Goal: Transaction & Acquisition: Purchase product/service

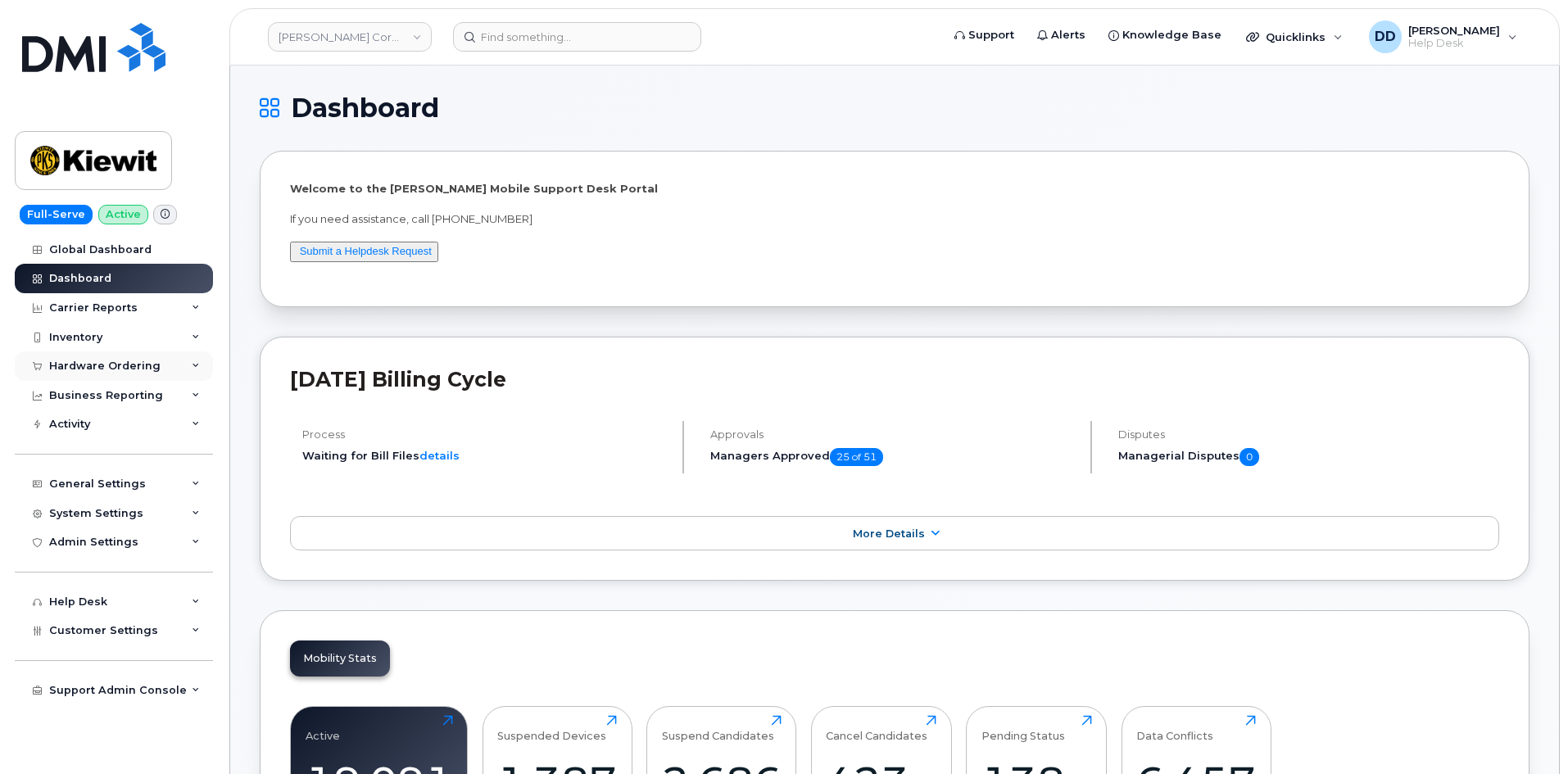
click at [114, 361] on div "Hardware Ordering" at bounding box center [105, 366] width 111 height 13
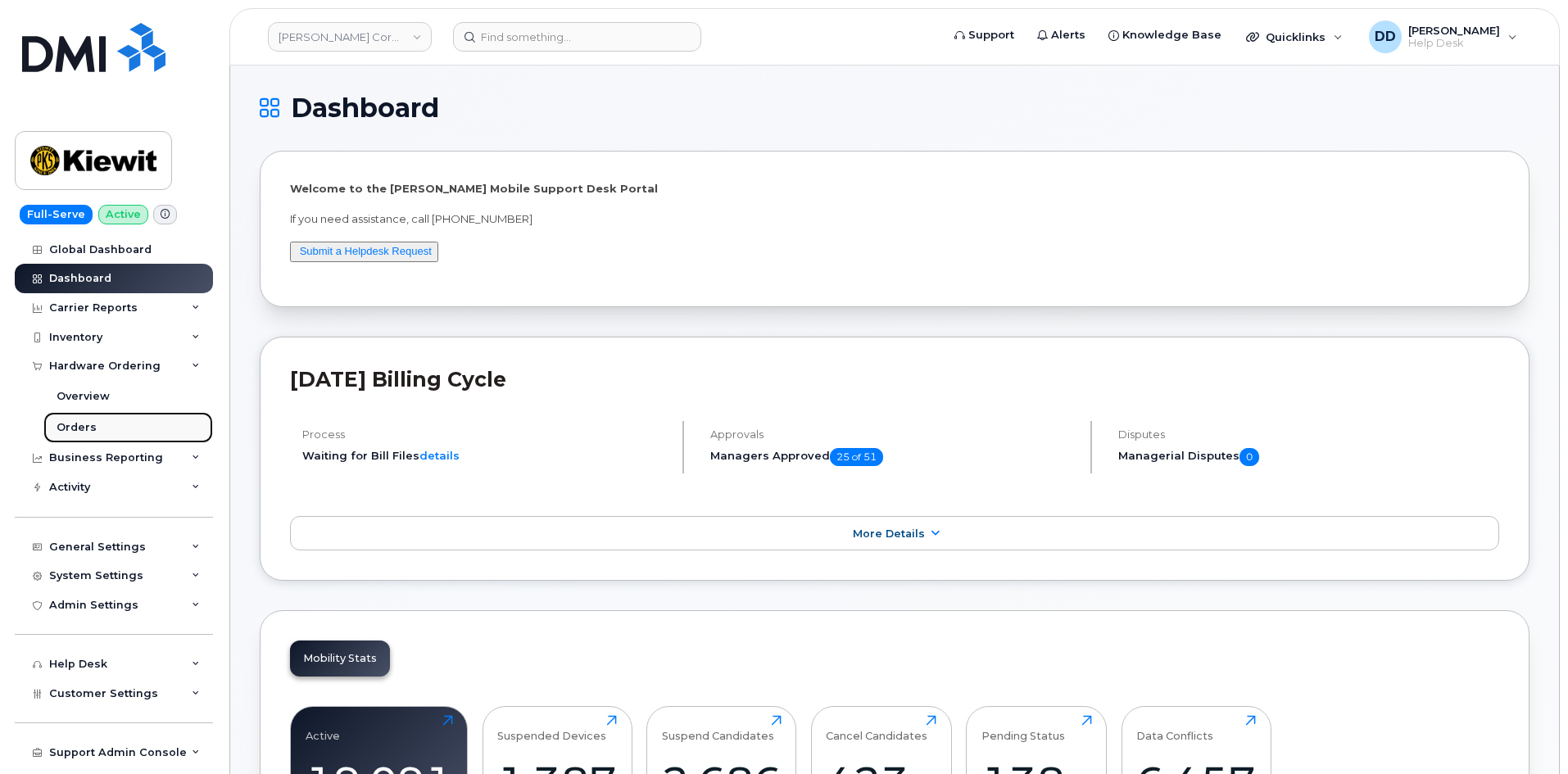
click at [93, 422] on link "Orders" at bounding box center [127, 427] width 170 height 31
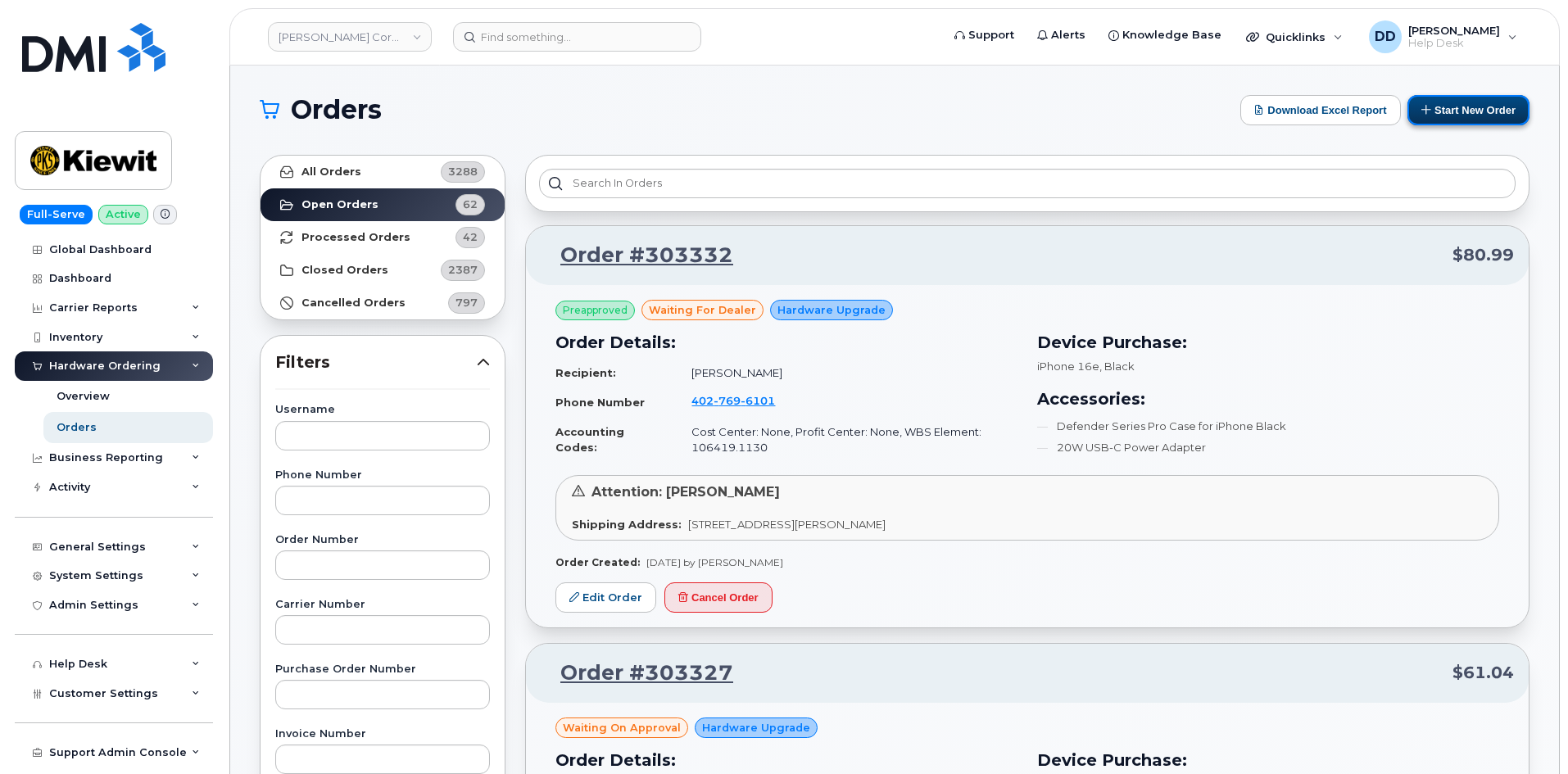
click at [780, 115] on button "Start New Order" at bounding box center [1468, 110] width 122 height 30
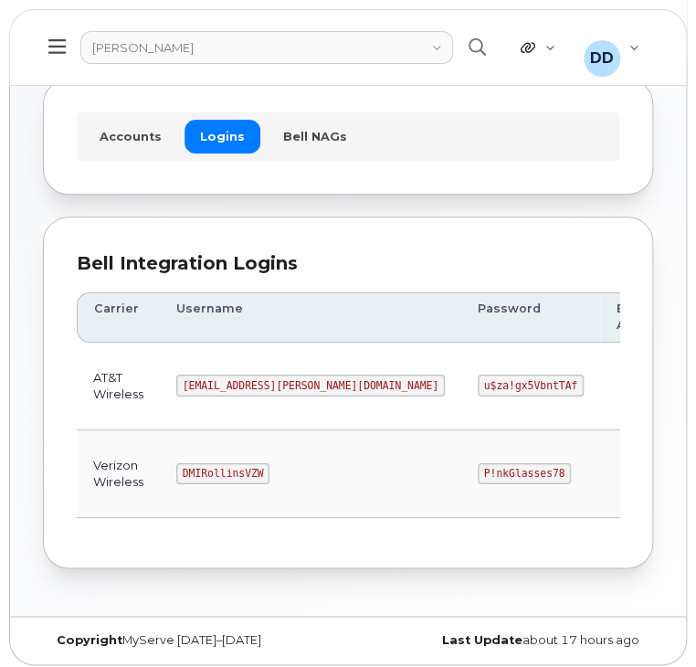
scroll to position [93, 0]
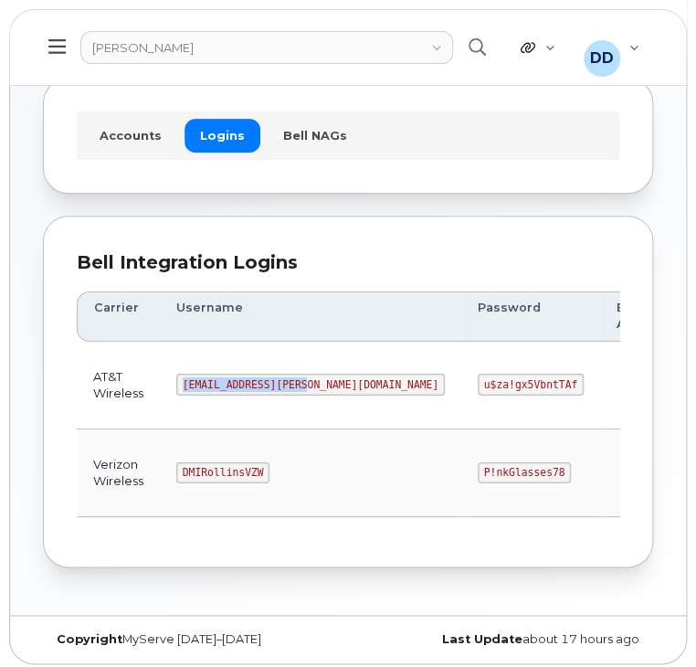
drag, startPoint x: 300, startPoint y: 378, endPoint x: 181, endPoint y: 388, distance: 119.2
click at [181, 388] on code "MS-Rollins@dminc.com" at bounding box center [310, 385] width 269 height 22
copy code "MS-Rollins@dminc.com"
drag, startPoint x: 428, startPoint y: 383, endPoint x: 336, endPoint y: 387, distance: 92.4
click at [478, 387] on code "u$za!gx5VbntTAf" at bounding box center [531, 385] width 106 height 22
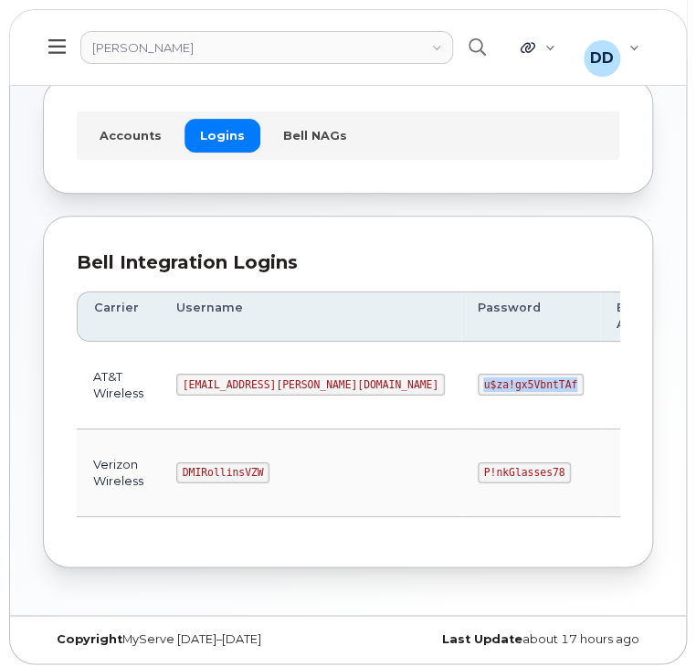
copy code "u$za!gx5VbntTAf"
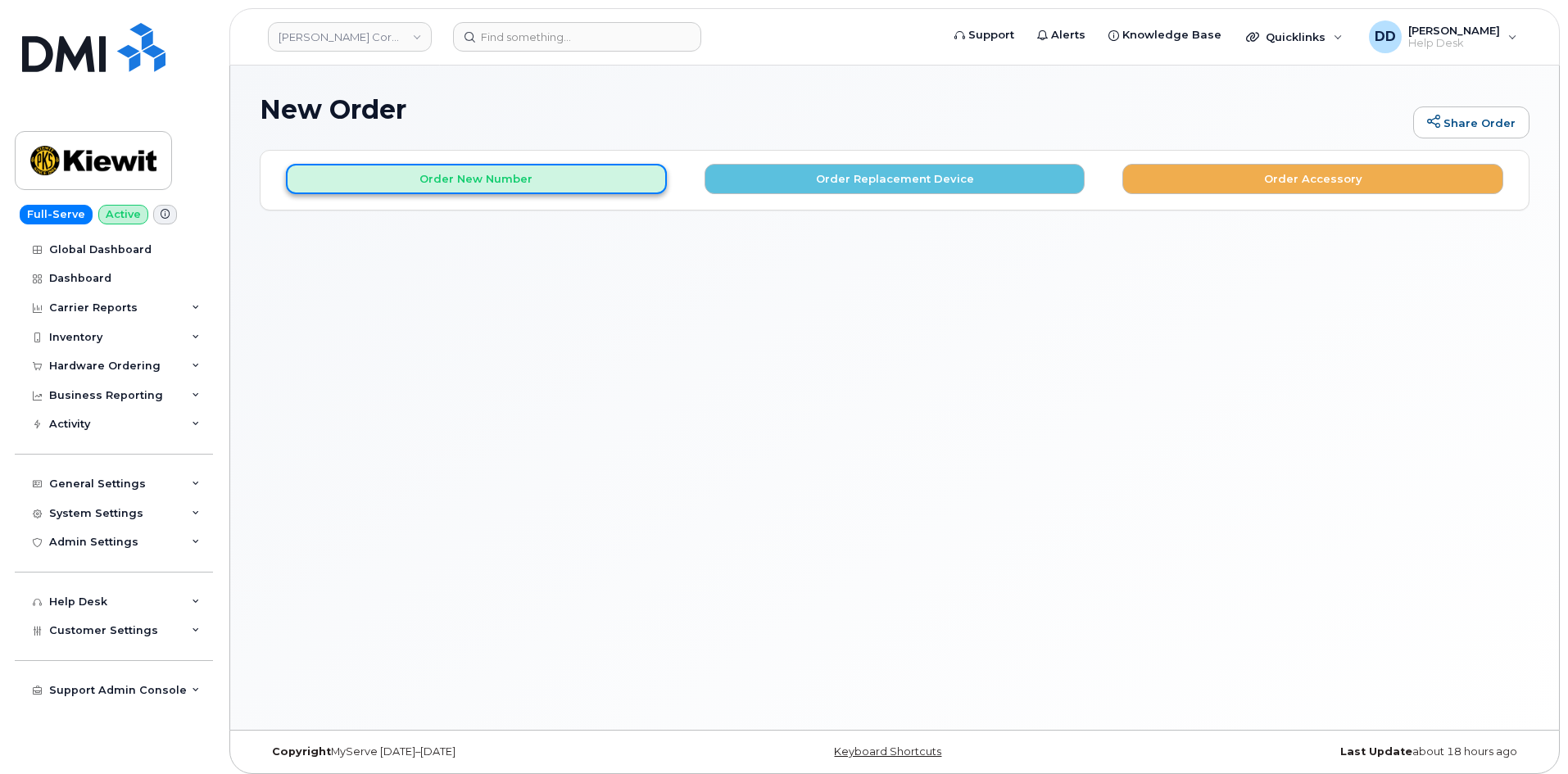
click at [517, 185] on button "Order New Number" at bounding box center [476, 179] width 381 height 30
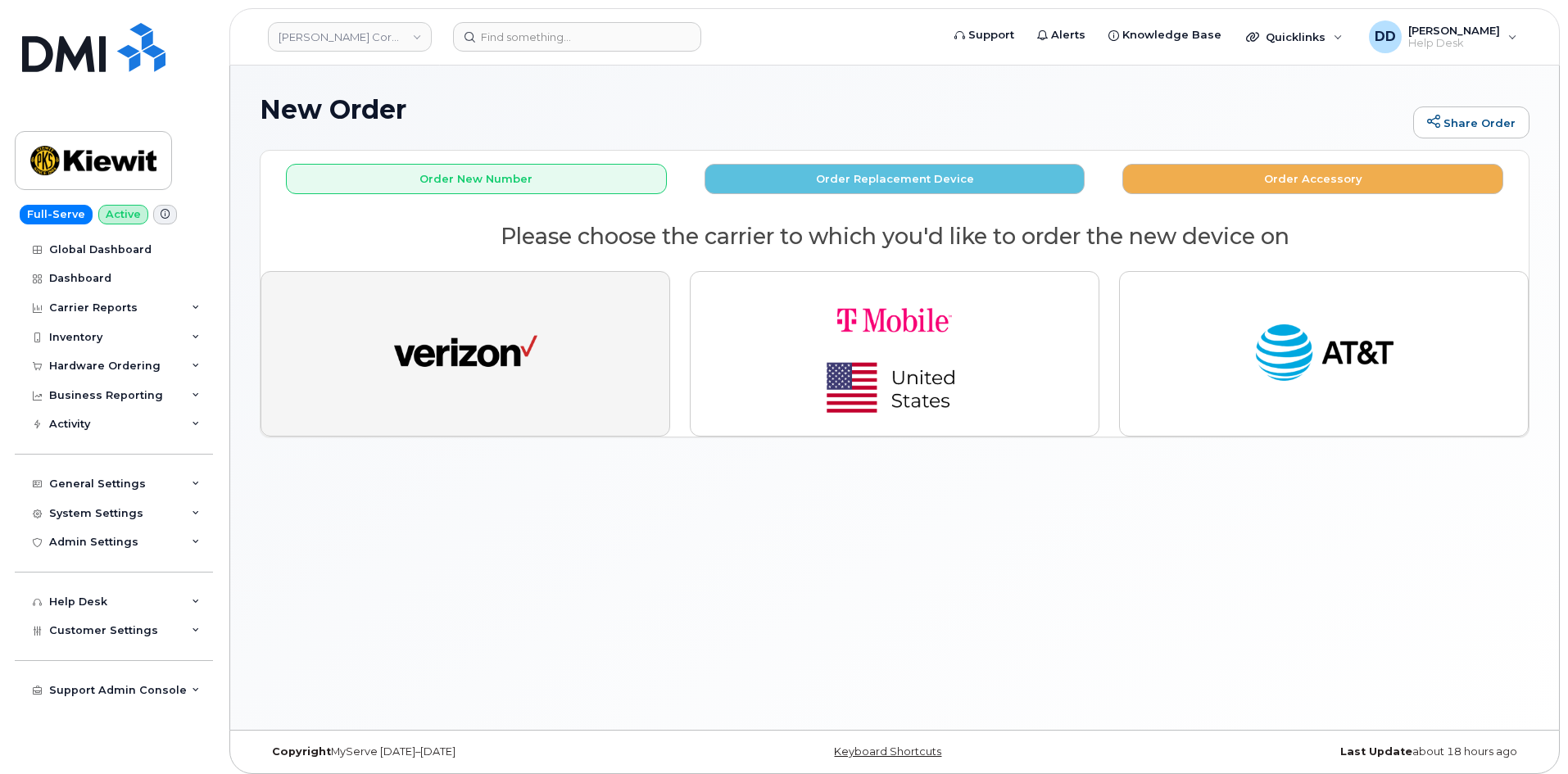
click at [495, 348] on img "button" at bounding box center [466, 354] width 144 height 74
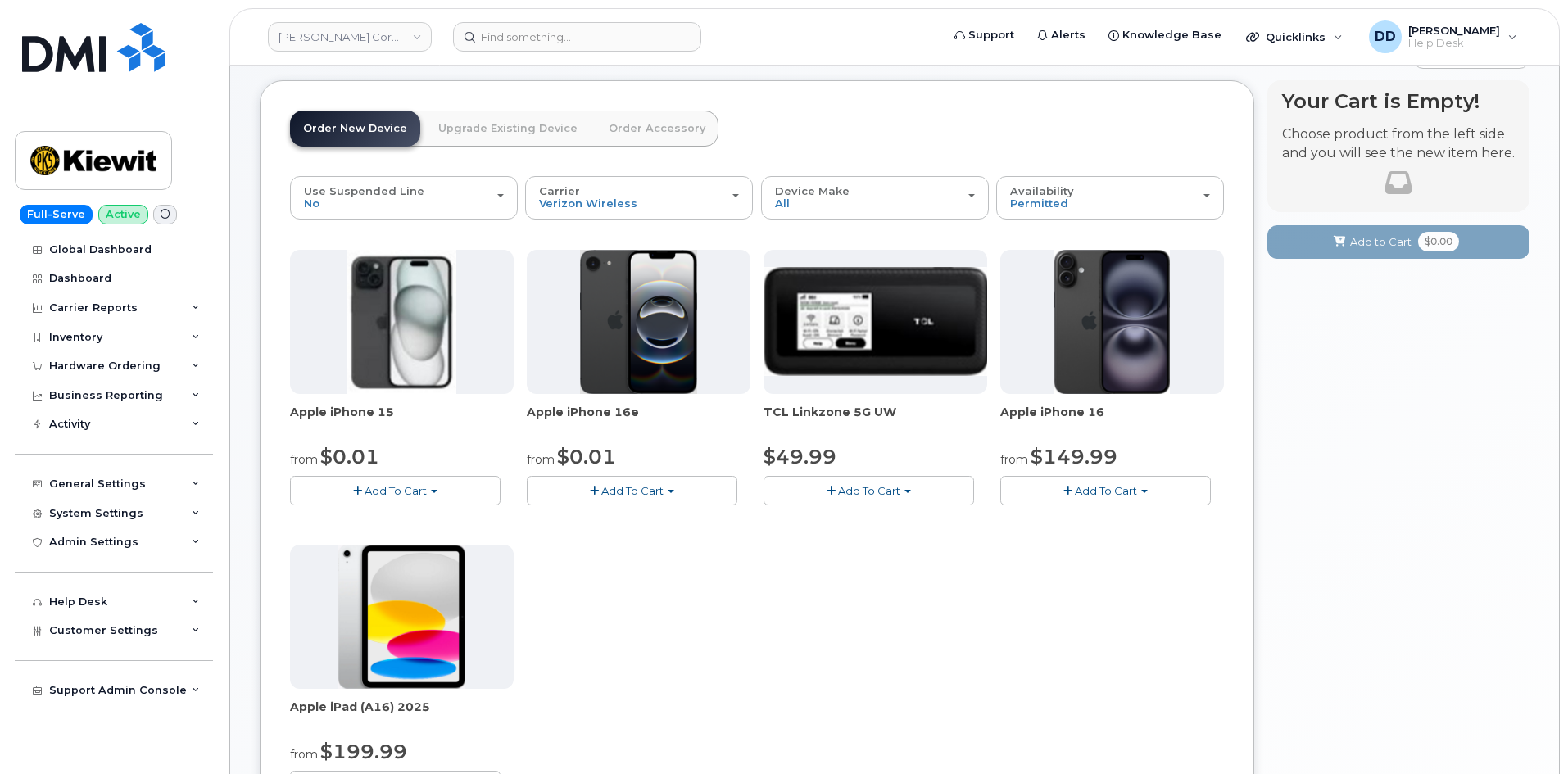
scroll to position [164, 0]
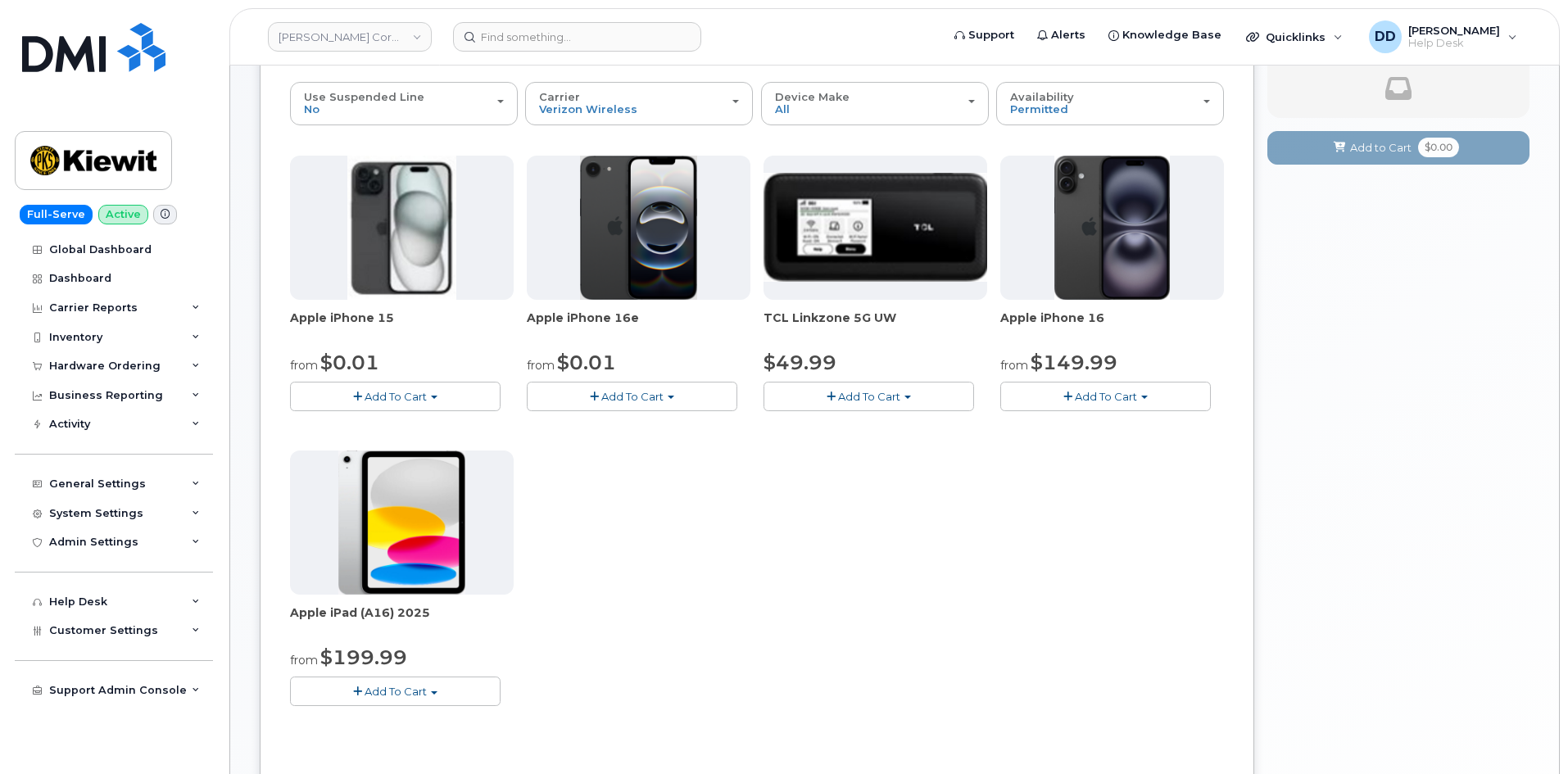
click at [419, 696] on span "Add To Cart" at bounding box center [395, 691] width 62 height 13
click at [410, 724] on link "$199.99 - 2 Year Activation (128GB)" at bounding box center [407, 722] width 226 height 21
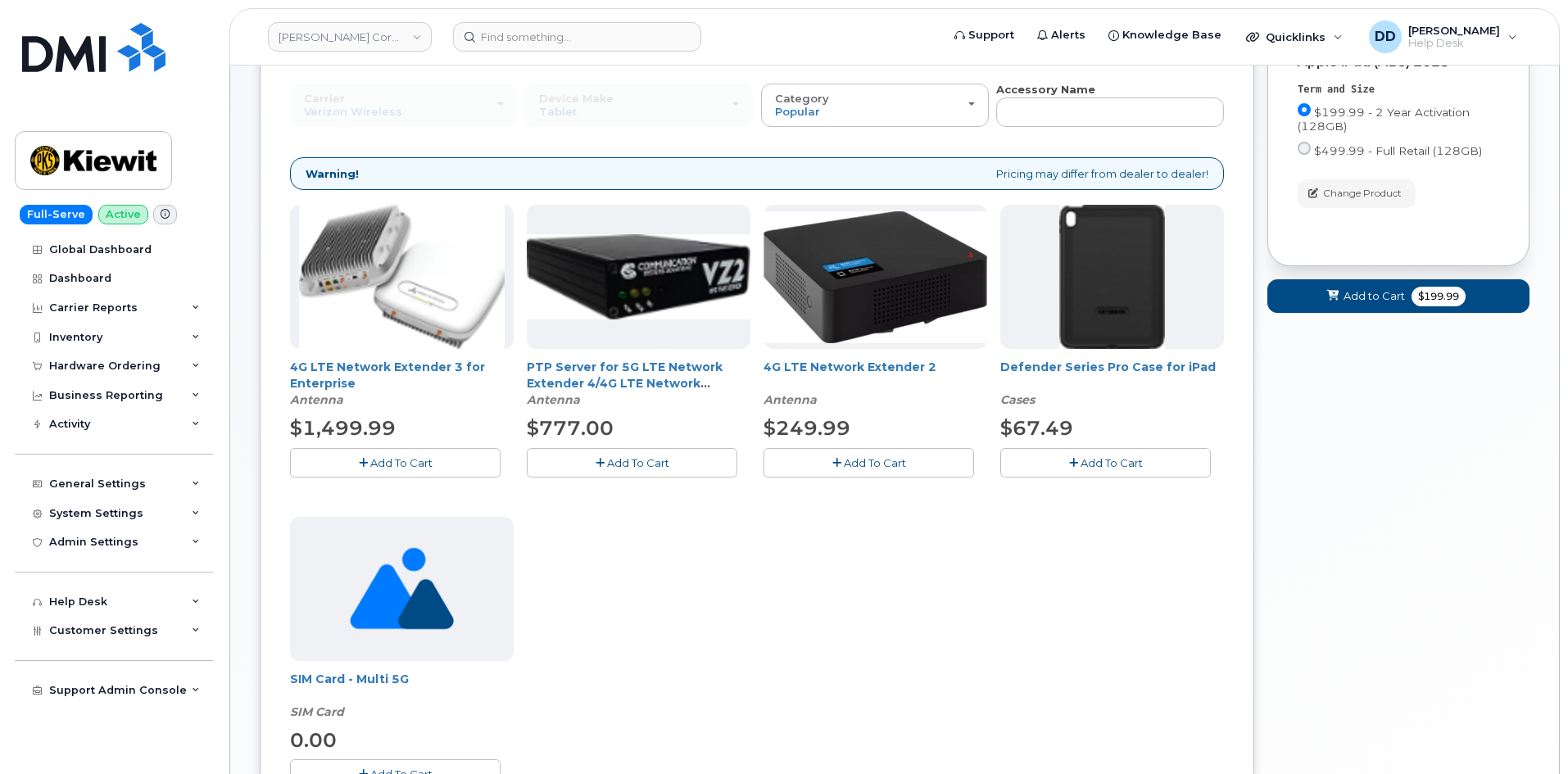
click at [1128, 465] on span "Add To Cart" at bounding box center [1111, 463] width 62 height 13
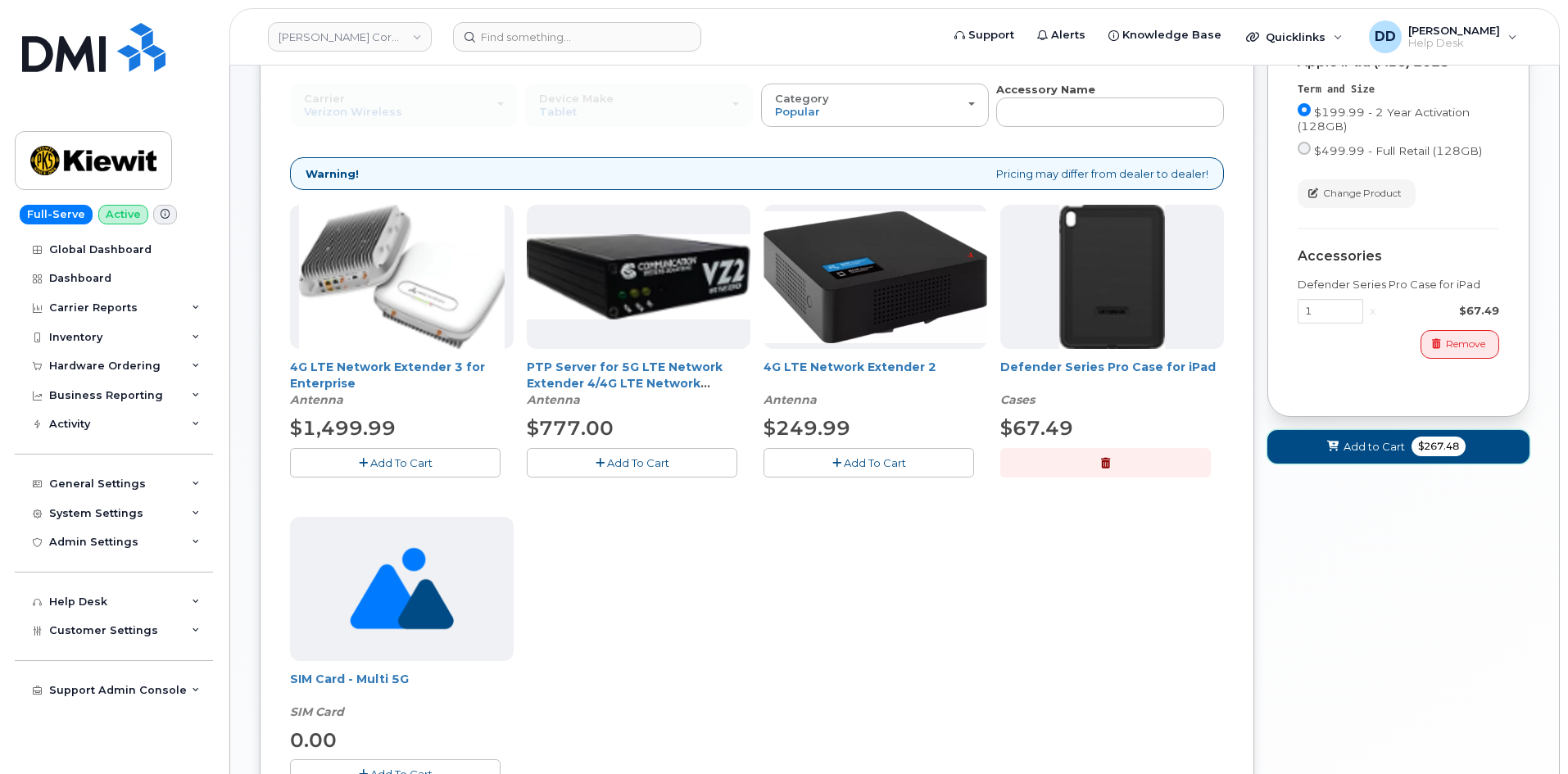
click at [1363, 450] on span "Add to Cart" at bounding box center [1374, 447] width 62 height 15
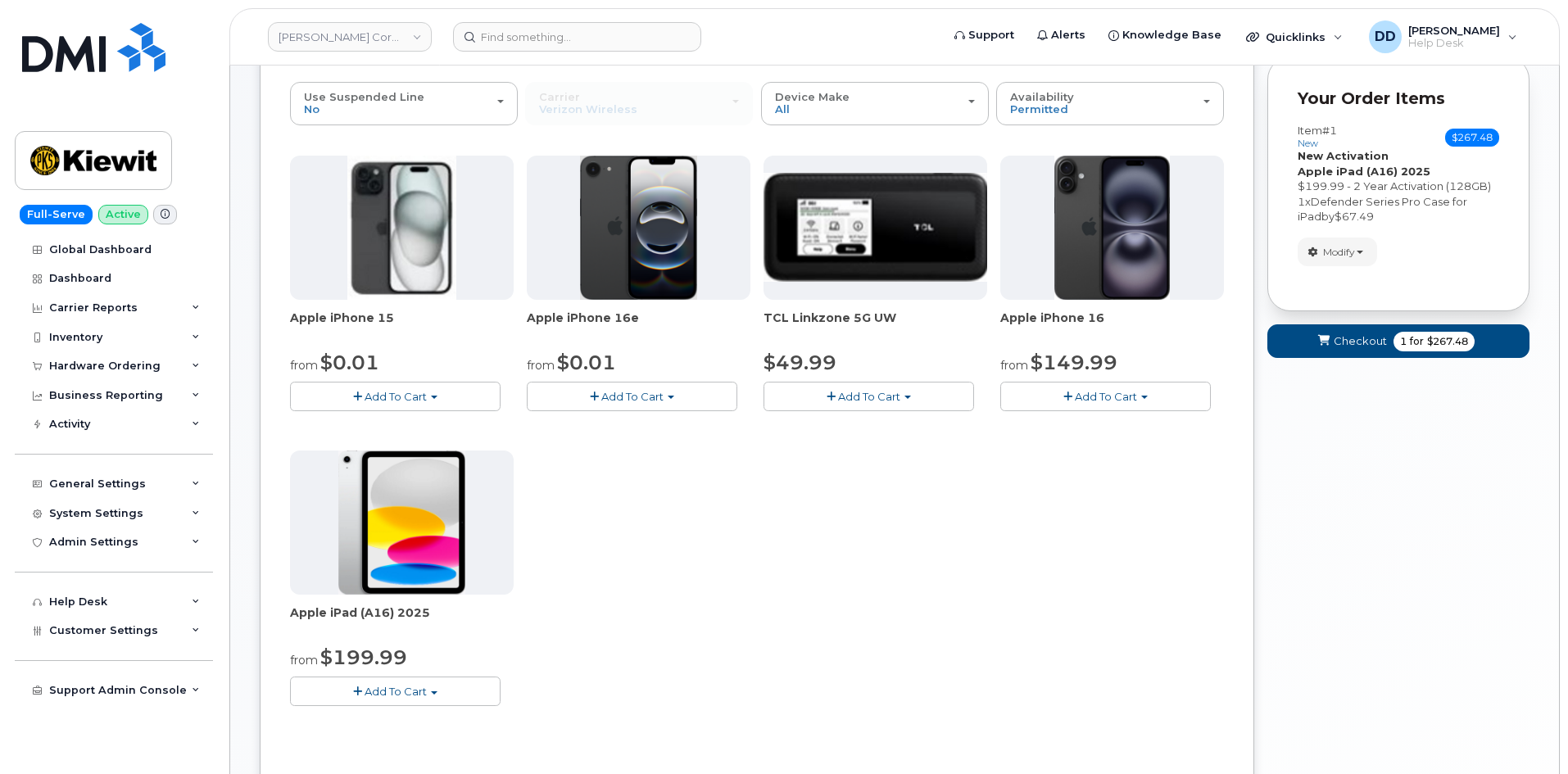
click at [426, 683] on button "Add To Cart" at bounding box center [395, 691] width 211 height 29
click at [445, 722] on link "$199.99 - 2 Year Activation (128GB)" at bounding box center [407, 722] width 226 height 21
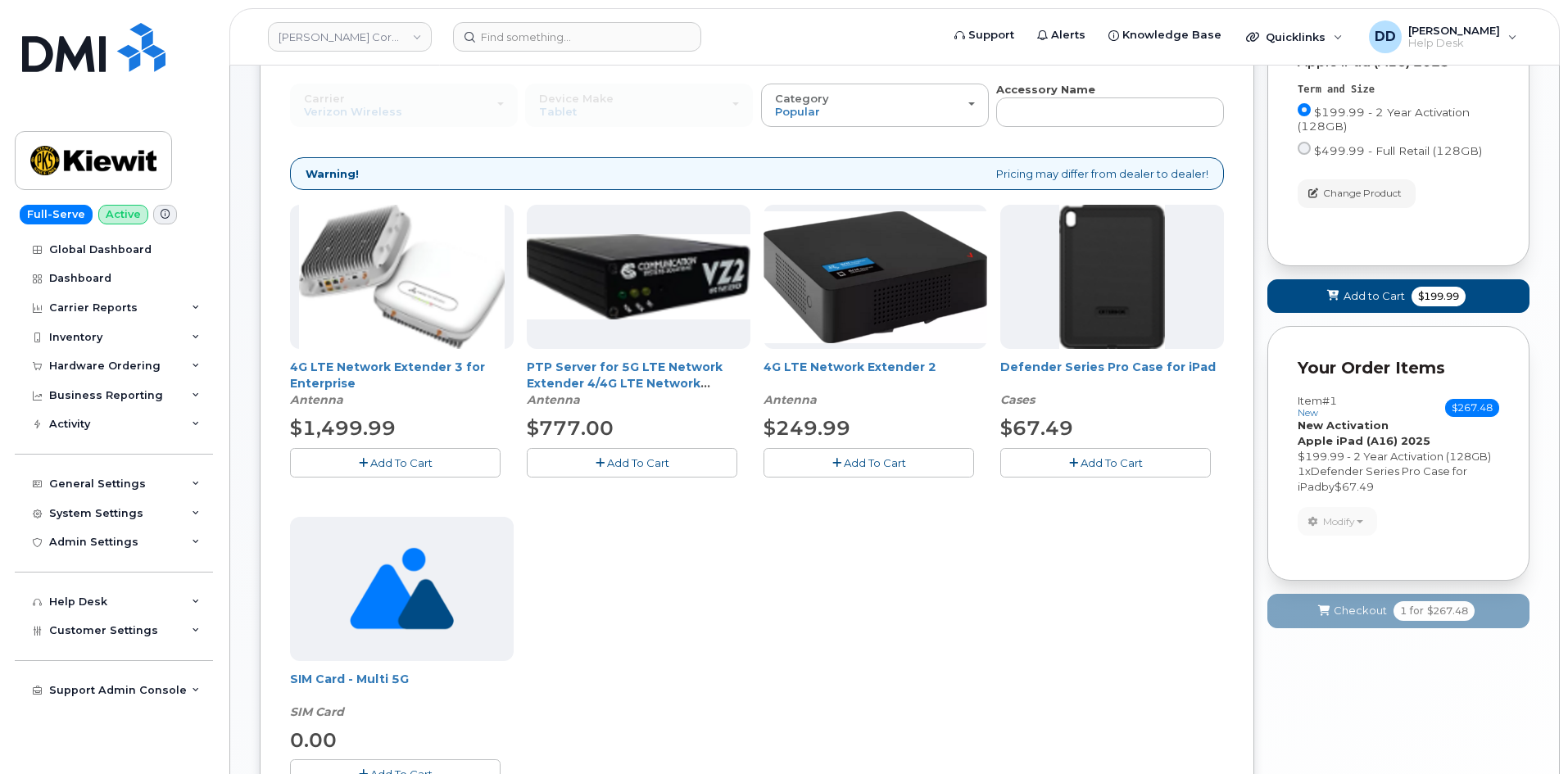
click at [1080, 473] on button "Add To Cart" at bounding box center [1105, 463] width 211 height 29
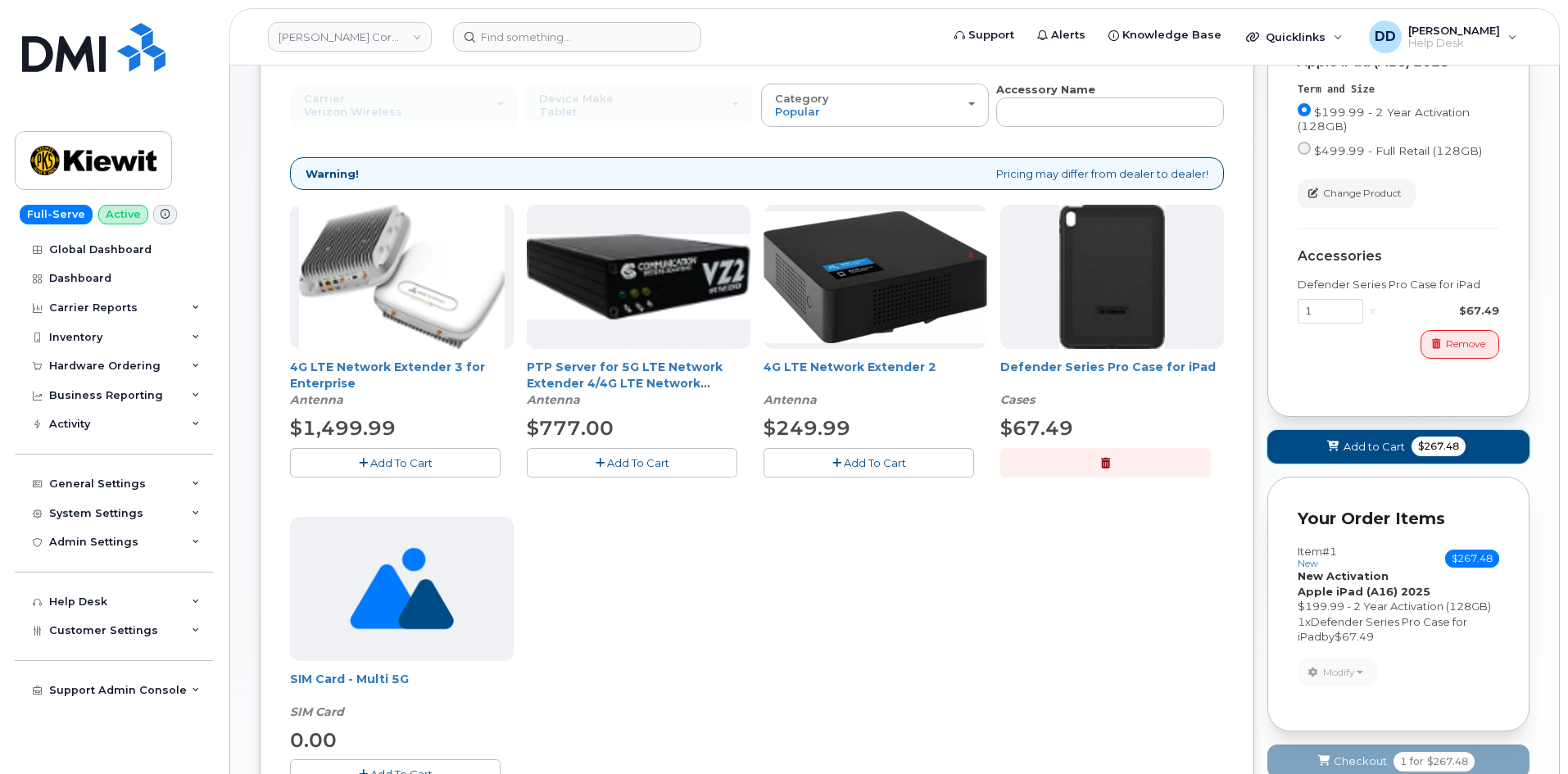
click at [1363, 444] on span "Add to Cart" at bounding box center [1374, 447] width 62 height 15
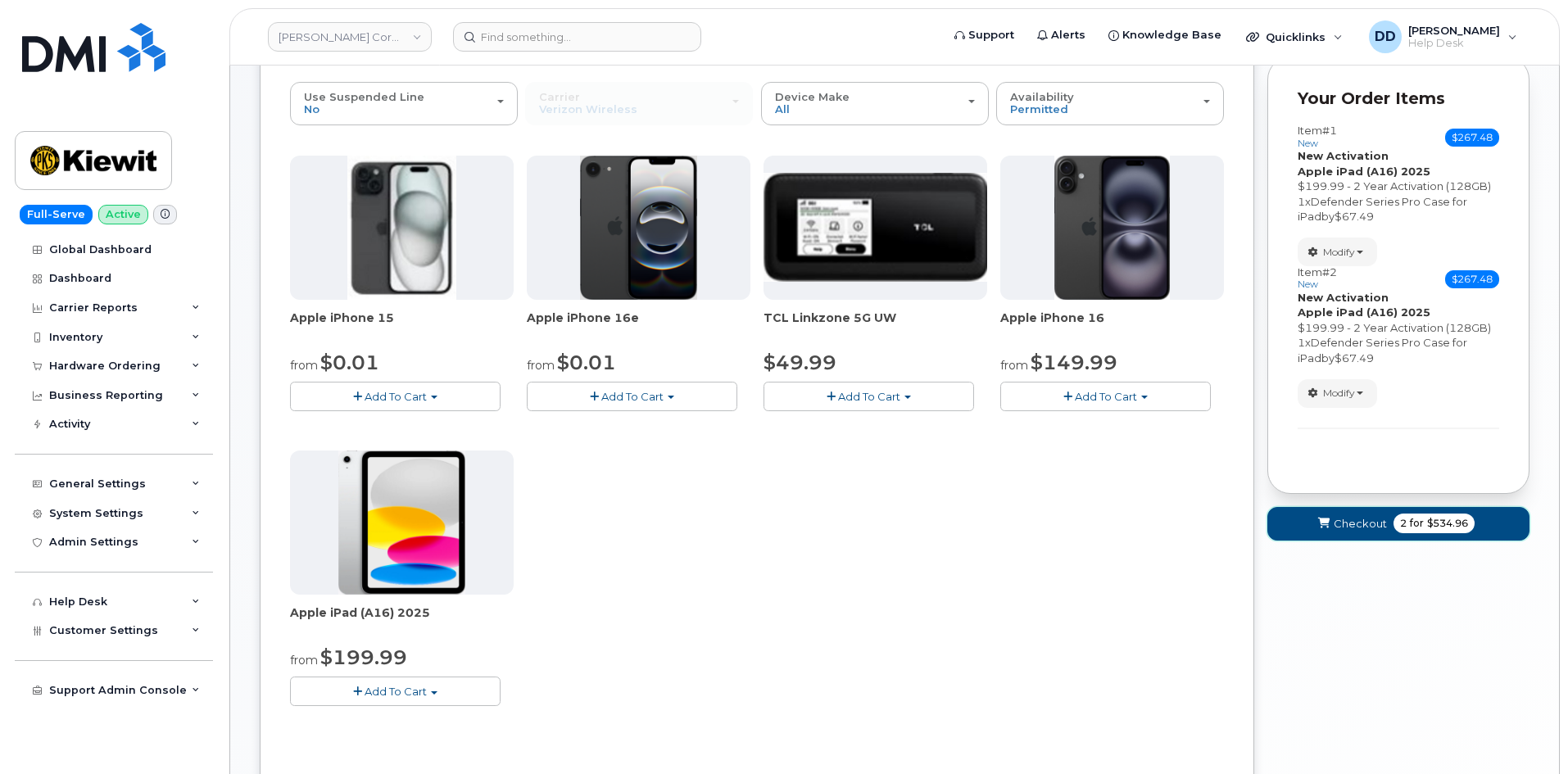
click at [1353, 524] on span "Checkout" at bounding box center [1360, 523] width 53 height 15
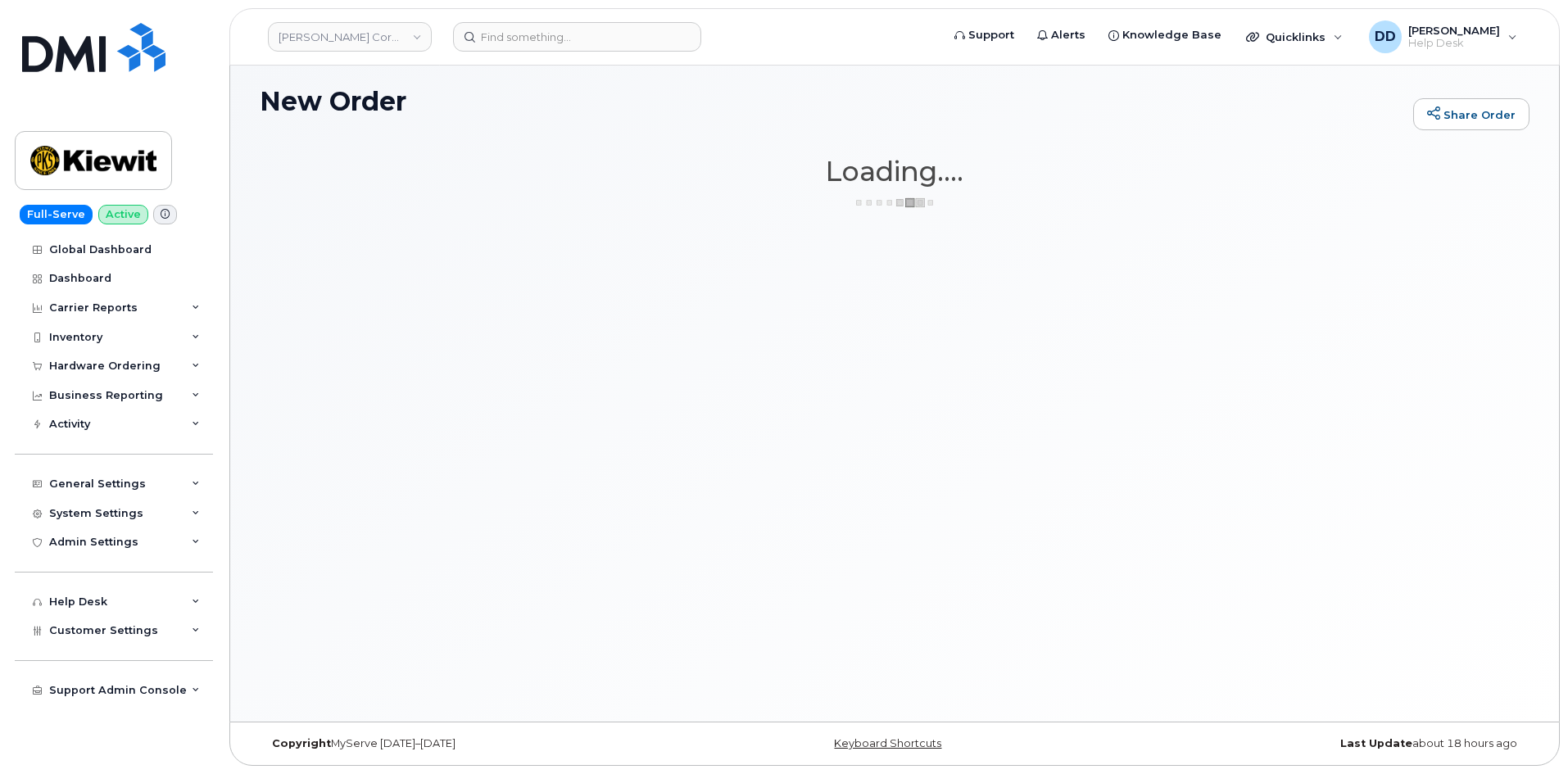
scroll to position [8, 0]
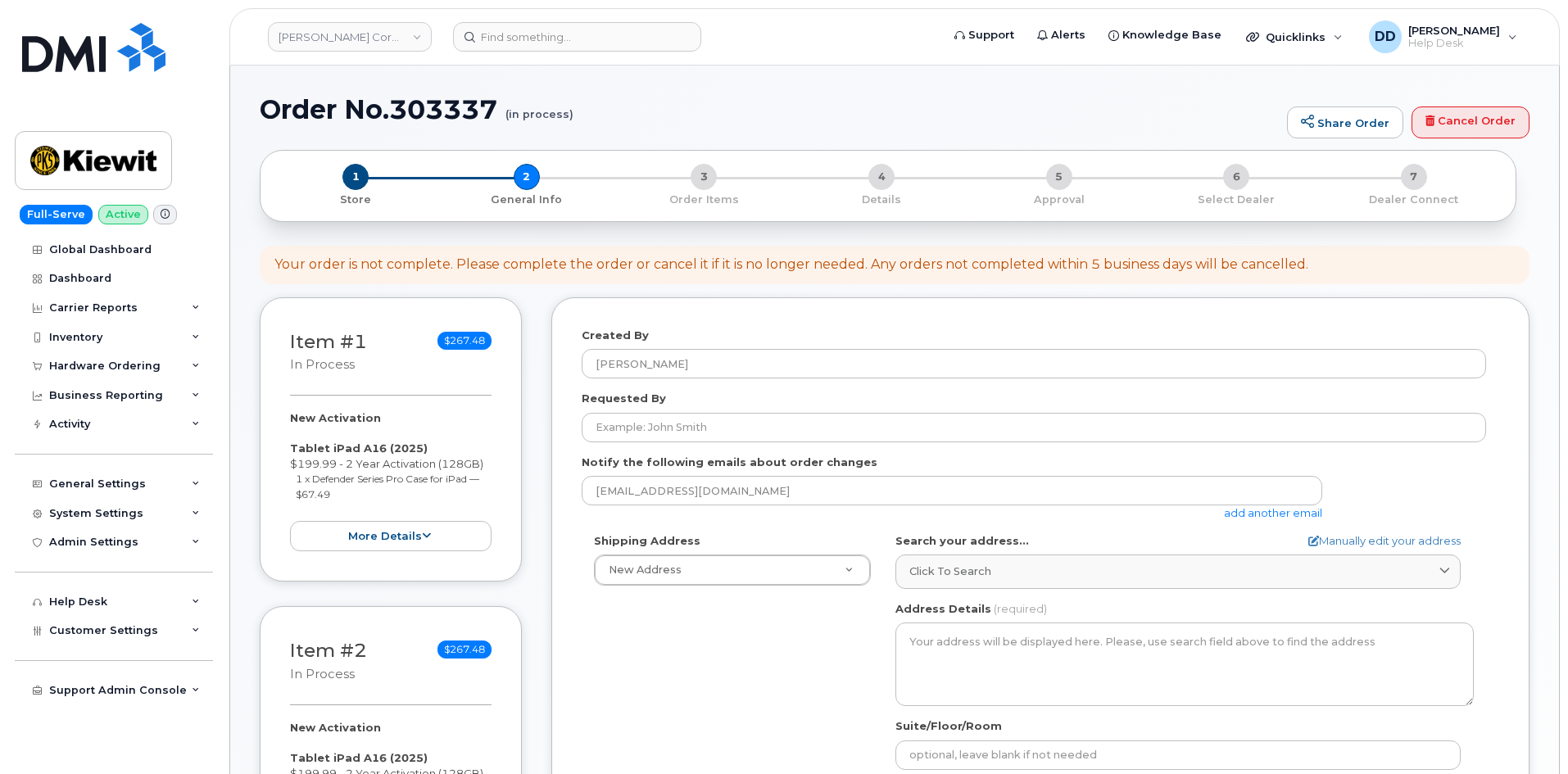
select select
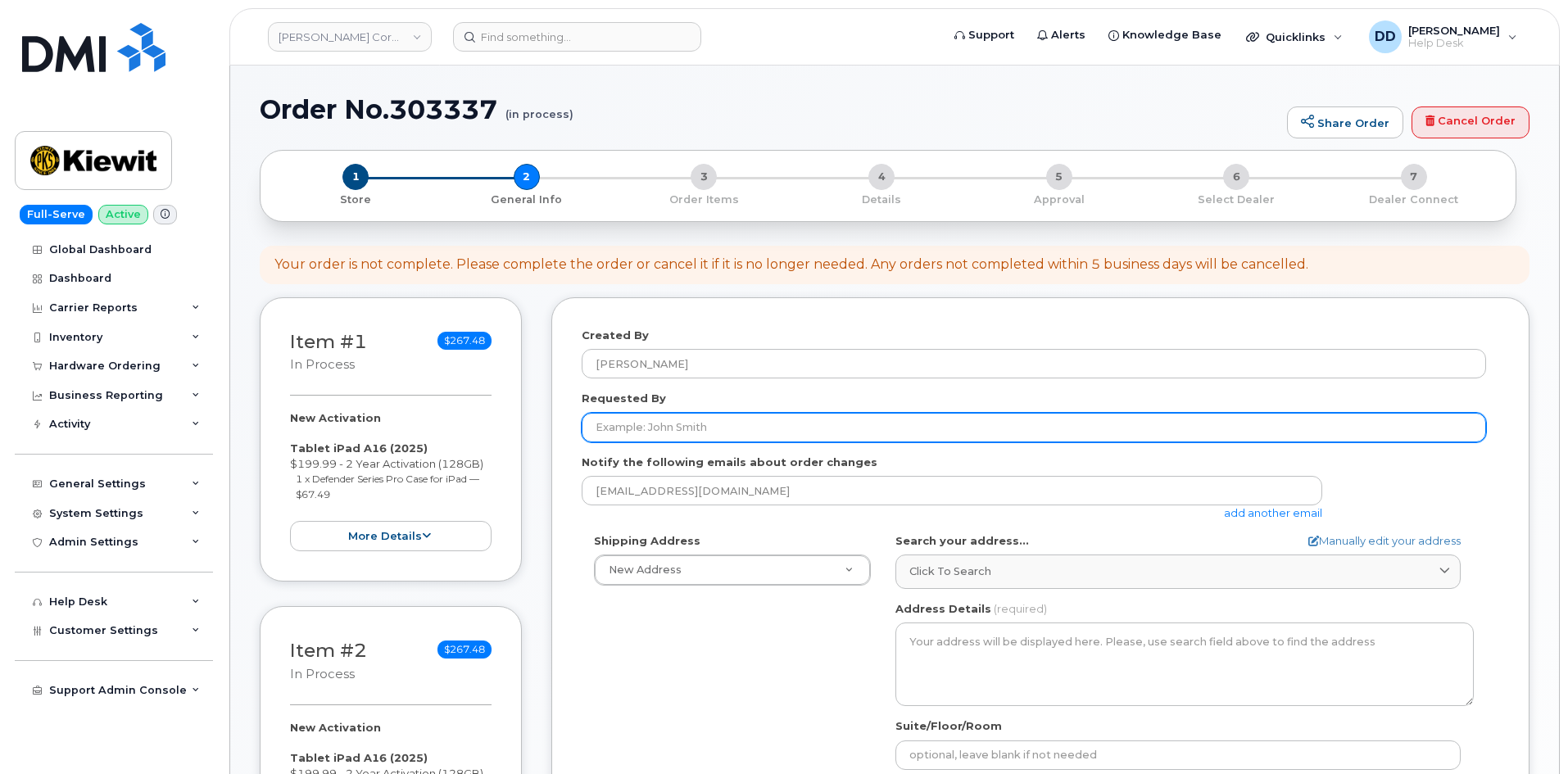
click at [696, 417] on input "Requested By" at bounding box center [1034, 427] width 904 height 30
paste input "[PERSON_NAME]"
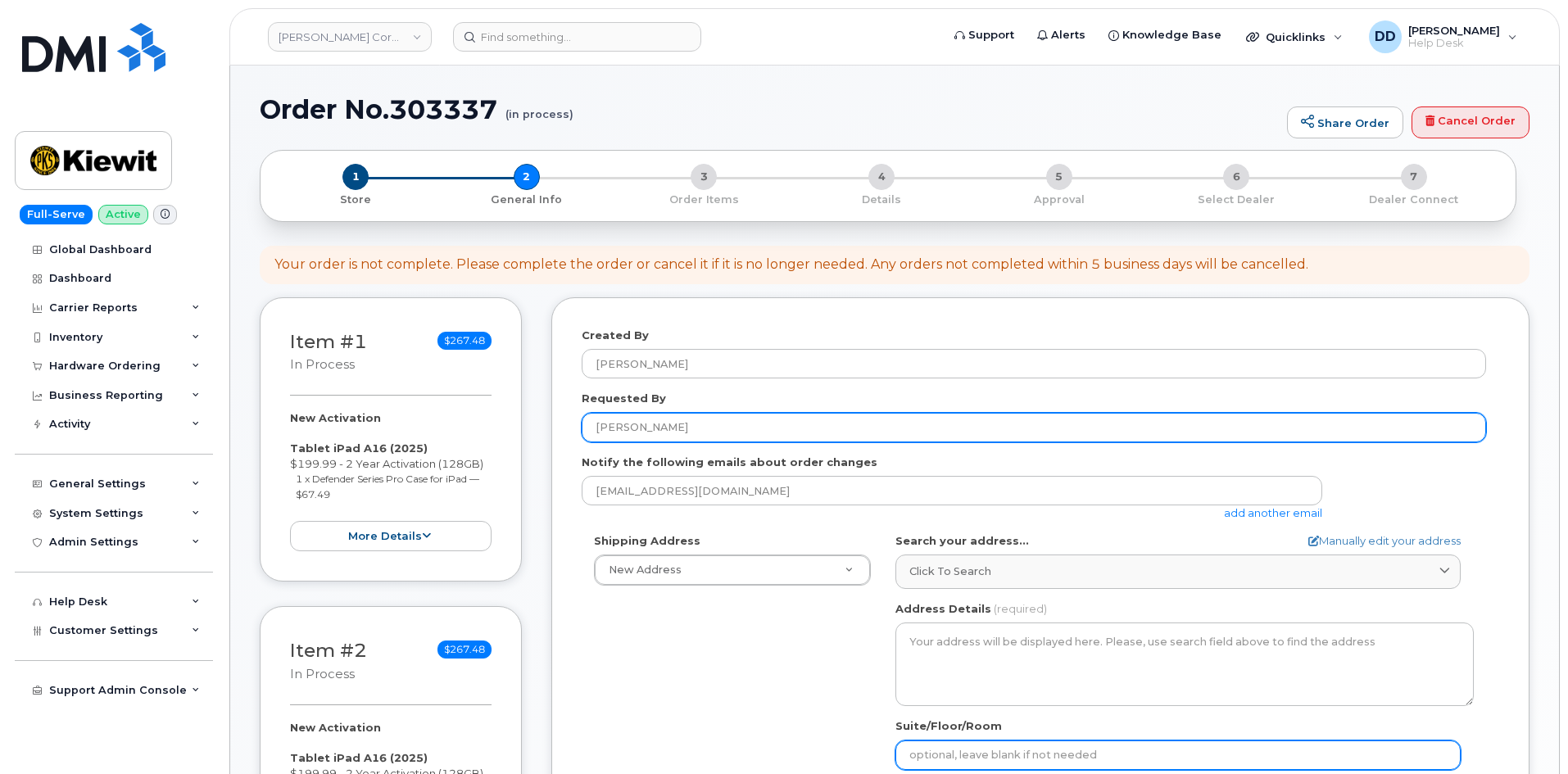
type input "[PERSON_NAME]"
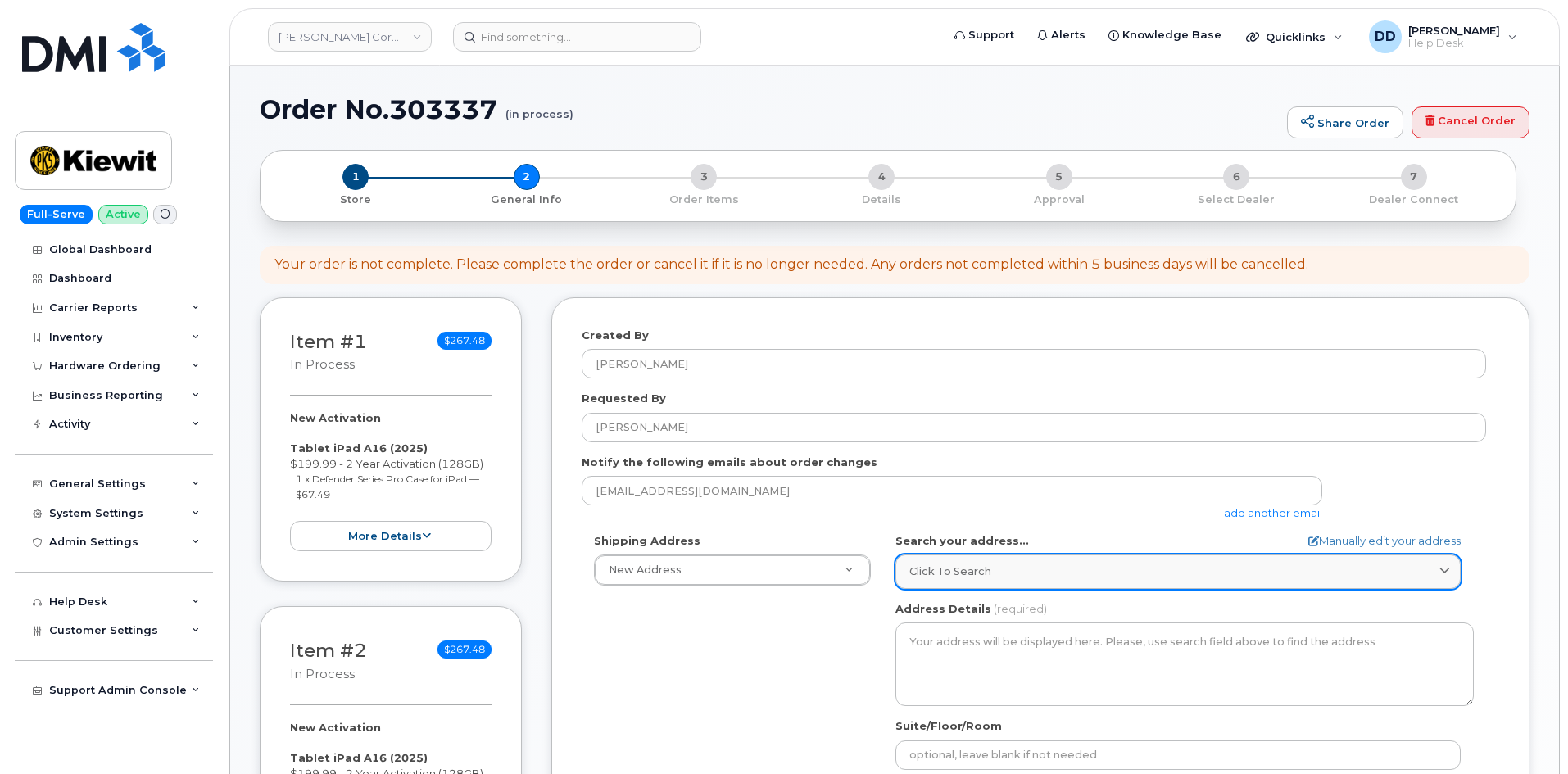
click at [1015, 582] on link "Click to search" at bounding box center [1178, 570] width 565 height 33
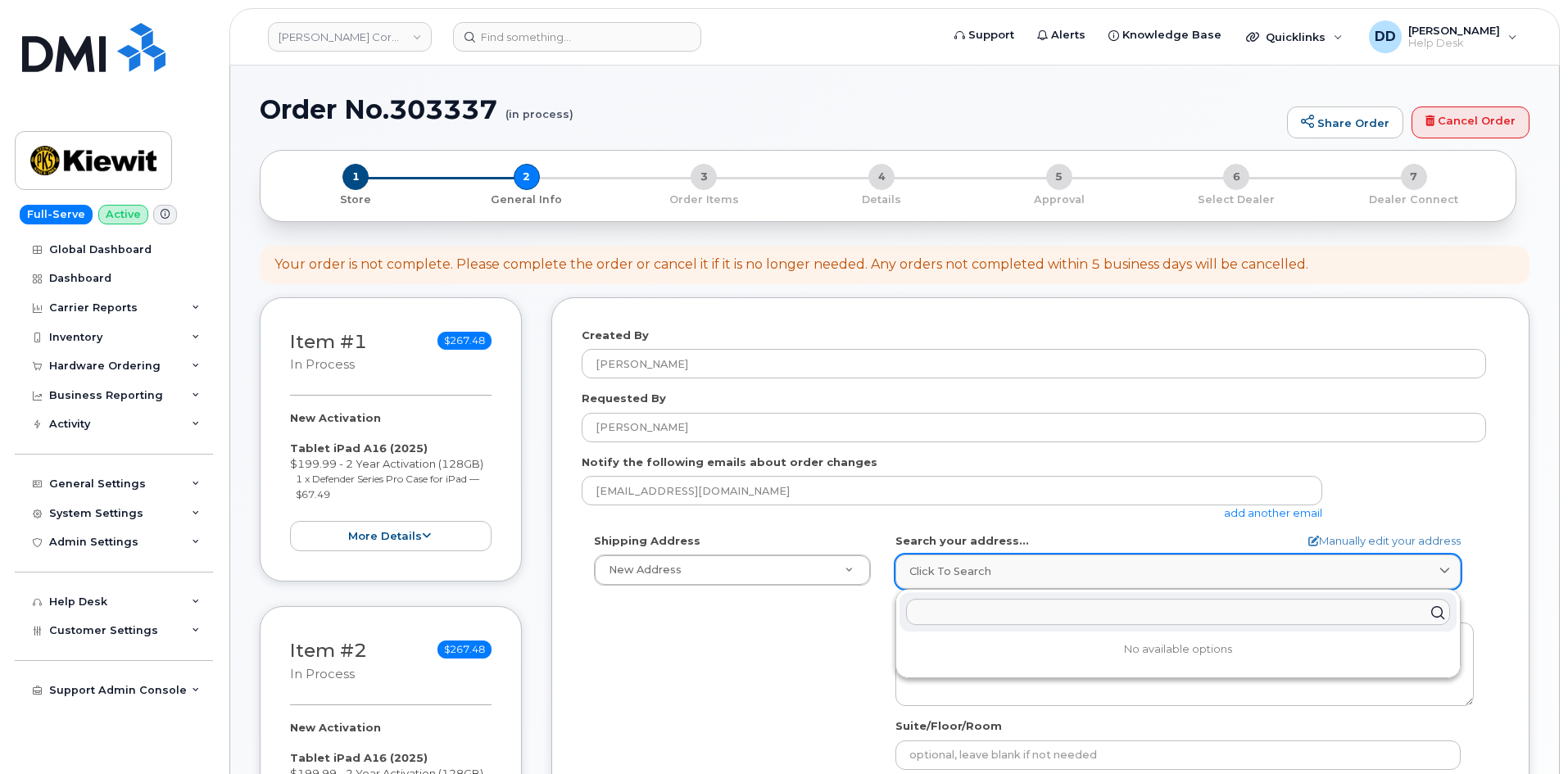
paste input "[STREET_ADDRESS]"
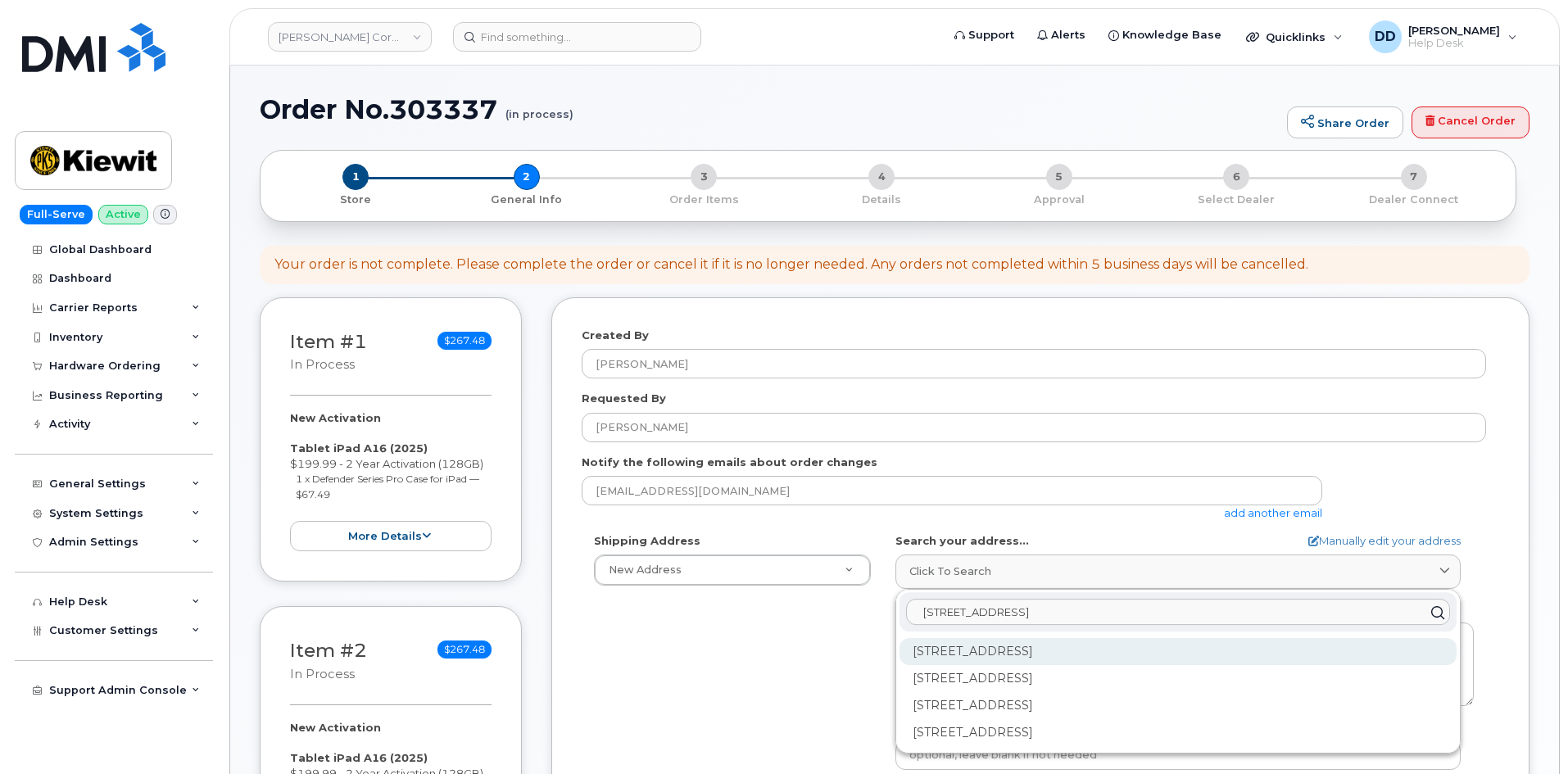
type input "[STREET_ADDRESS]"
click at [1024, 654] on div "[STREET_ADDRESS]" at bounding box center [1178, 652] width 557 height 27
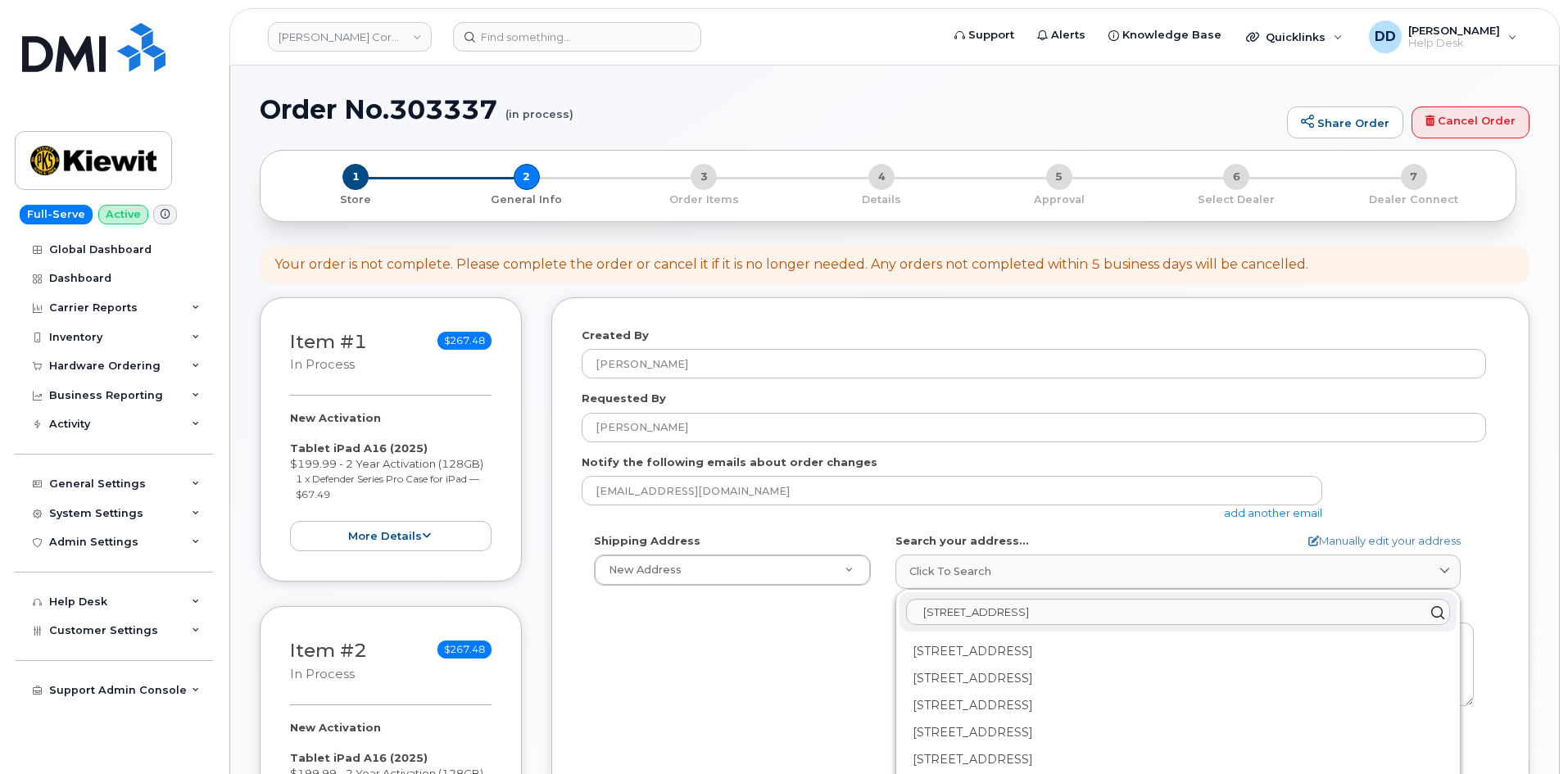
click at [790, 655] on div "Shipping Address New Address New Address [STREET_ADDRESS][GEOGRAPHIC_DATA][PERS…" at bounding box center [1034, 721] width 904 height 376
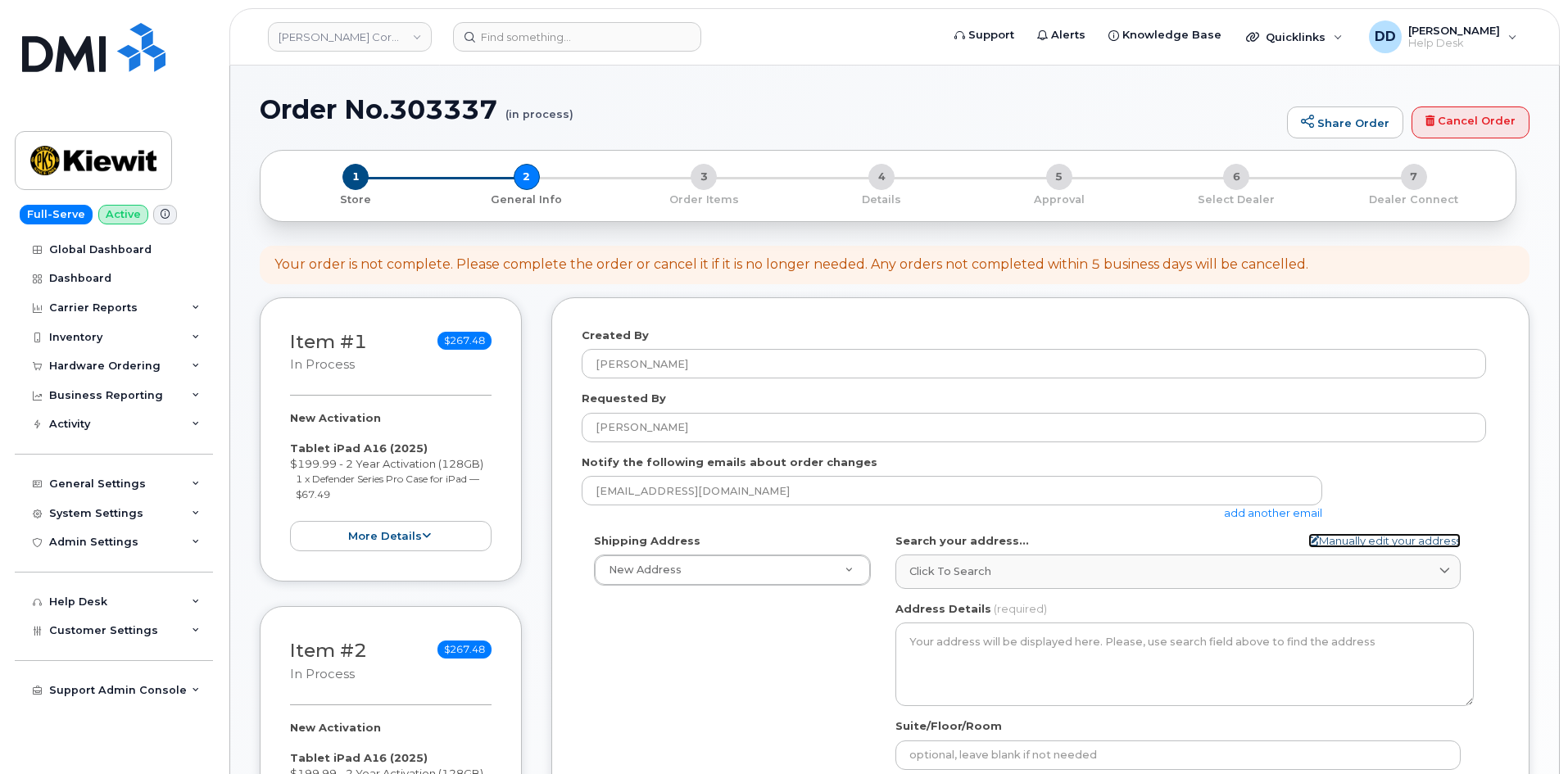
click at [1424, 542] on link "Manually edit your address" at bounding box center [1385, 541] width 152 height 15
select select
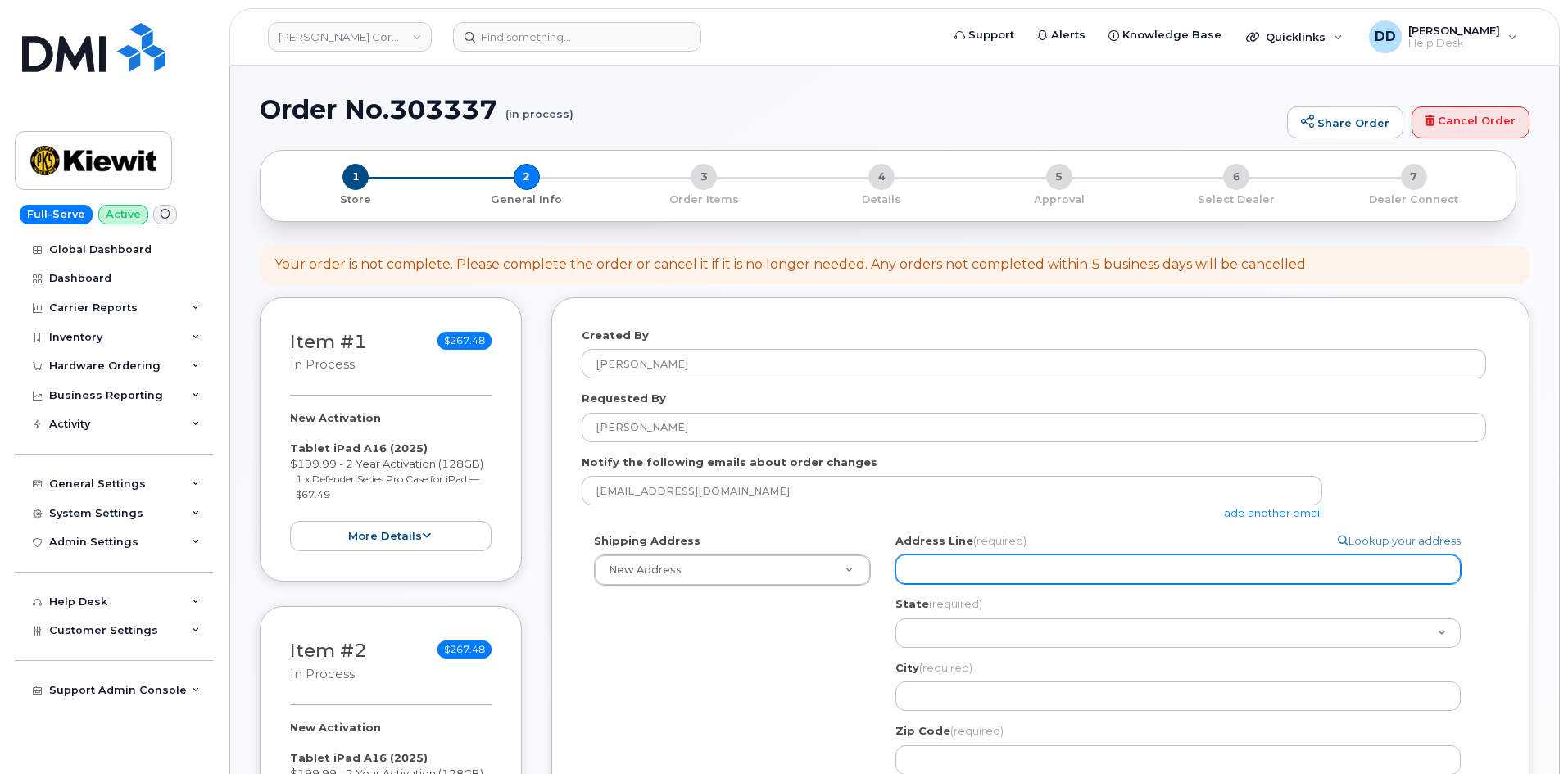
click at [1022, 567] on input "Address Line (required)" at bounding box center [1178, 569] width 565 height 30
paste input "15 Century Blvd"
select select
type input "15 Century Blvd"
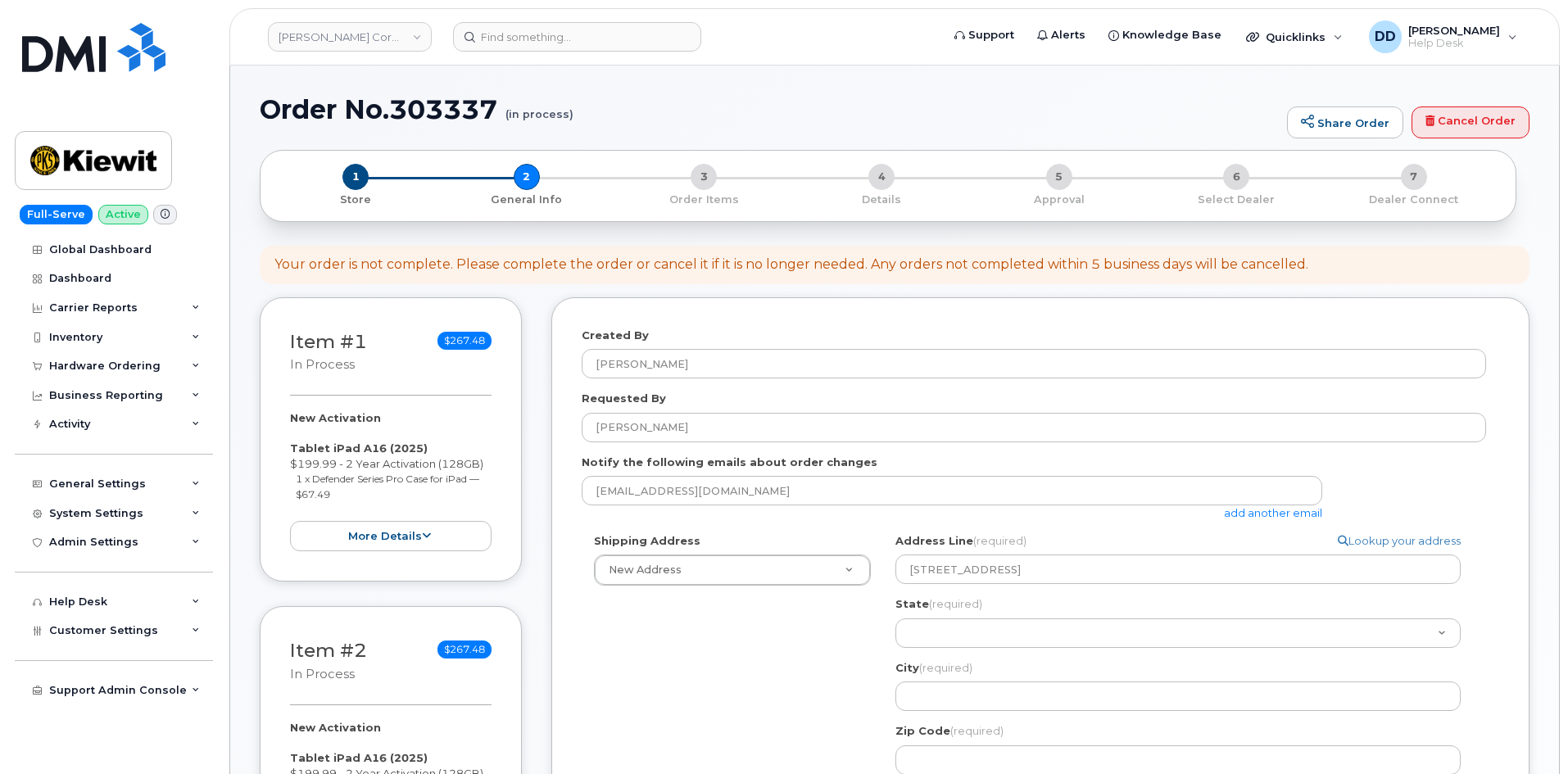
click at [772, 658] on div "Shipping Address New Address New Address 4650 Business Center Dr. 455 Old Scott…" at bounding box center [1034, 756] width 904 height 445
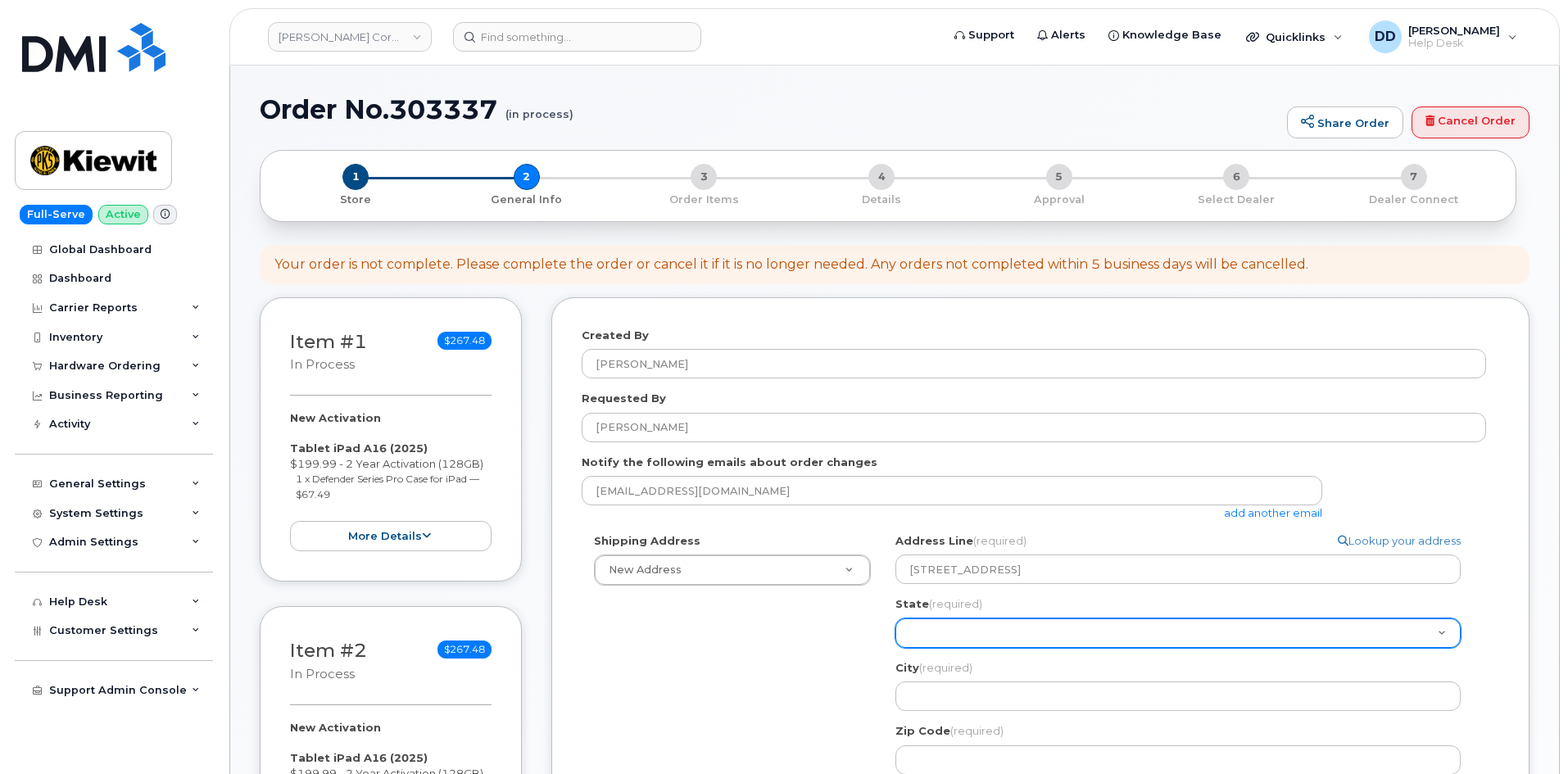
click at [989, 624] on select "Alabama Alaska American Samoa Arizona Arkansas California Colorado Connecticut …" at bounding box center [1178, 633] width 565 height 30
select select "TN"
click at [895, 619] on select "Alabama Alaska American Samoa Arizona Arkansas California Colorado Connecticut …" at bounding box center [1178, 633] width 565 height 30
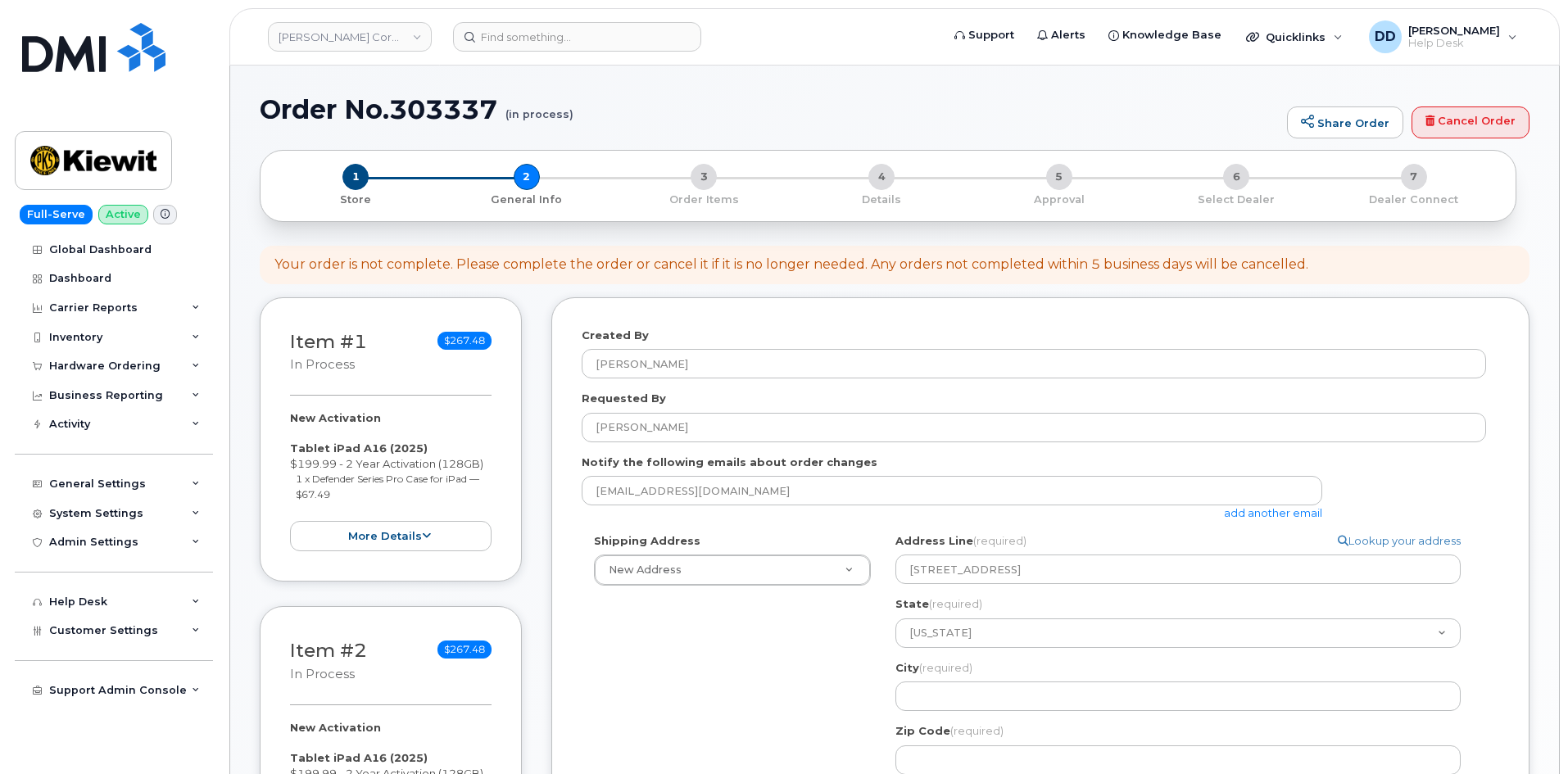
click at [776, 664] on div "Shipping Address New Address New Address 4650 Business Center Dr. 455 Old Scott…" at bounding box center [1034, 756] width 904 height 445
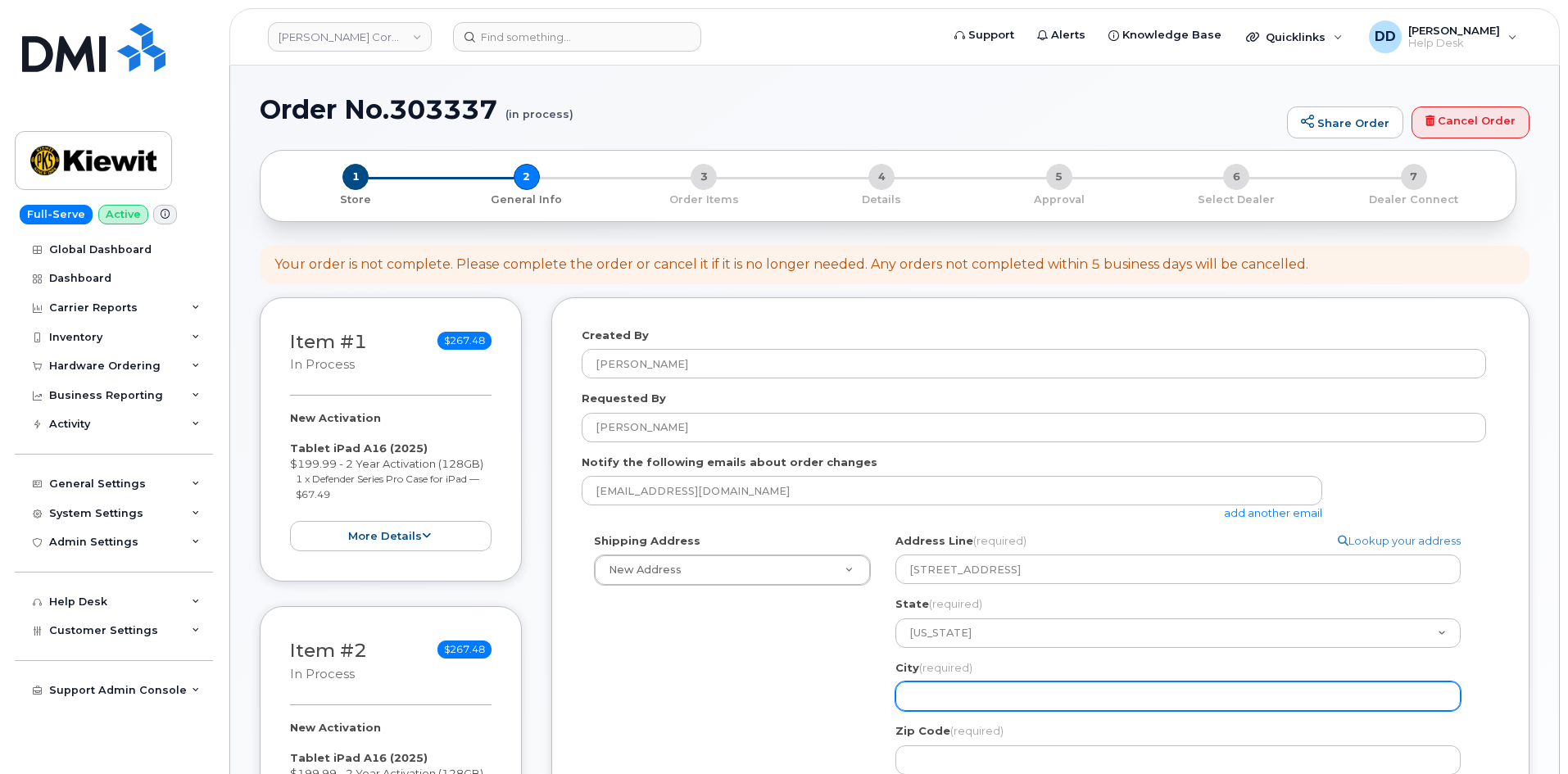
click at [978, 692] on input "City (required)" at bounding box center [1178, 696] width 565 height 30
paste input "37214"
select select
type input "37214"
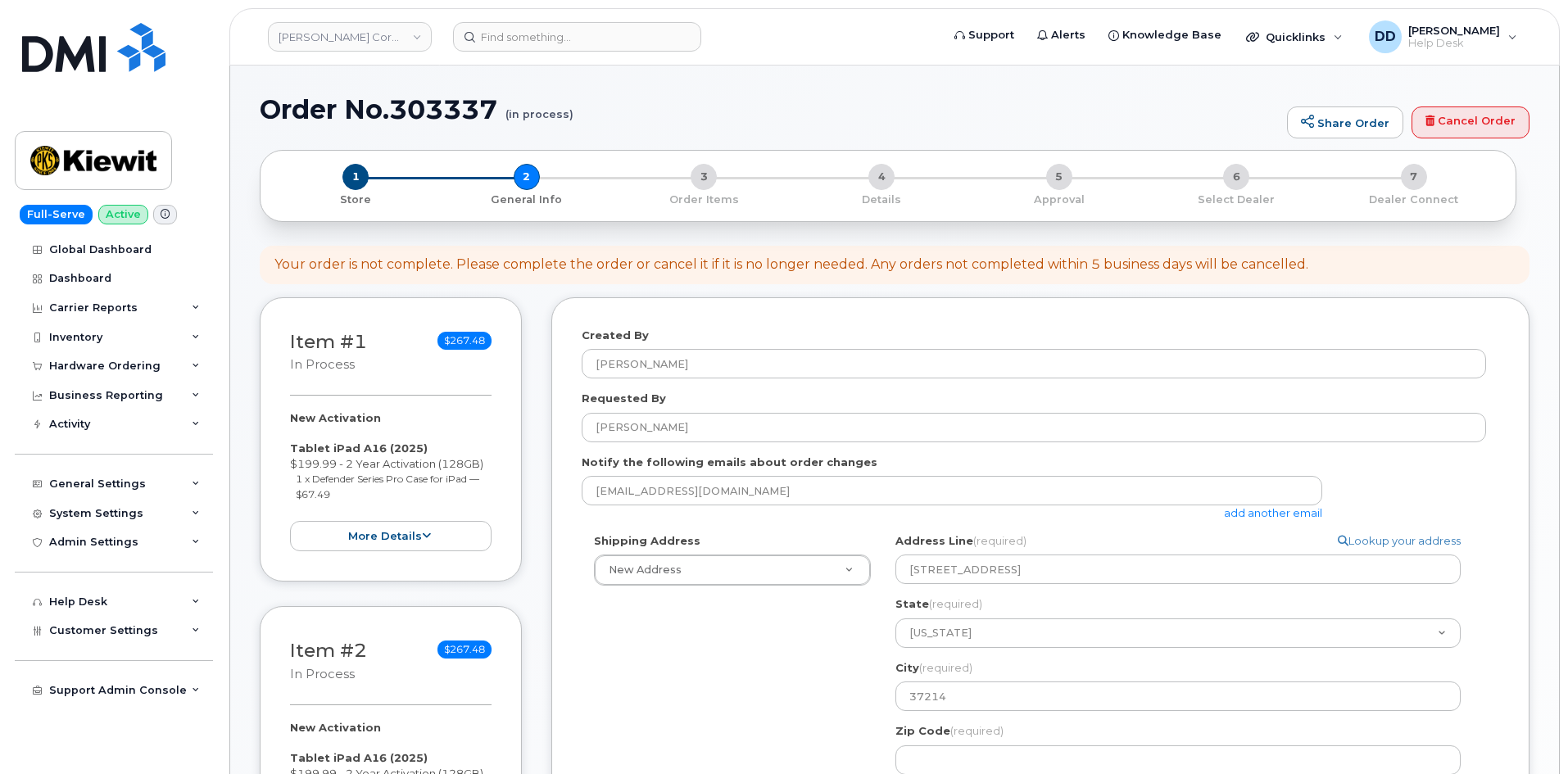
click at [778, 669] on div "Shipping Address New Address New Address 4650 Business Center Dr. 455 Old Scott…" at bounding box center [1034, 756] width 904 height 445
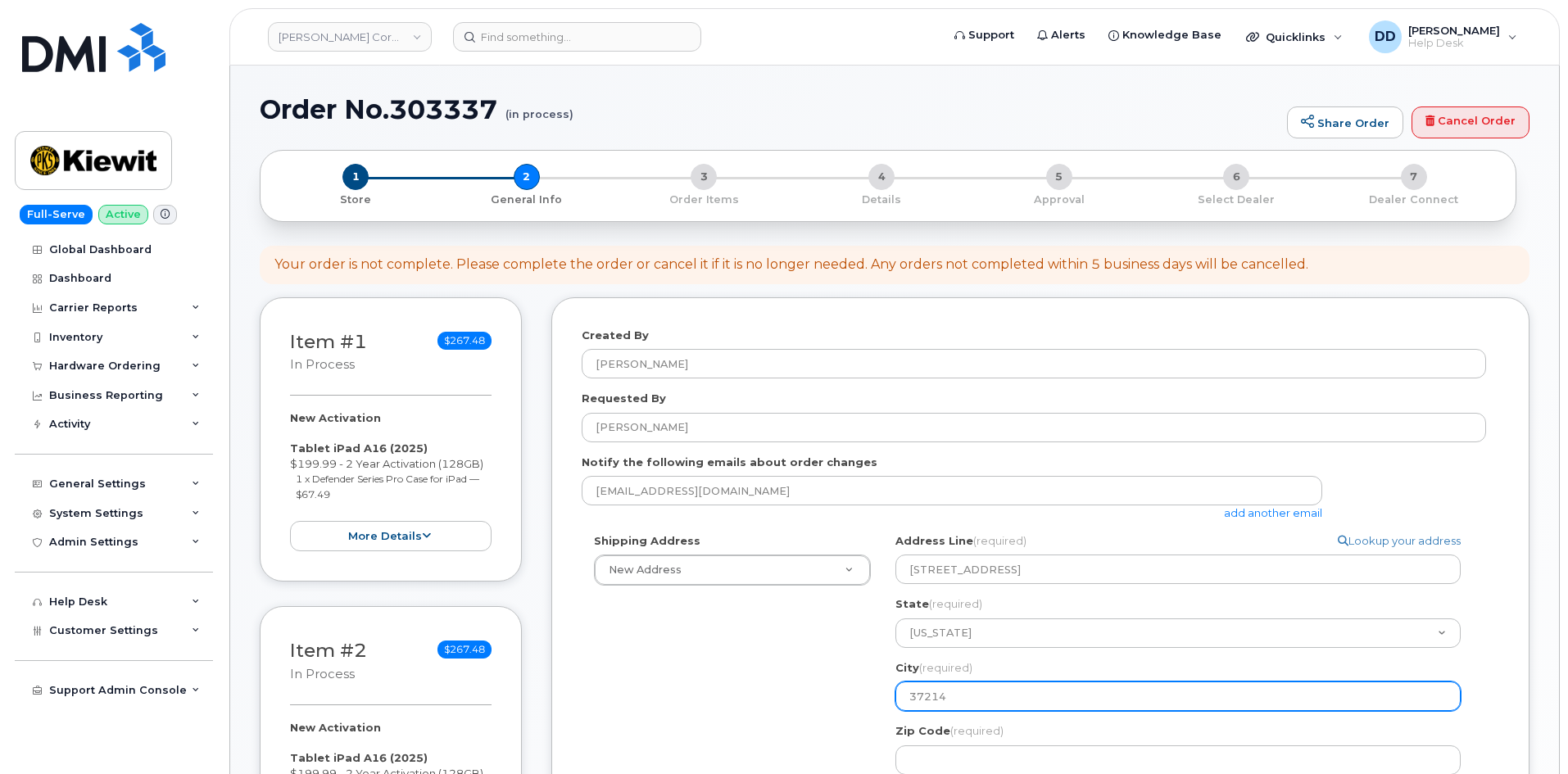
drag, startPoint x: 962, startPoint y: 705, endPoint x: 858, endPoint y: 700, distance: 104.1
click at [858, 700] on div "Shipping Address New Address New Address 4650 Business Center Dr. 455 Old Scott…" at bounding box center [1034, 756] width 904 height 445
select select
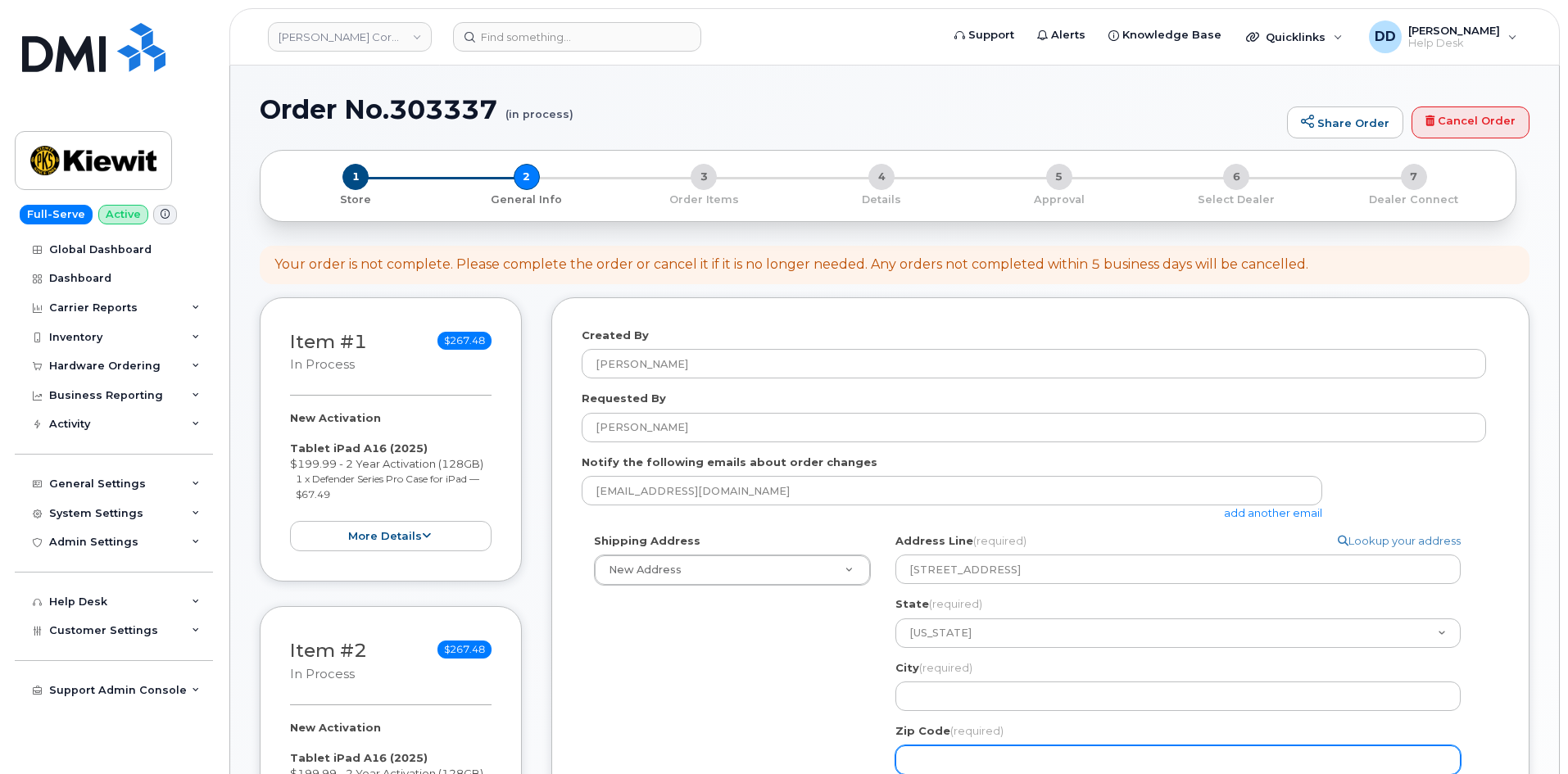
click at [966, 756] on input "Zip Code (required)" at bounding box center [1178, 760] width 565 height 30
paste input "37214"
select select
type input "37214"
click at [789, 674] on div "Shipping Address New Address New Address 4650 Business Center Dr. 455 Old Scott…" at bounding box center [1034, 756] width 904 height 445
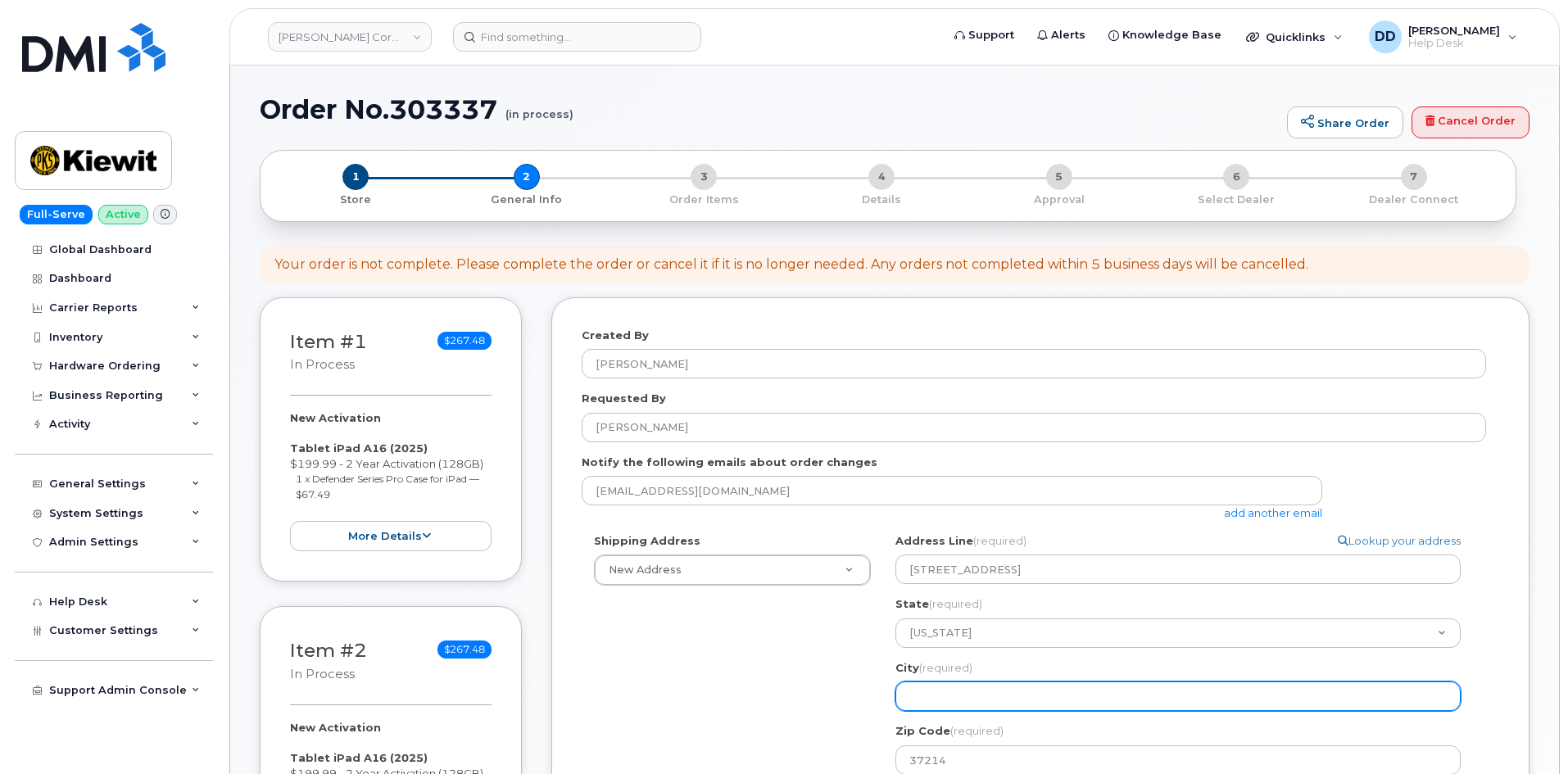
click at [952, 701] on input "City (required)" at bounding box center [1178, 696] width 565 height 30
paste input "Nashville"
select select
type input "Nashville"
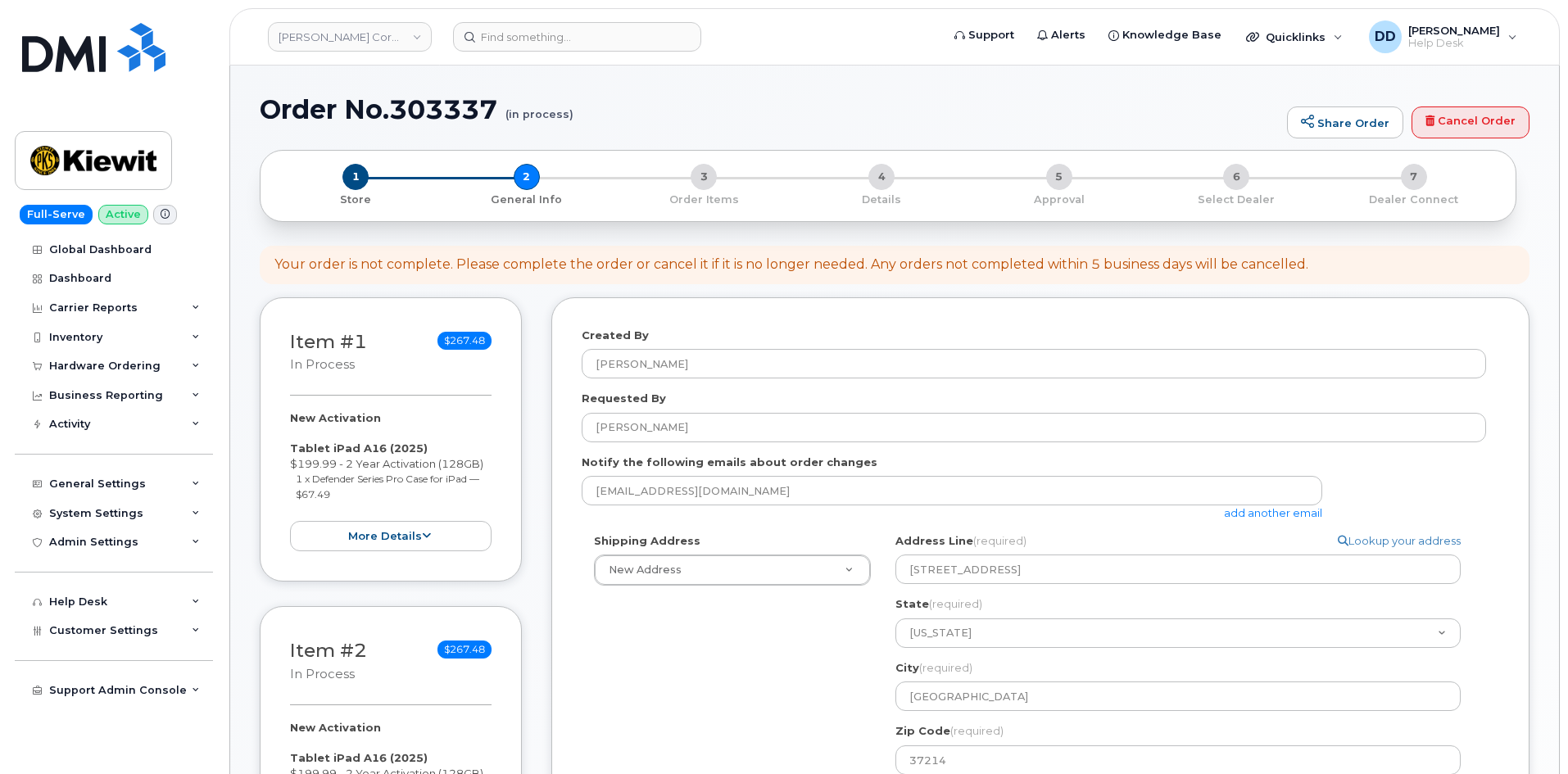
click at [793, 665] on div "Shipping Address New Address New Address 4650 Business Center Dr. 455 Old Scott…" at bounding box center [1034, 756] width 904 height 445
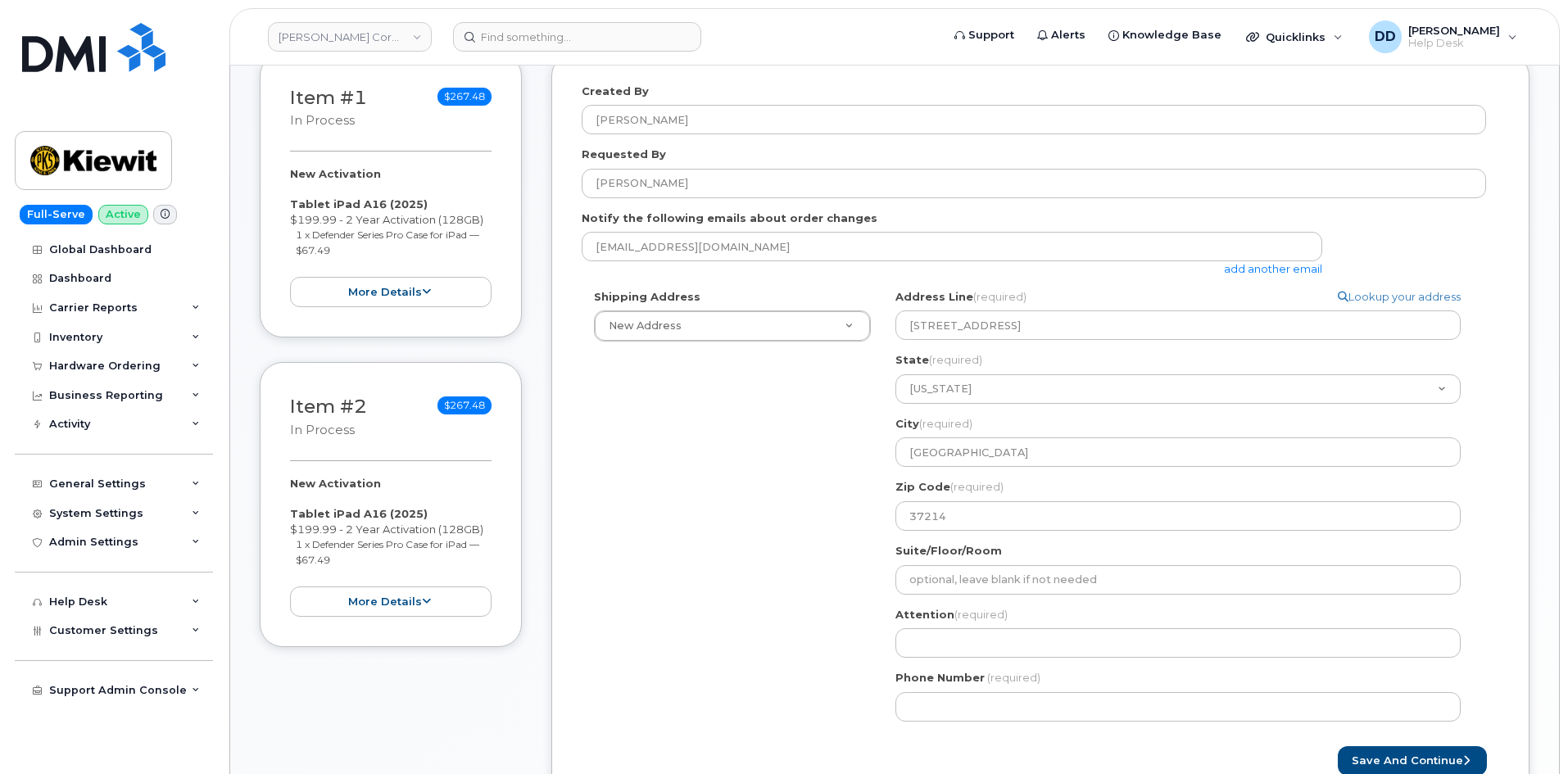
scroll to position [246, 0]
click at [763, 629] on div "Shipping Address New Address New Address 4650 Business Center Dr. 455 Old Scott…" at bounding box center [1034, 510] width 904 height 445
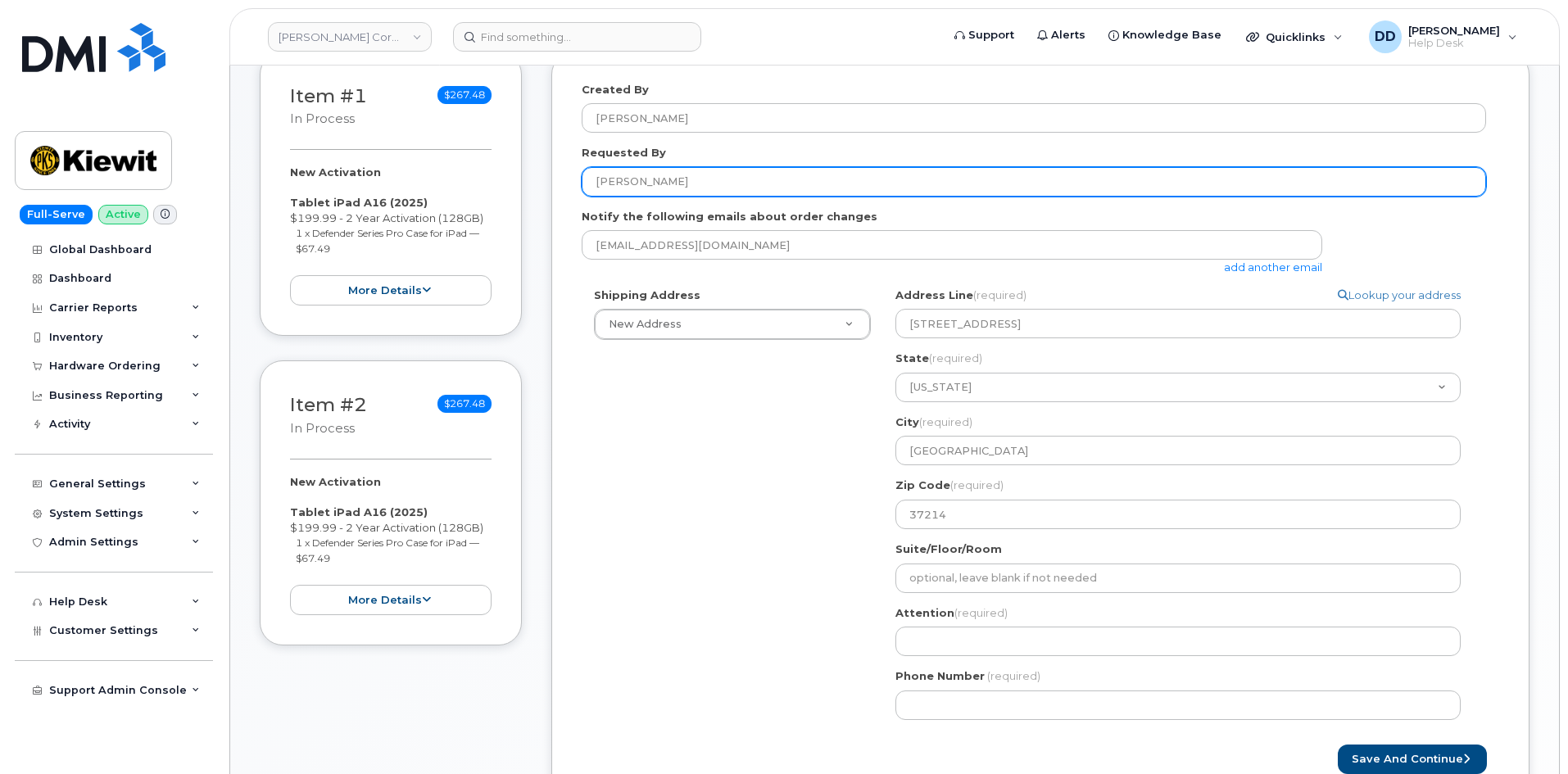
drag, startPoint x: 687, startPoint y: 180, endPoint x: 595, endPoint y: 183, distance: 92.0
click at [595, 183] on input "[PERSON_NAME]" at bounding box center [1034, 181] width 904 height 30
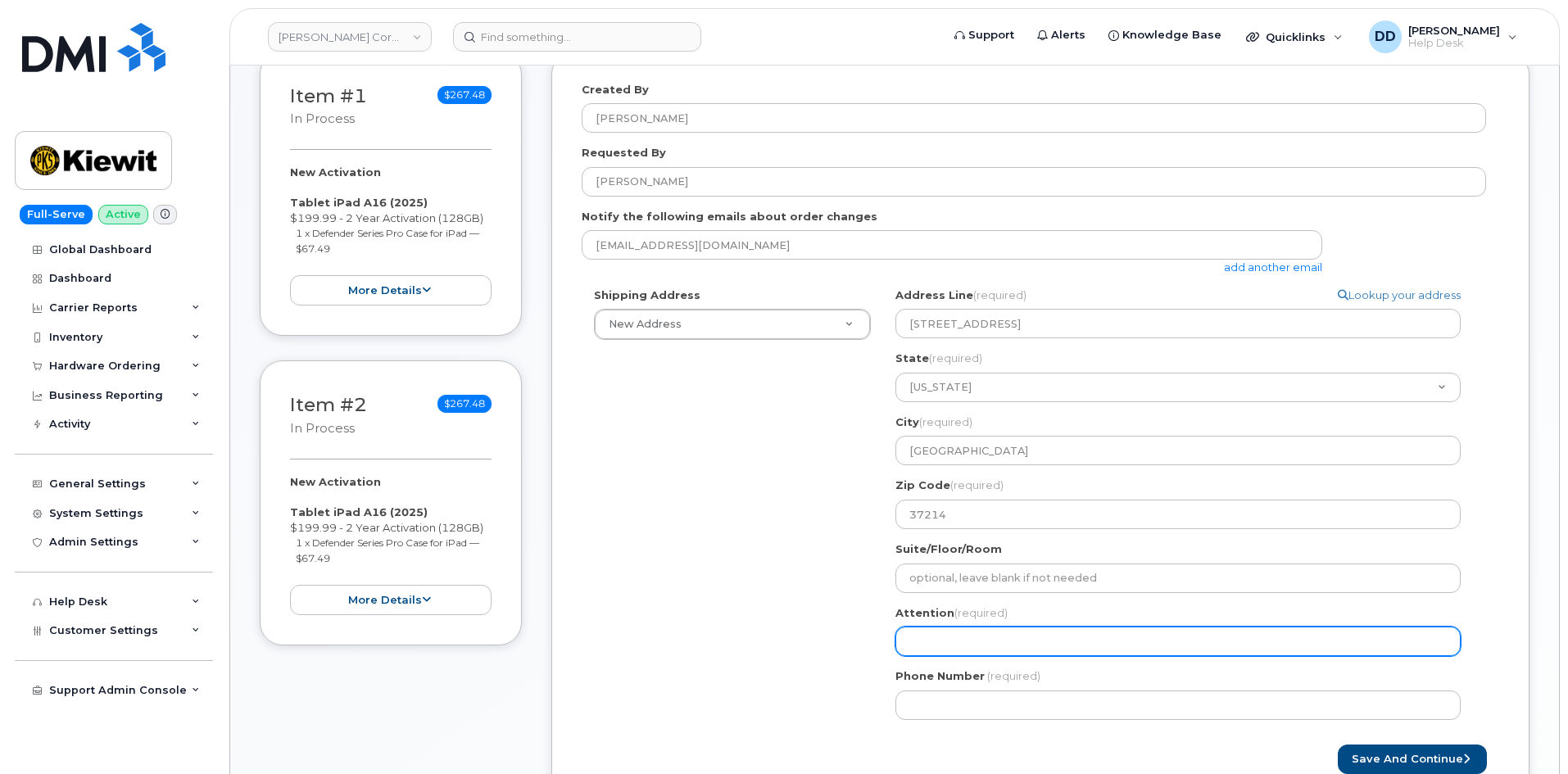
click at [931, 647] on input "Attention (required)" at bounding box center [1178, 641] width 565 height 30
paste input "[PERSON_NAME]"
select select
type input "[PERSON_NAME]"
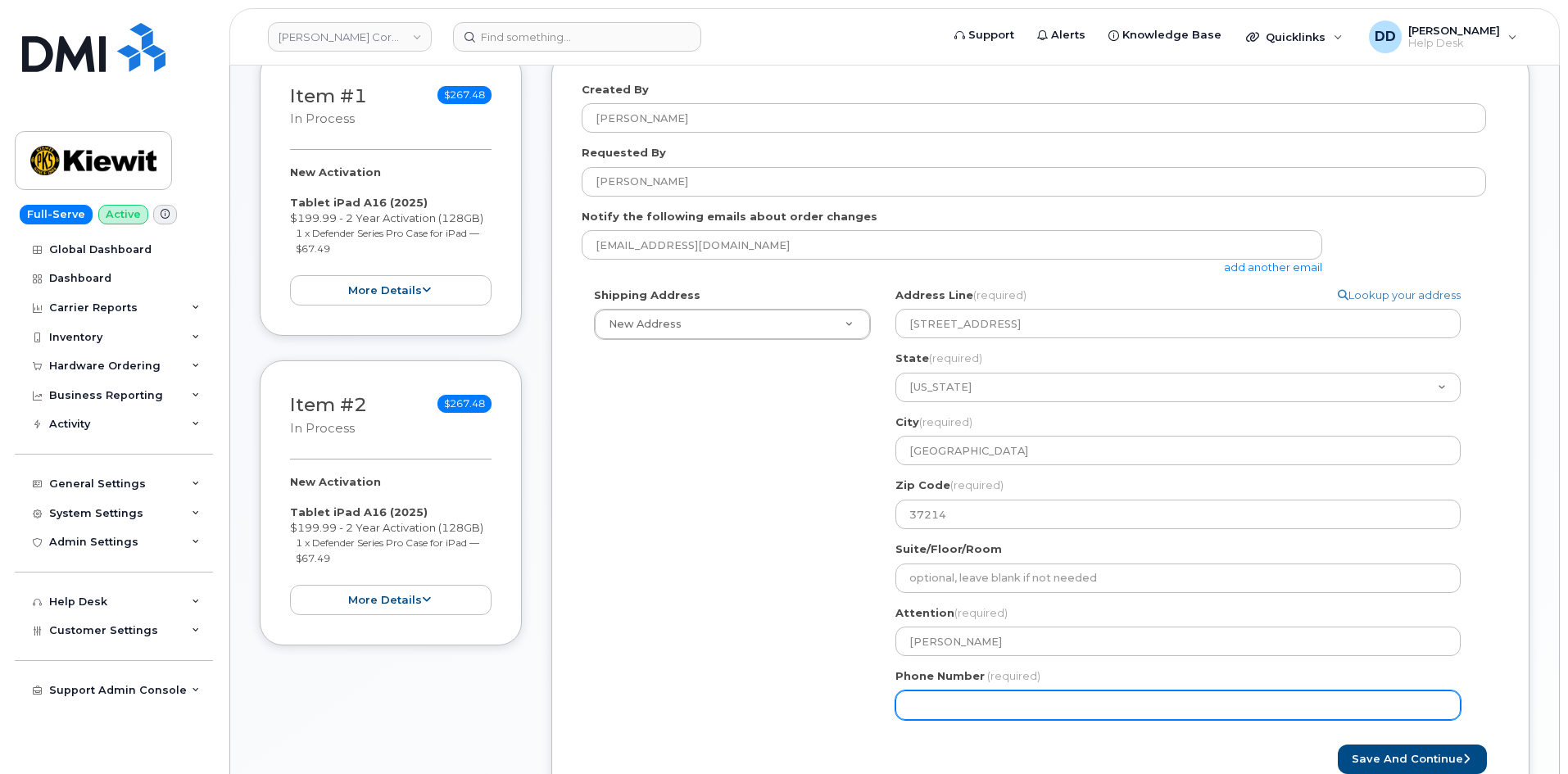
click at [1031, 708] on input "Phone Number" at bounding box center [1178, 705] width 565 height 30
paste input "8483840921"
select select
type input "8483840921"
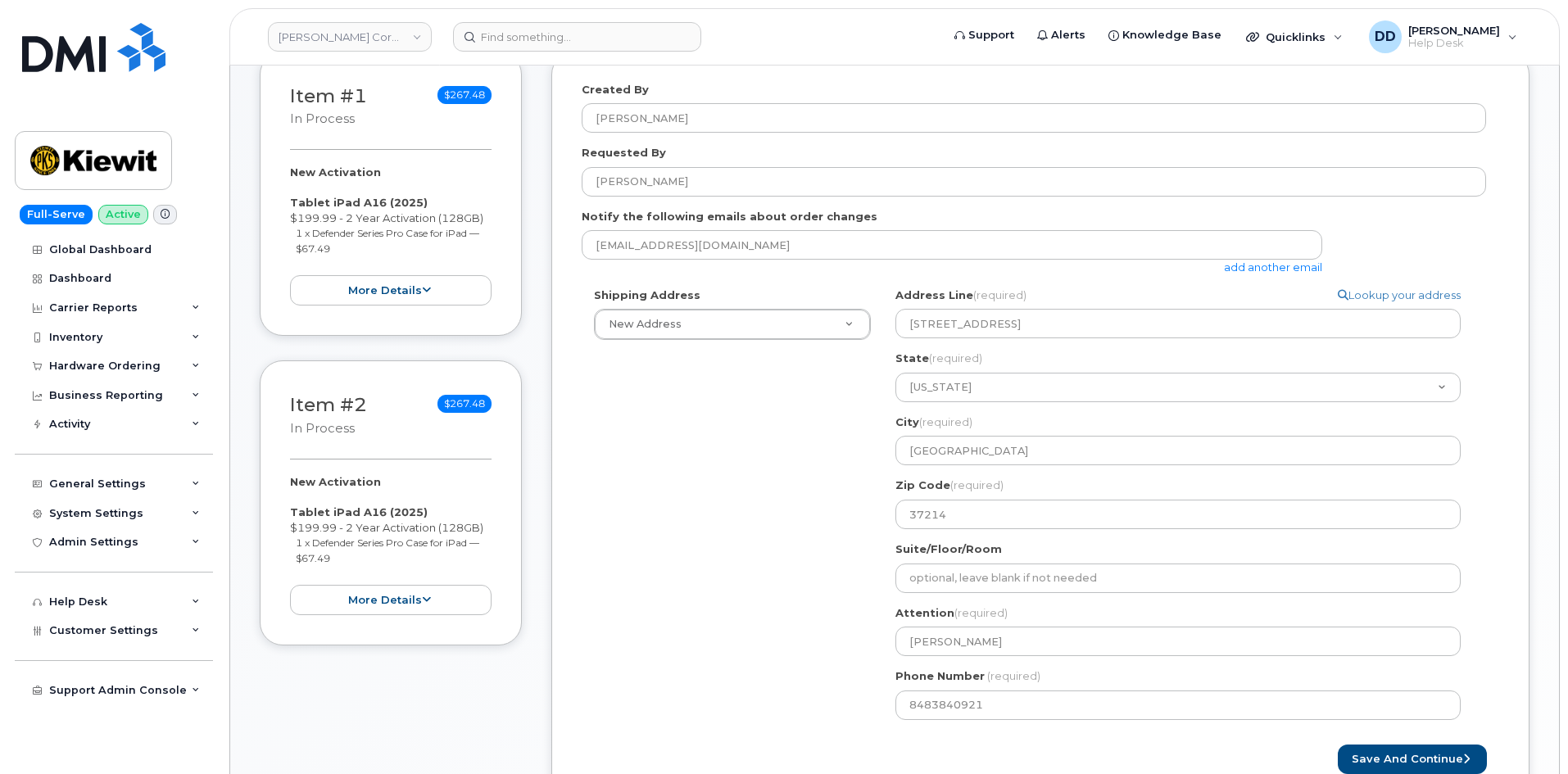
click at [837, 651] on div "Shipping Address New Address New Address 4650 Business Center Dr. 455 Old Scott…" at bounding box center [1034, 510] width 904 height 445
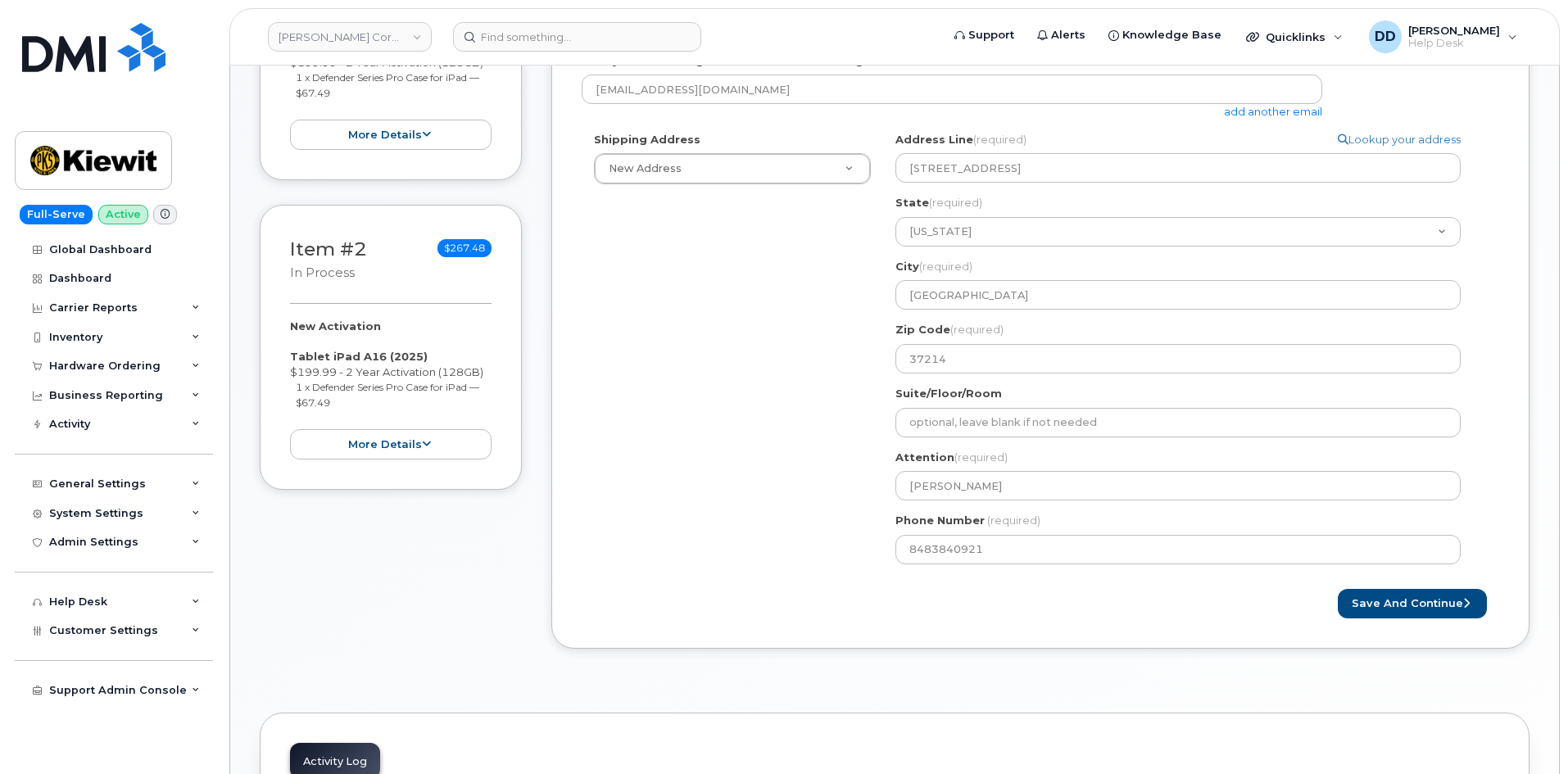
scroll to position [410, 0]
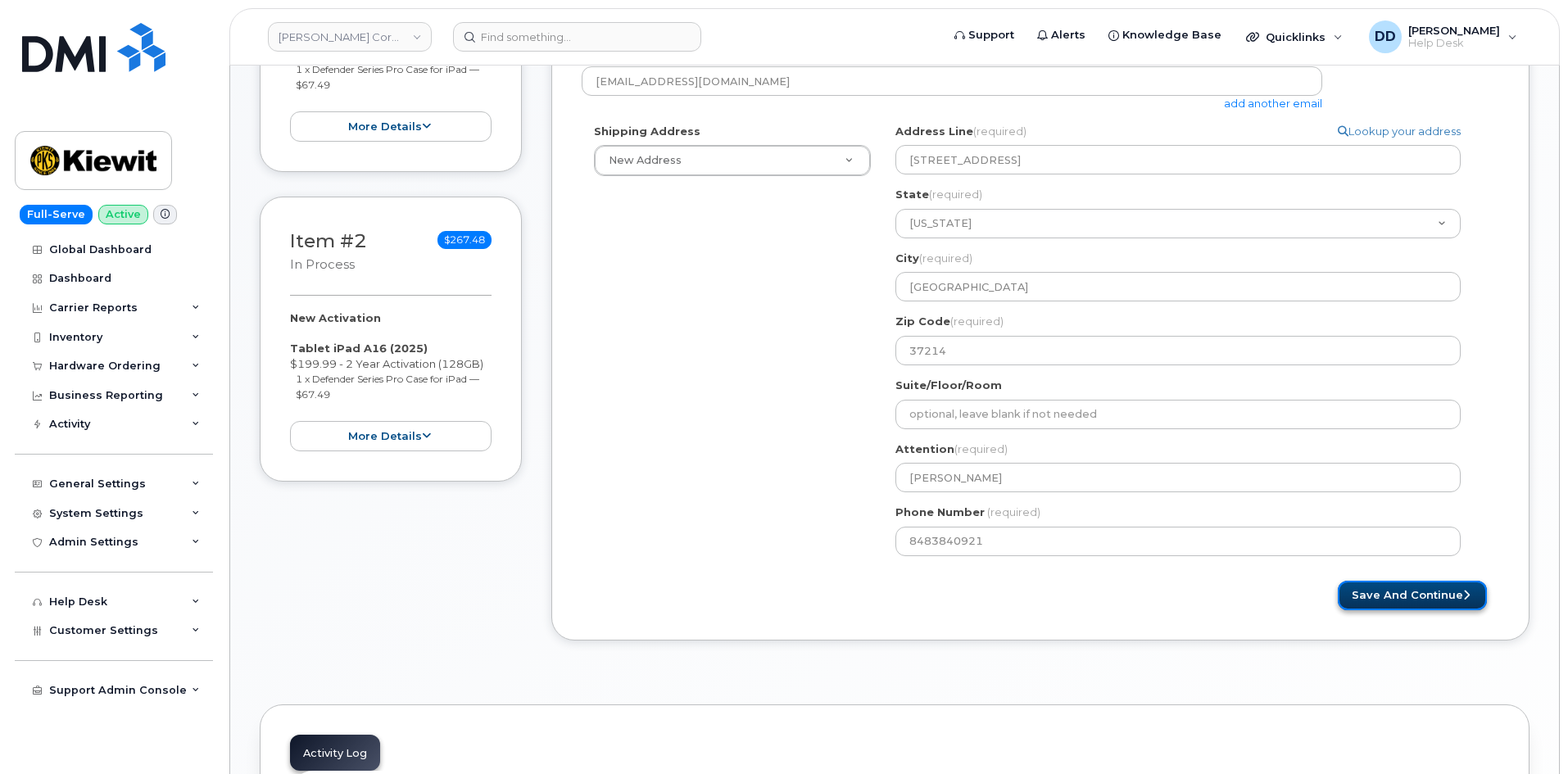
click at [1416, 589] on button "Save and Continue" at bounding box center [1413, 596] width 149 height 30
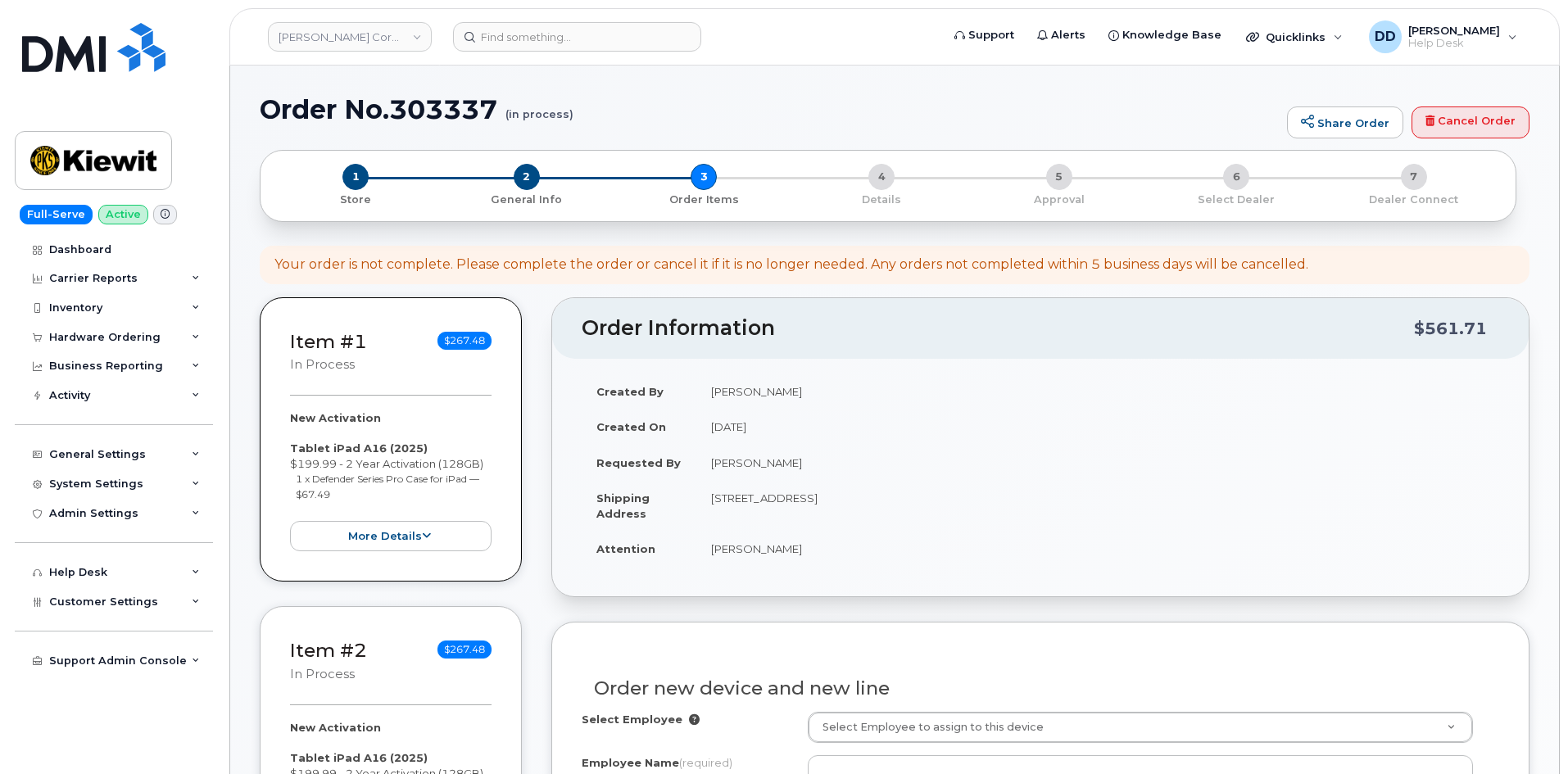
select select
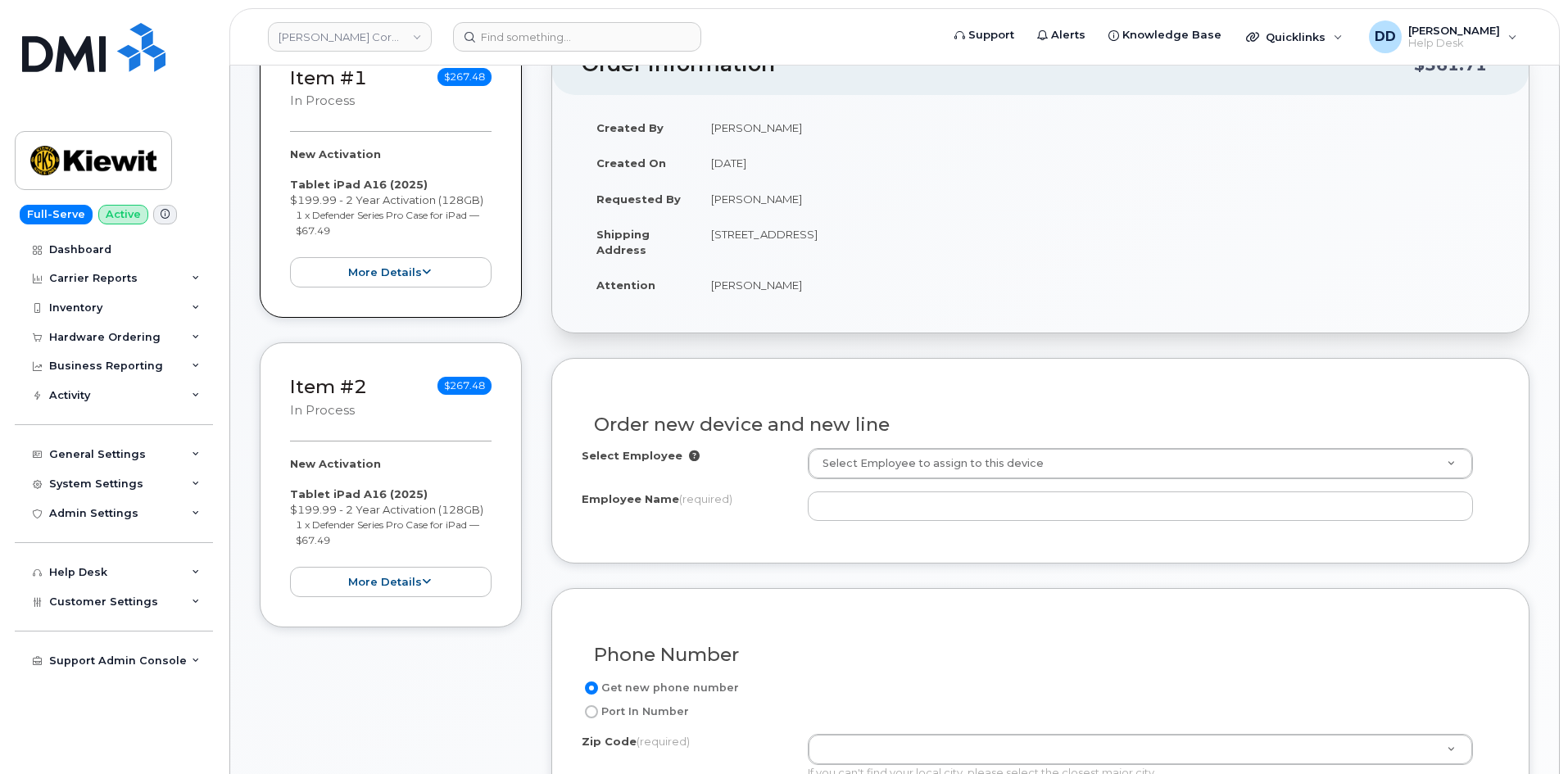
scroll to position [265, 0]
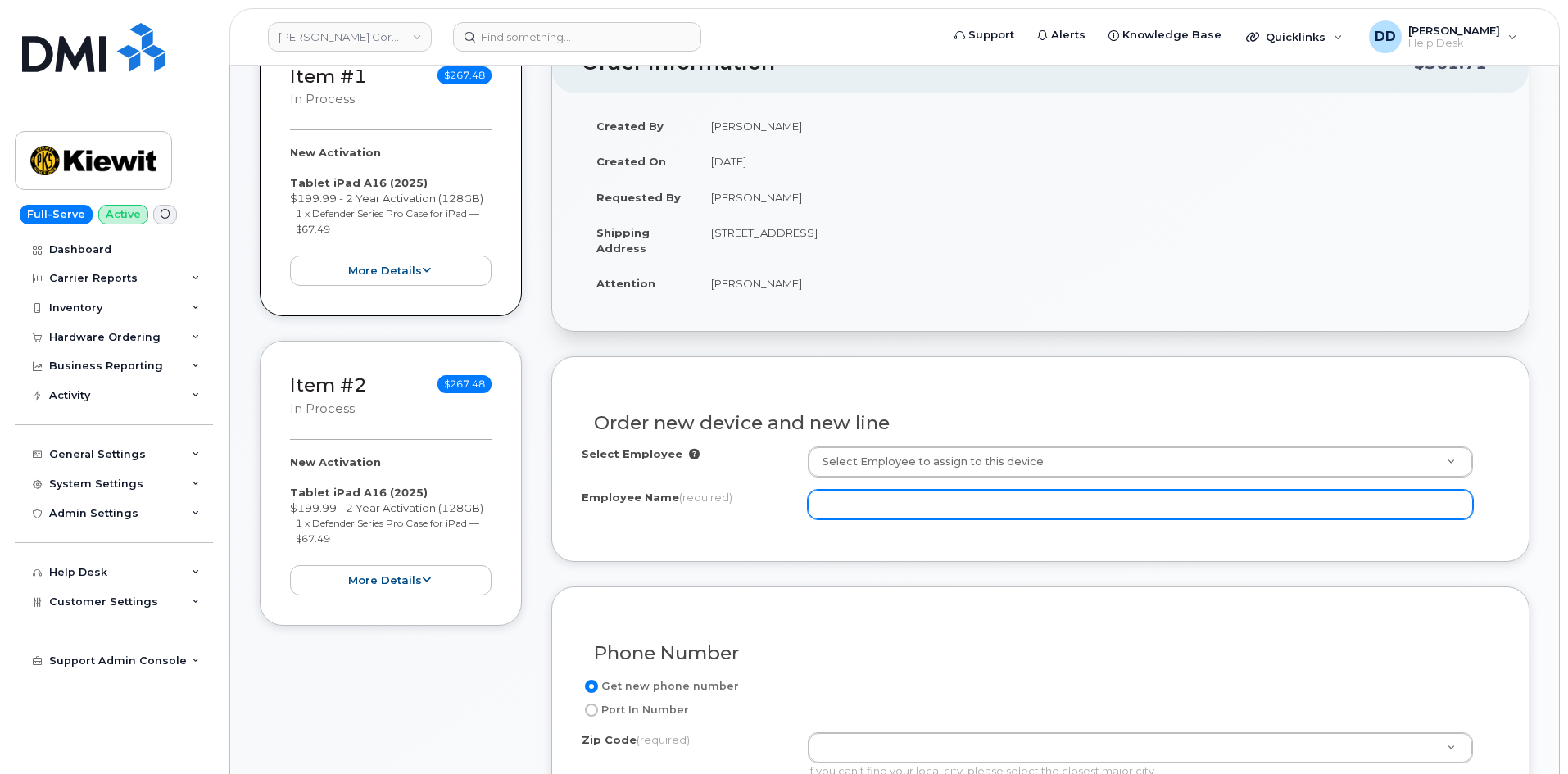
click at [871, 498] on input "Employee Name (required)" at bounding box center [1141, 504] width 666 height 30
paste input "Laricoh Washington"
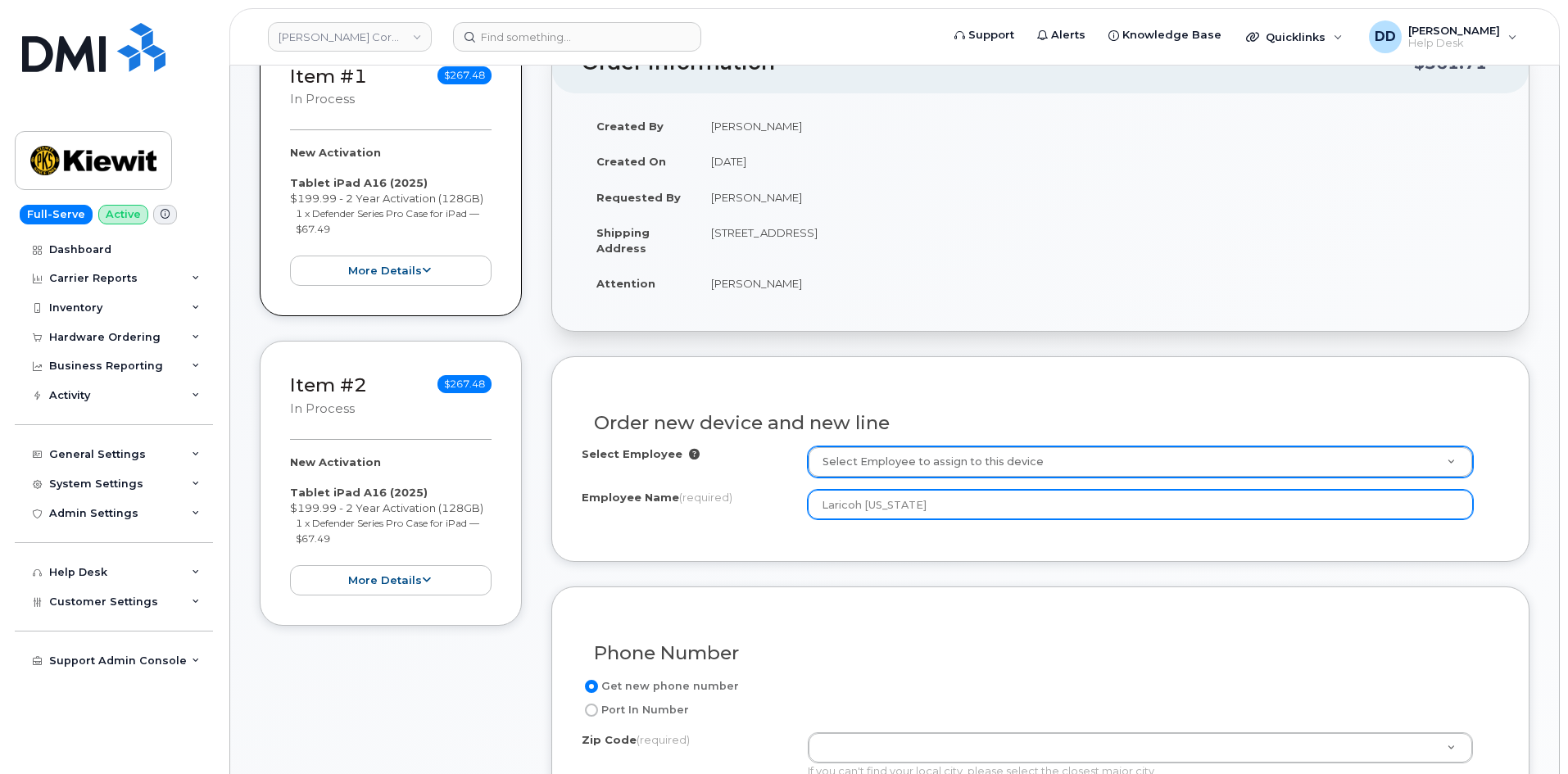
type input "Laricoh Washington"
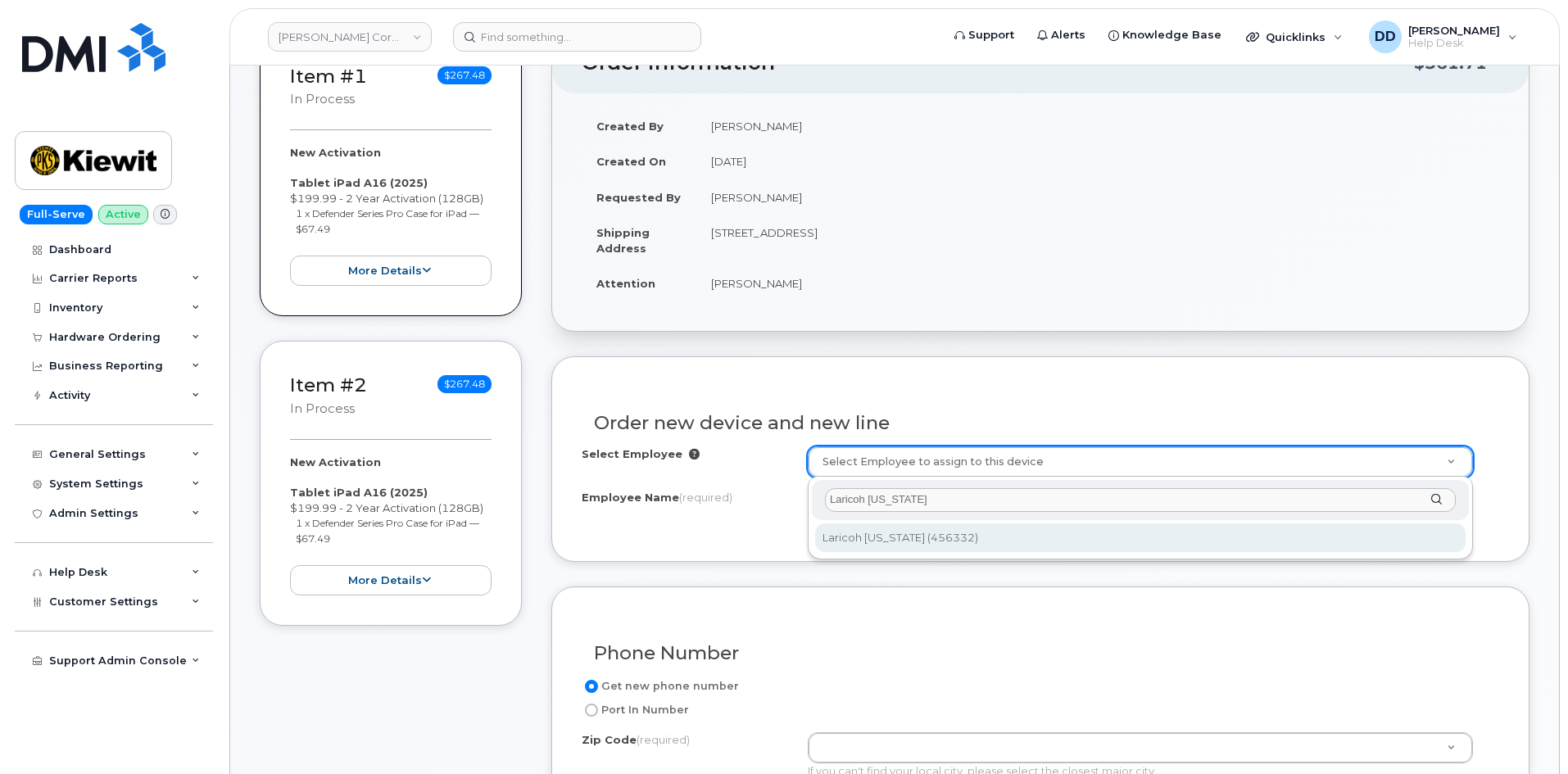
type input "Laricoh Washington"
type input "2158211"
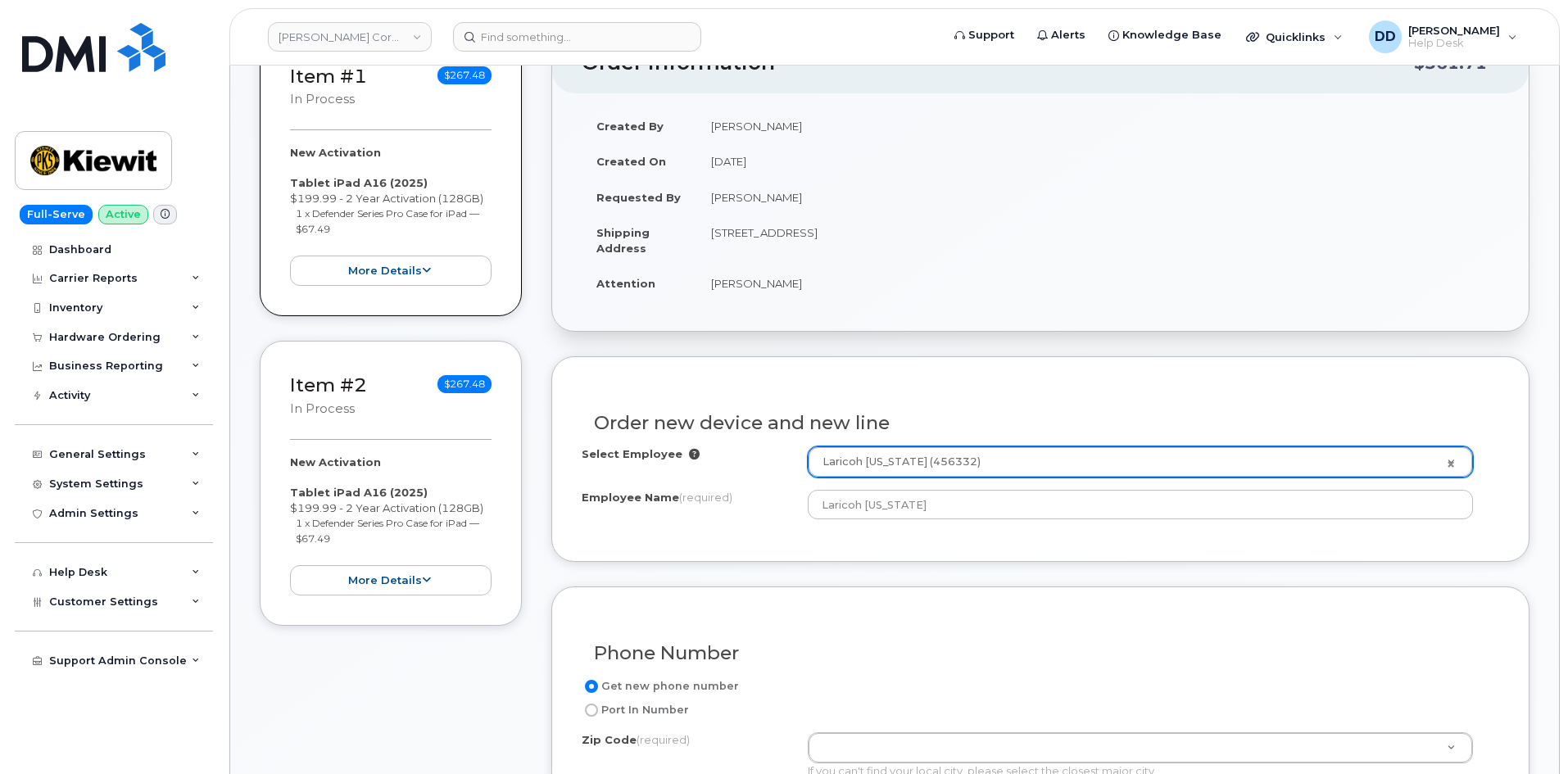
type input "15 Century Blvd, Ste. 303"
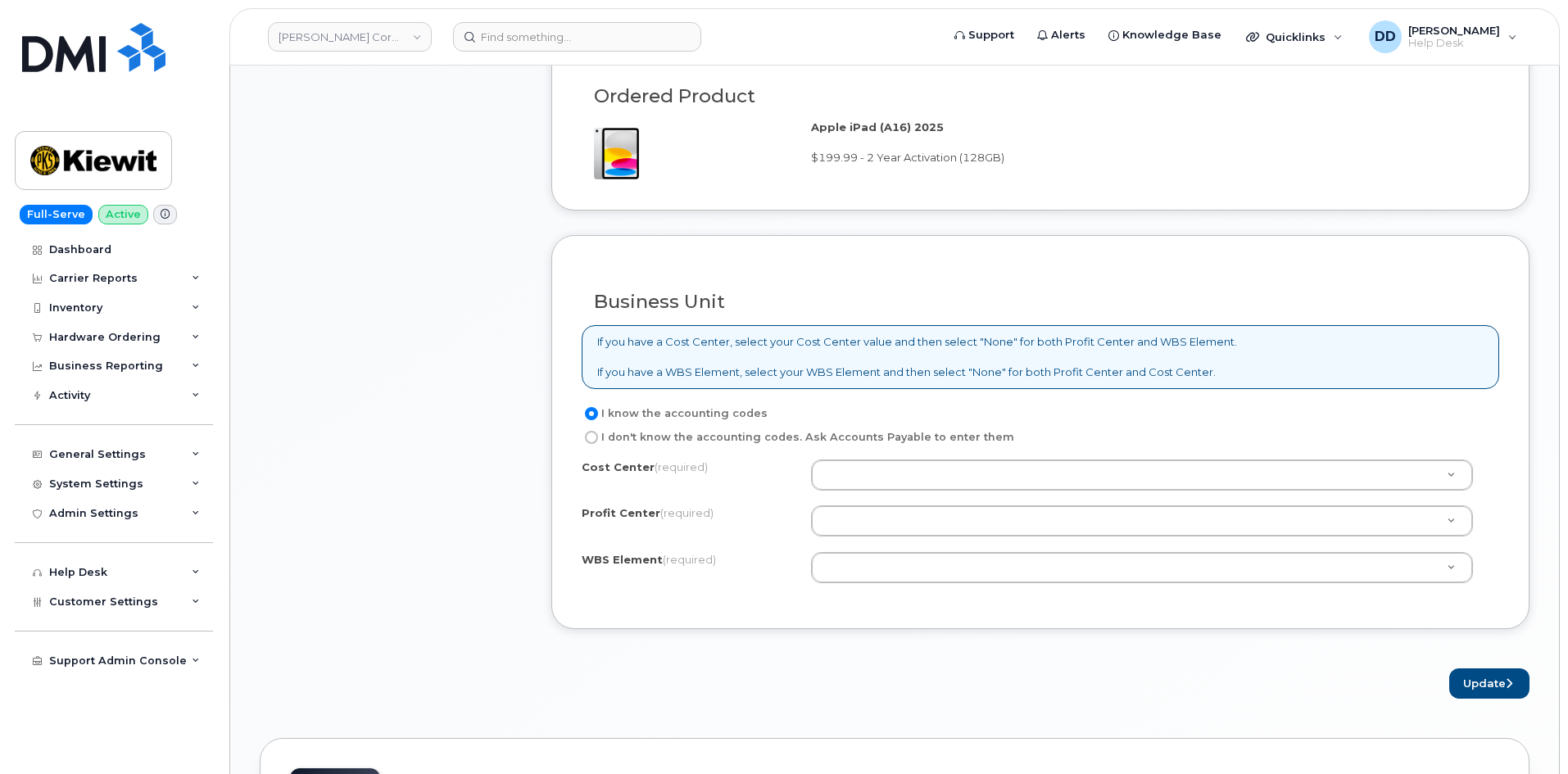
scroll to position [1084, 0]
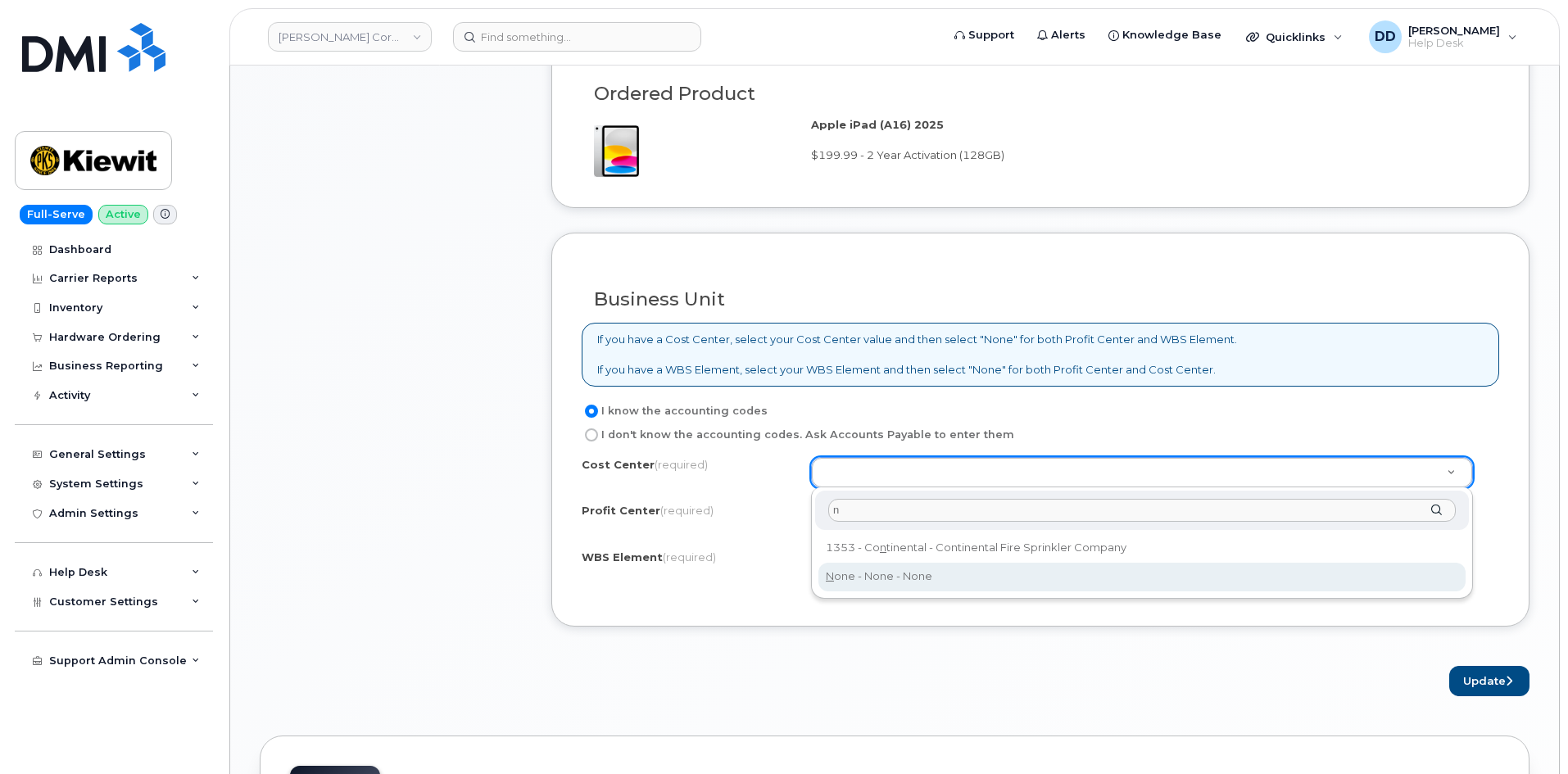
type input "n"
type input "None"
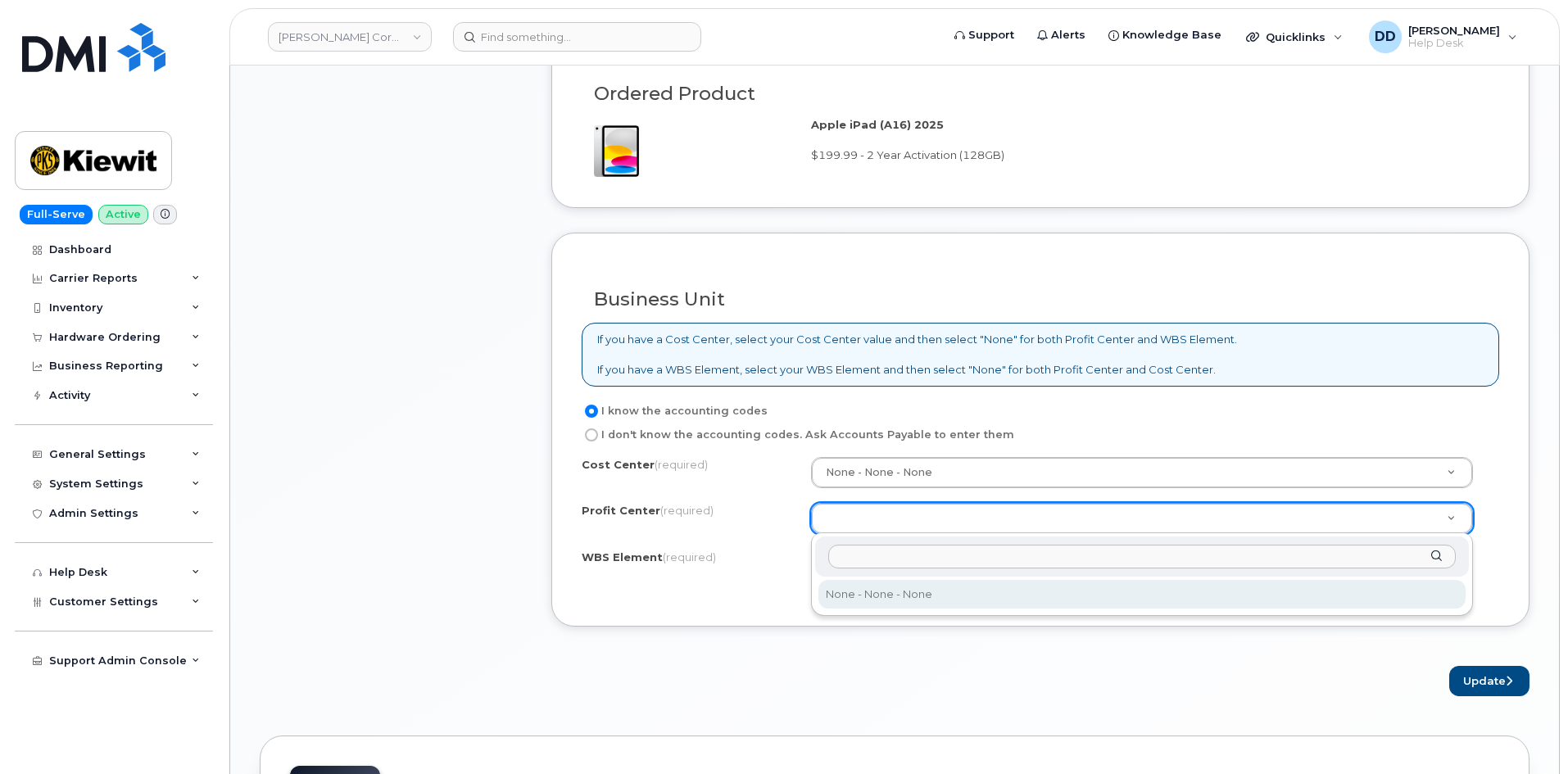
select select "None"
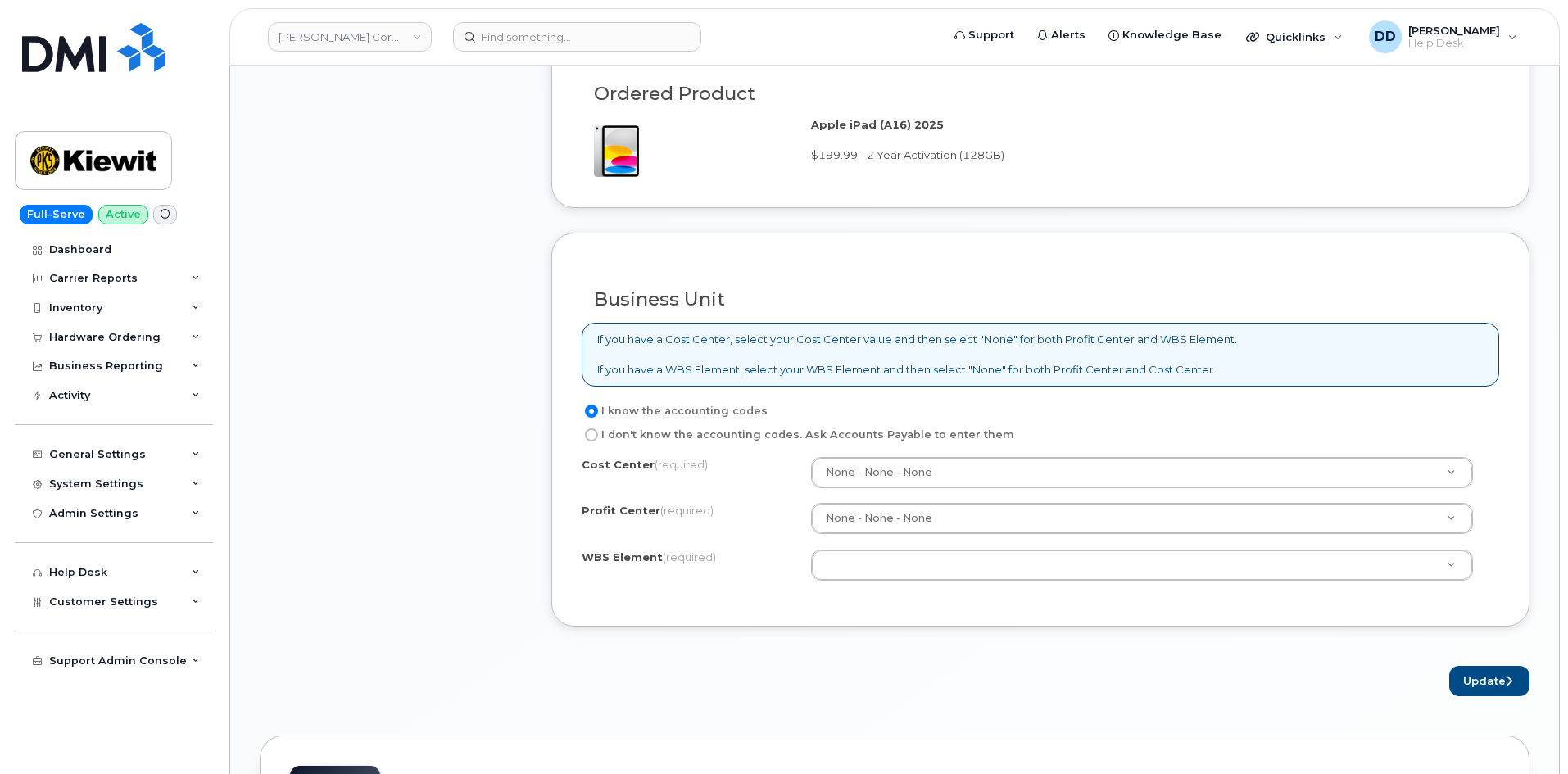
paste input "106098.1140"
type input "106098.1140"
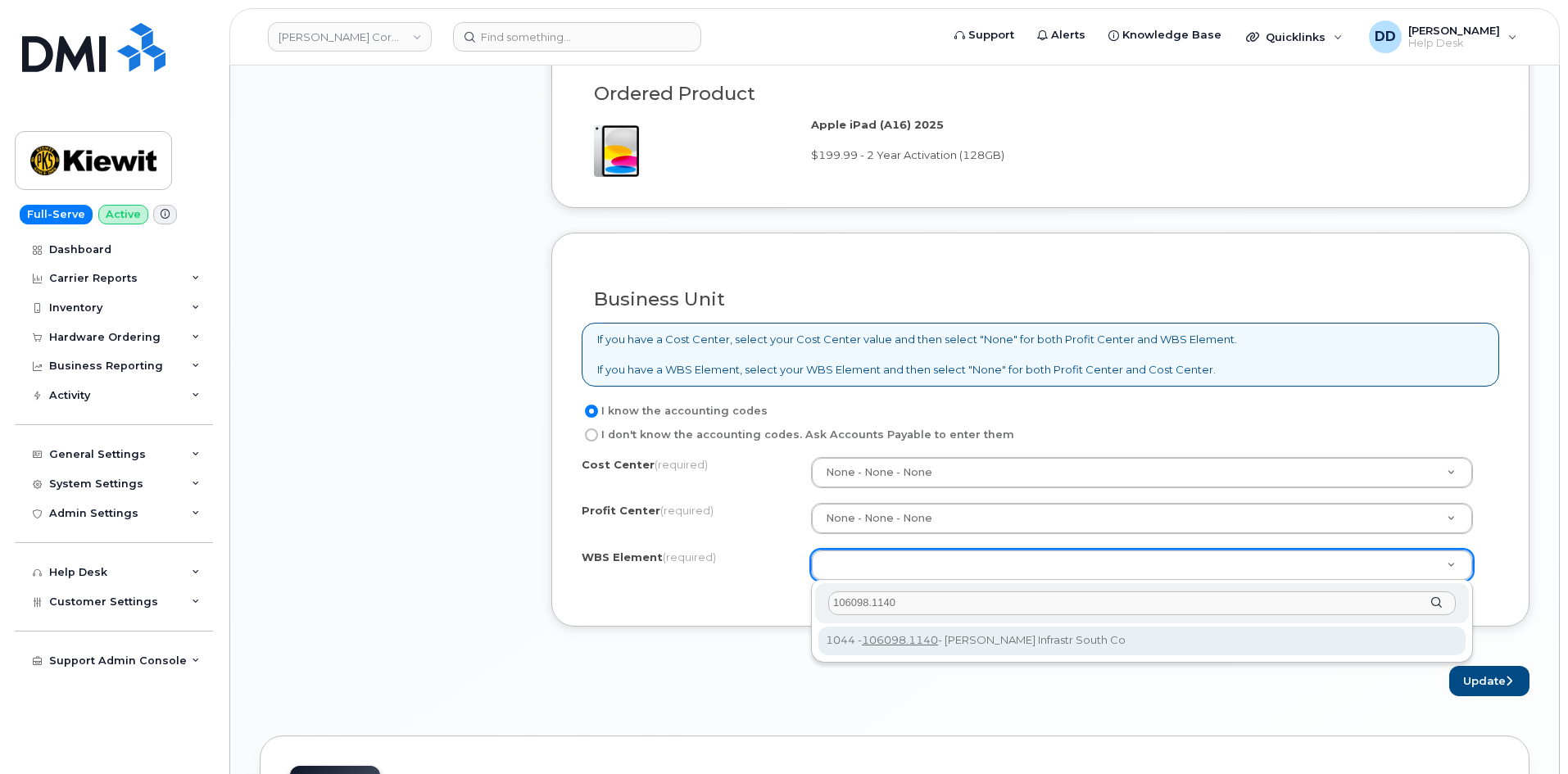
type input "106098.1140"
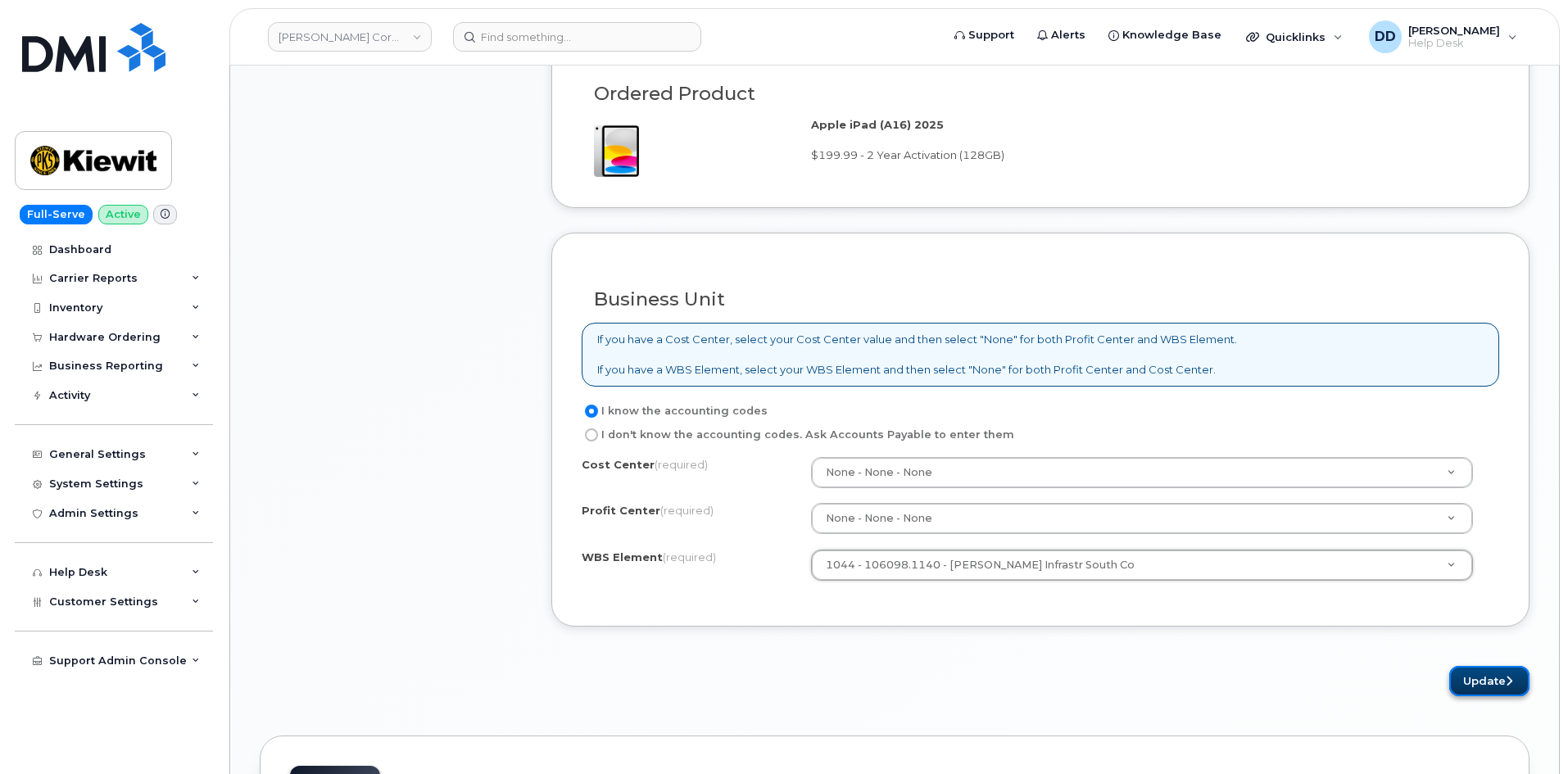
click at [1478, 679] on button "Update" at bounding box center [1490, 682] width 81 height 30
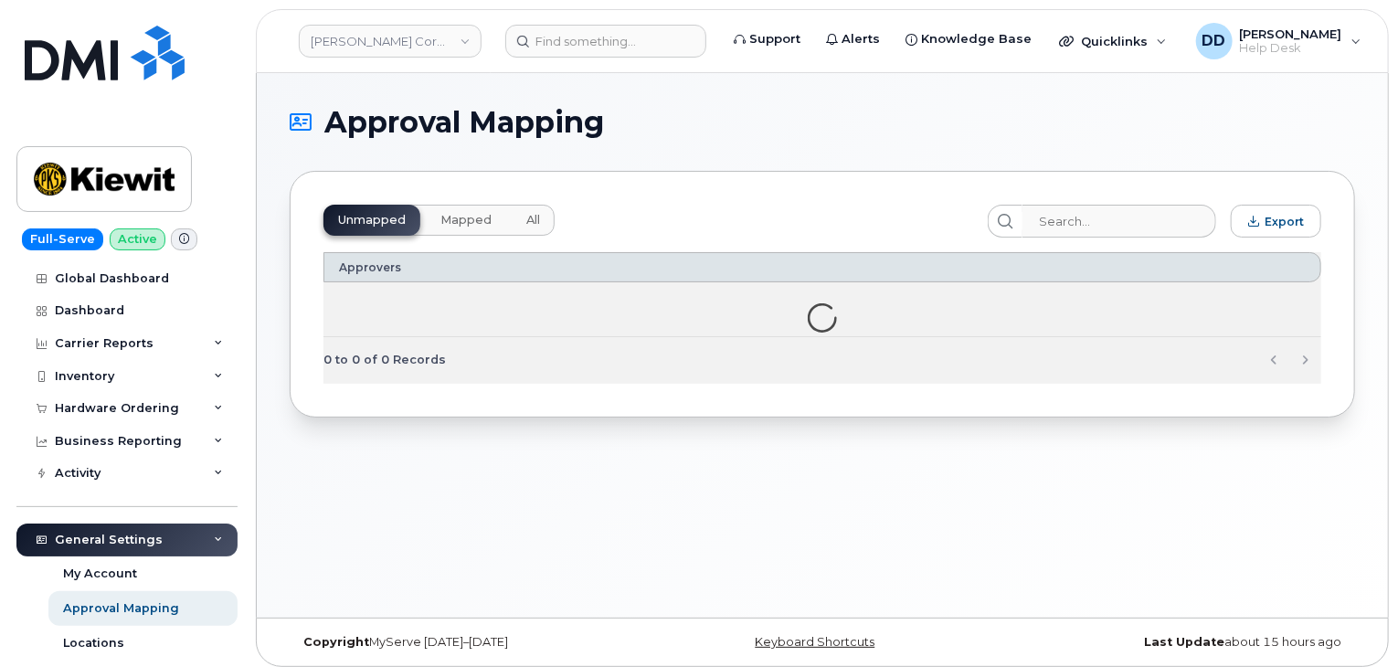
click at [461, 217] on span "Mapped" at bounding box center [465, 220] width 51 height 15
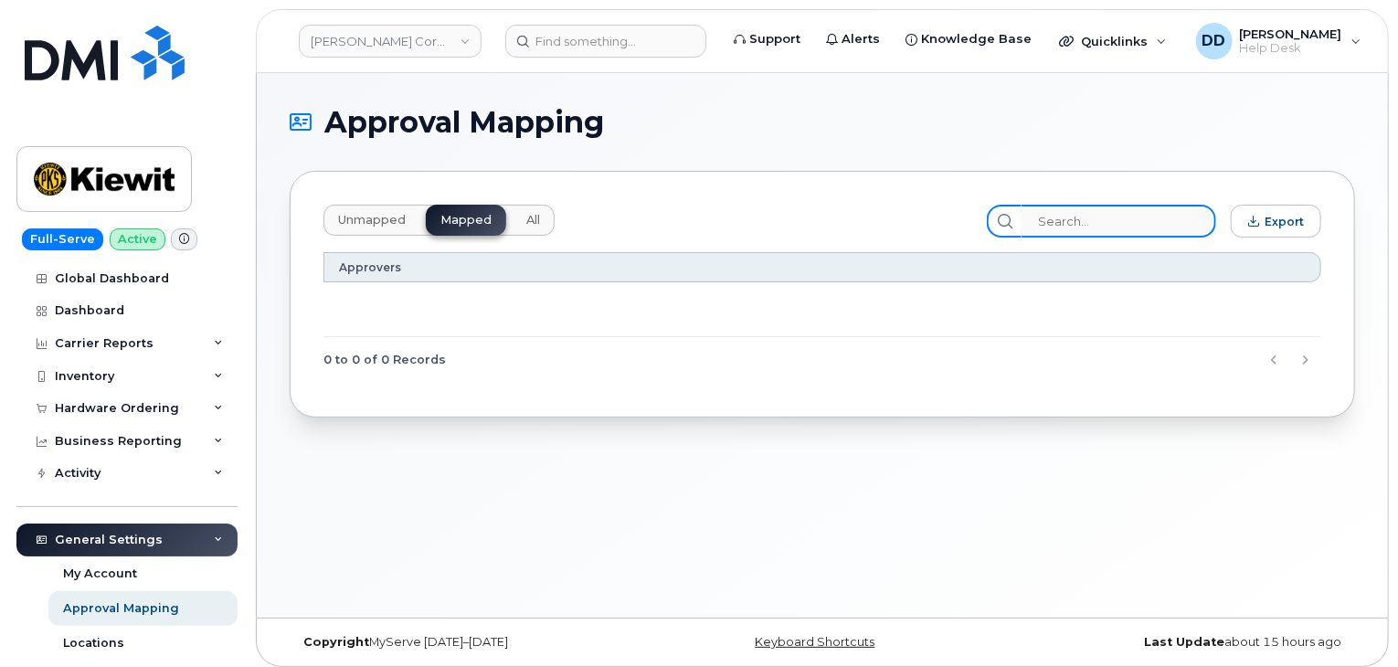
click at [1122, 223] on input "search" at bounding box center [1118, 221] width 195 height 33
paste input "106098.1140"
type input "106098.1140"
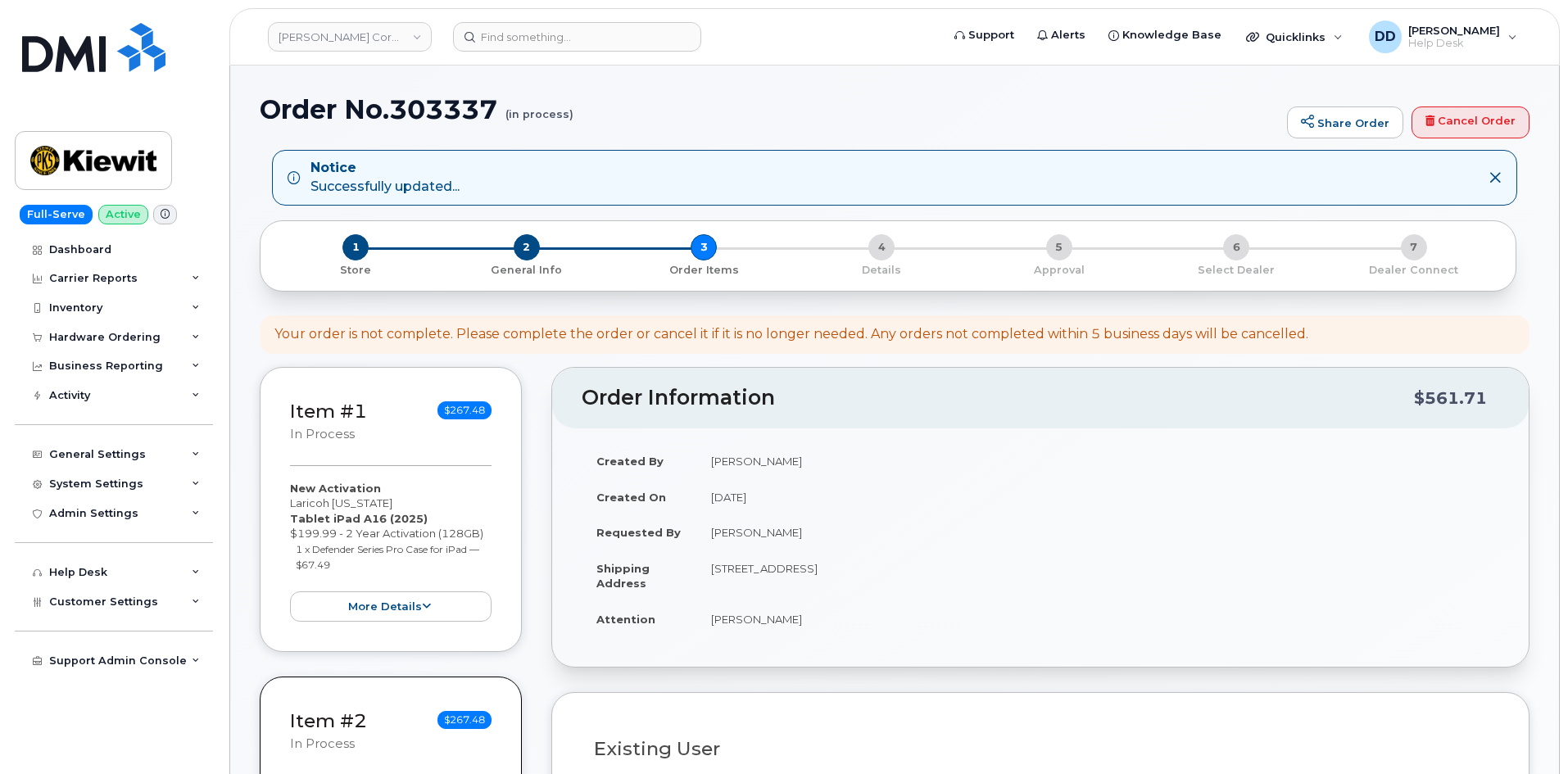
select select
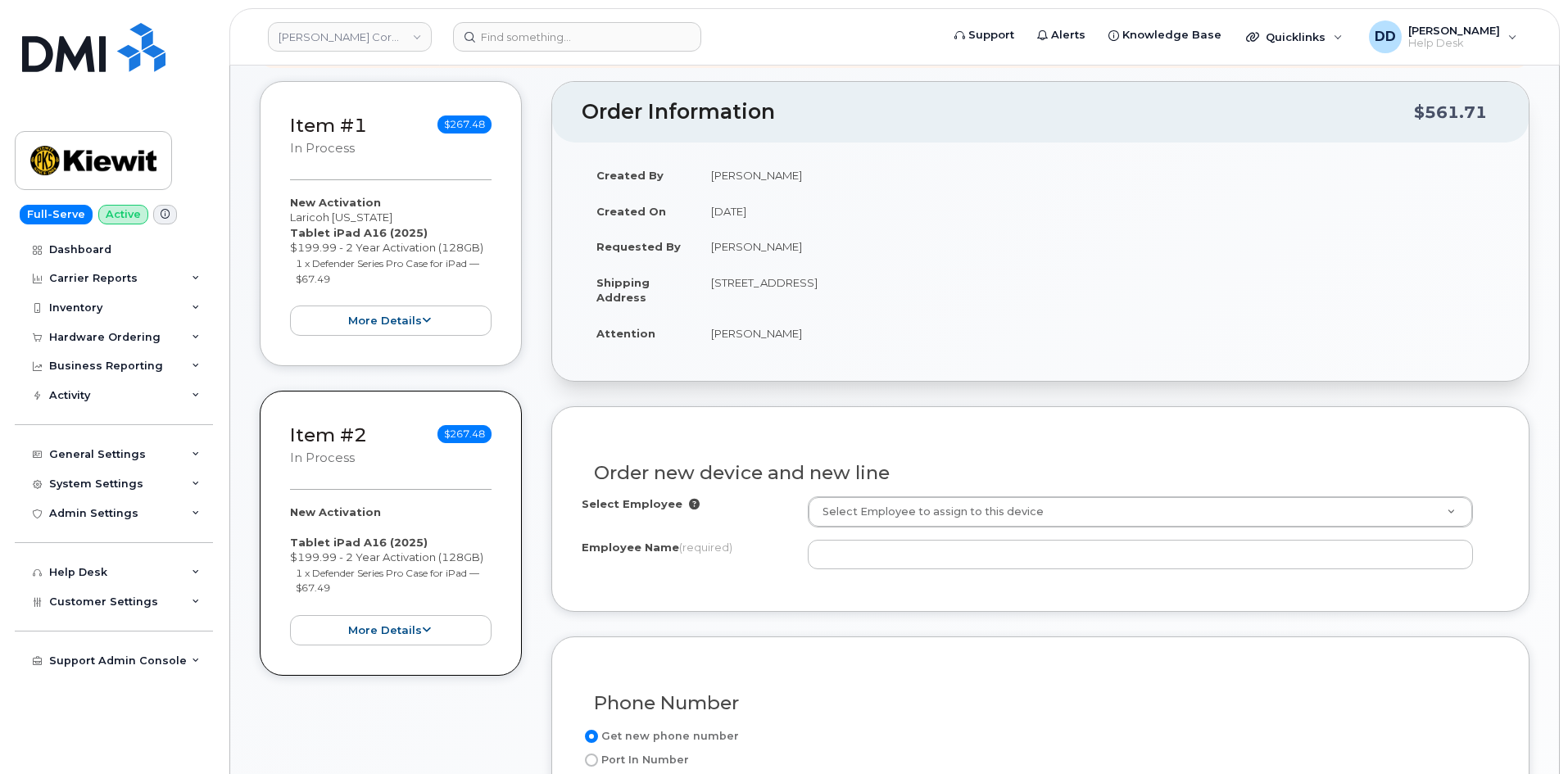
scroll to position [287, 0]
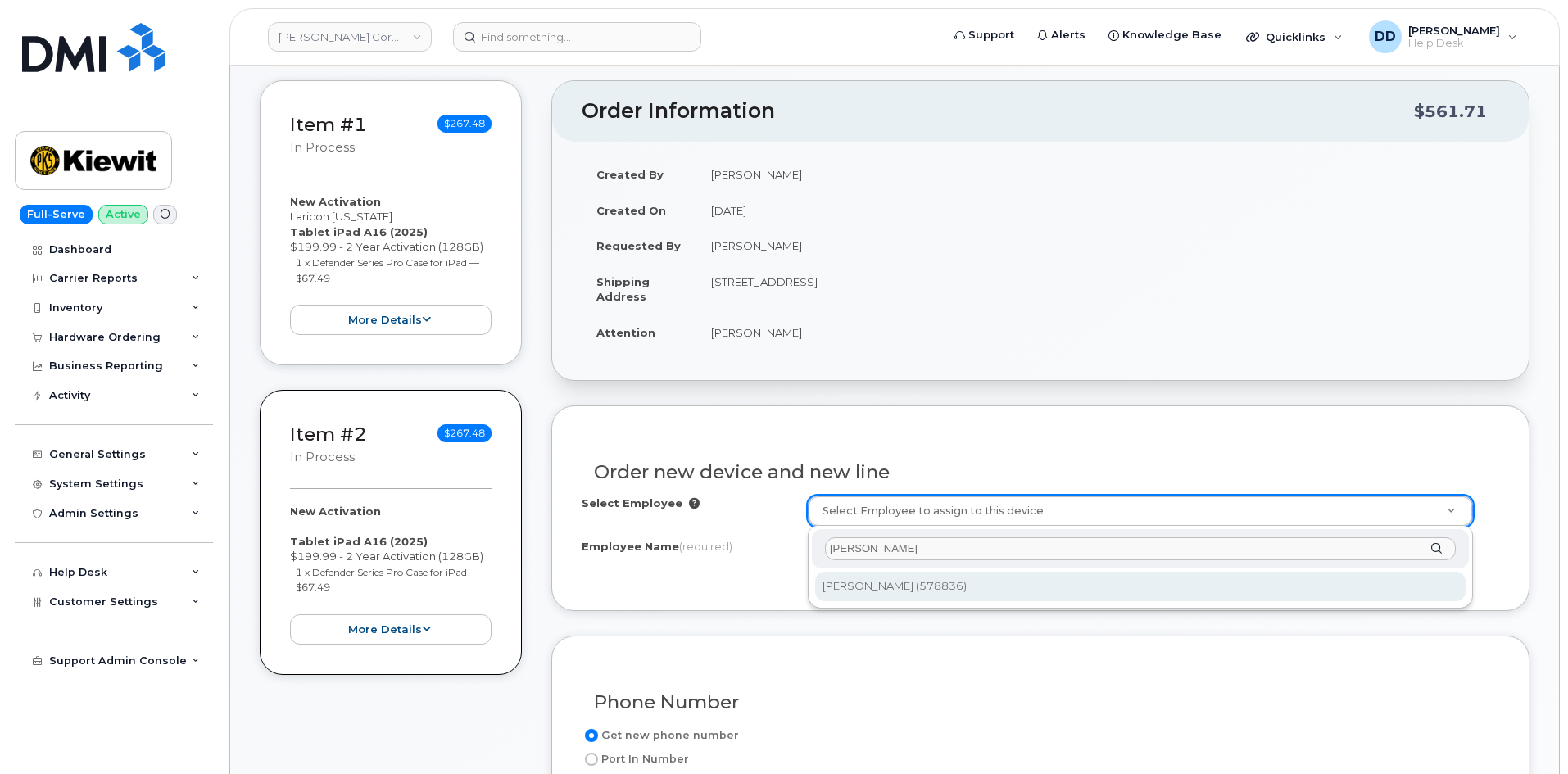
type input "[PERSON_NAME]"
type input "2971049"
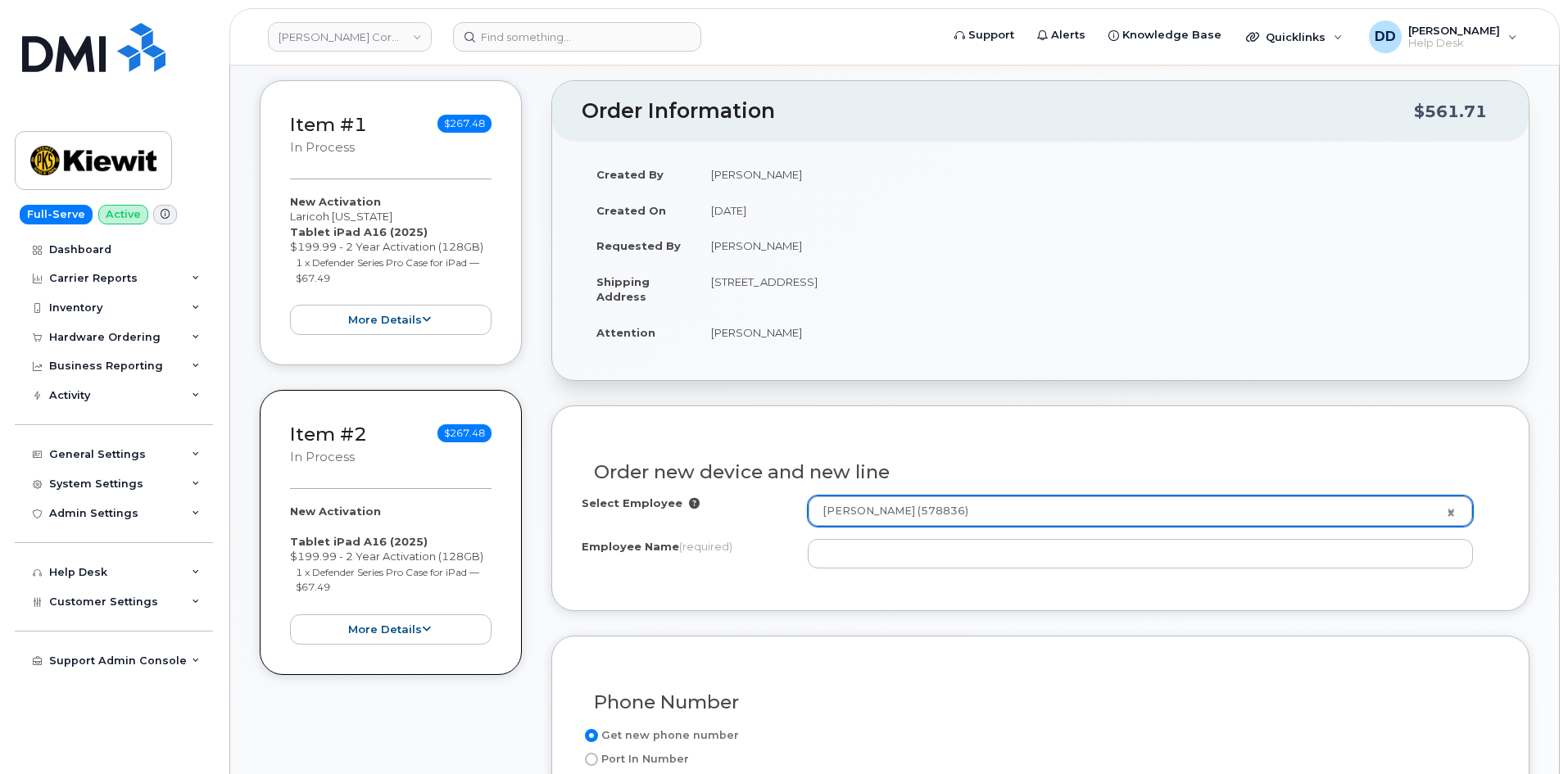
type input "[PERSON_NAME]"
type input "[STREET_ADDRESS]"
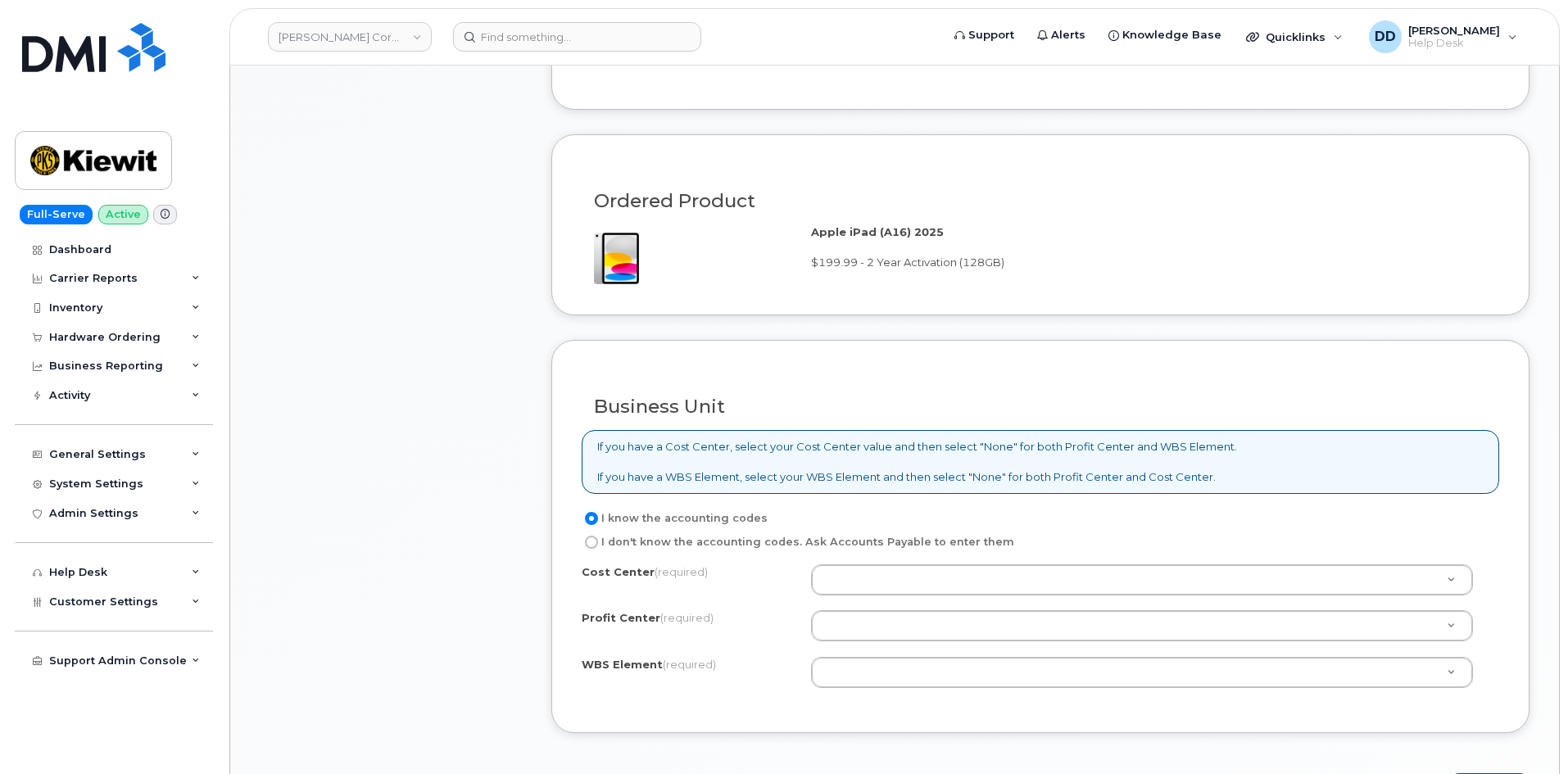
scroll to position [1048, 0]
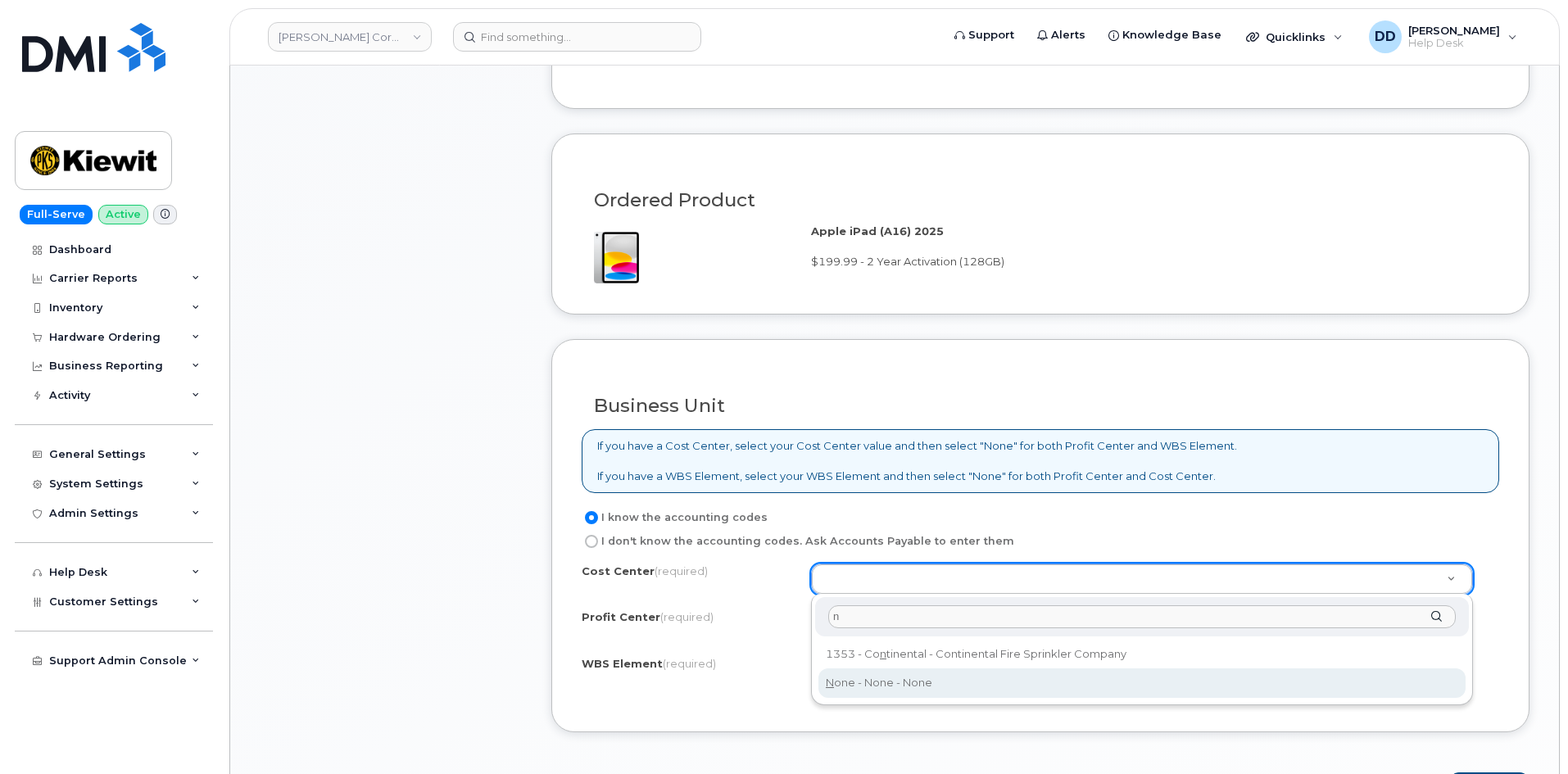
type input "n"
type input "None"
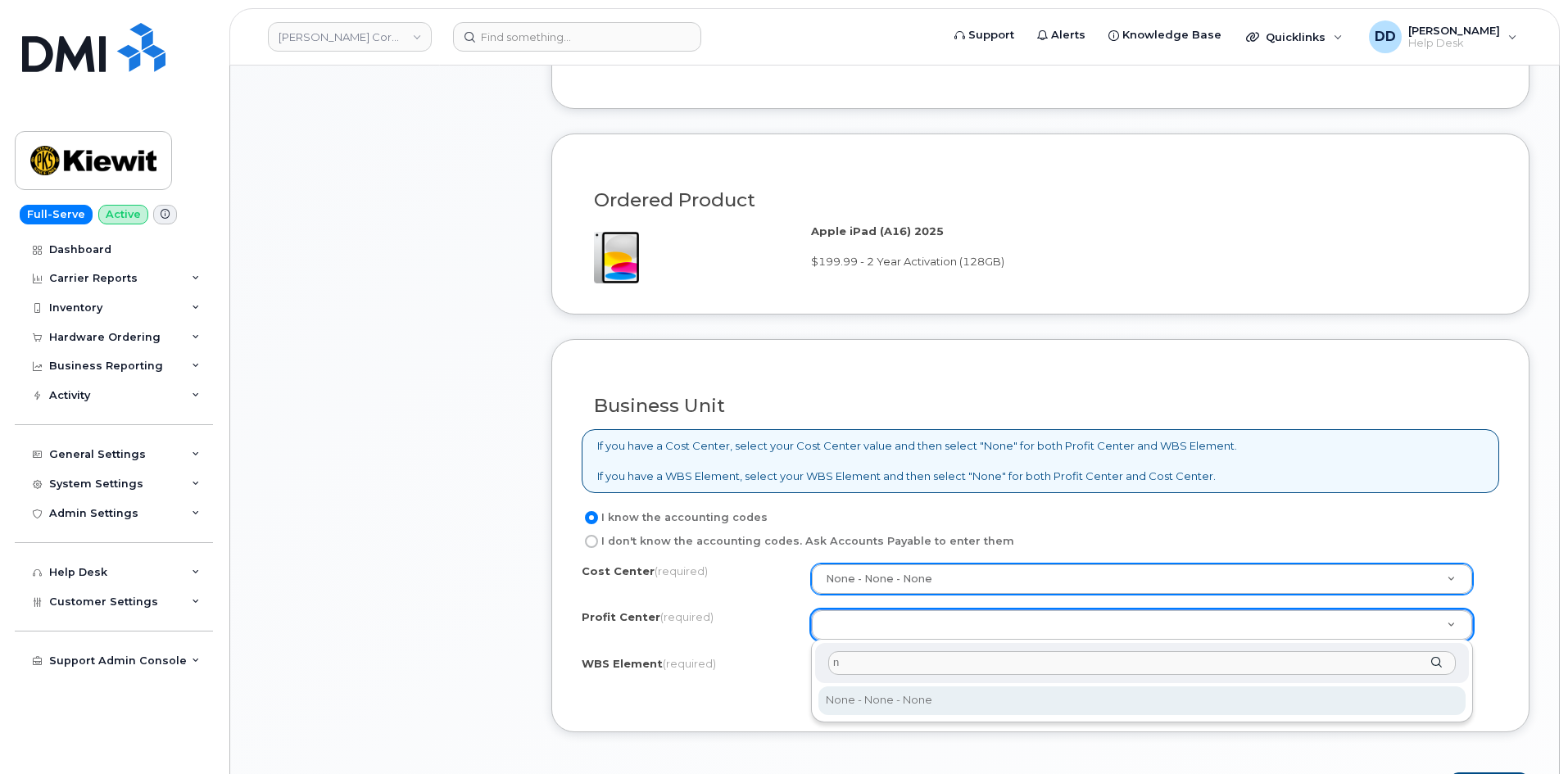
type input "n"
select select "None"
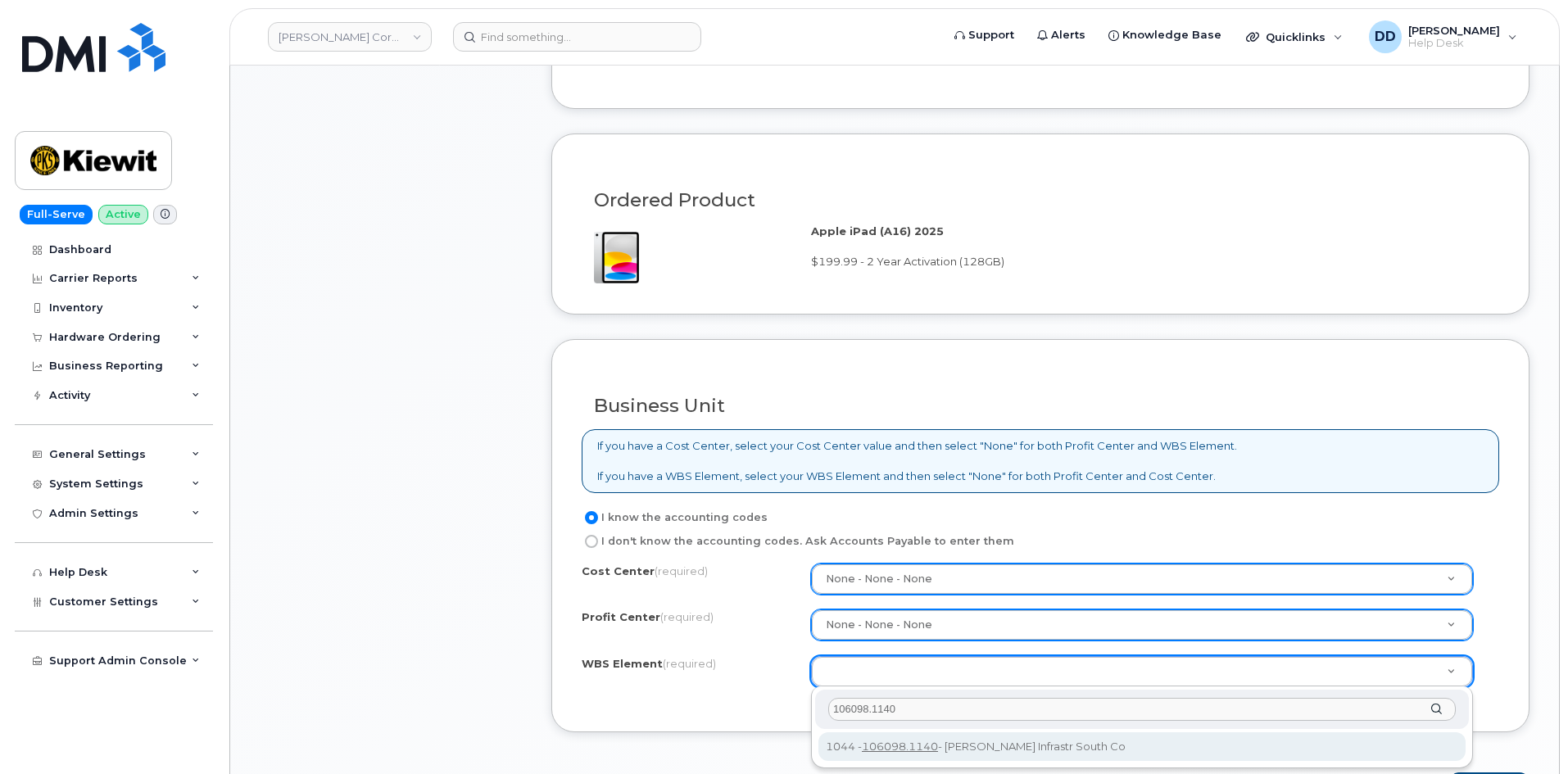
type input "106098.1140"
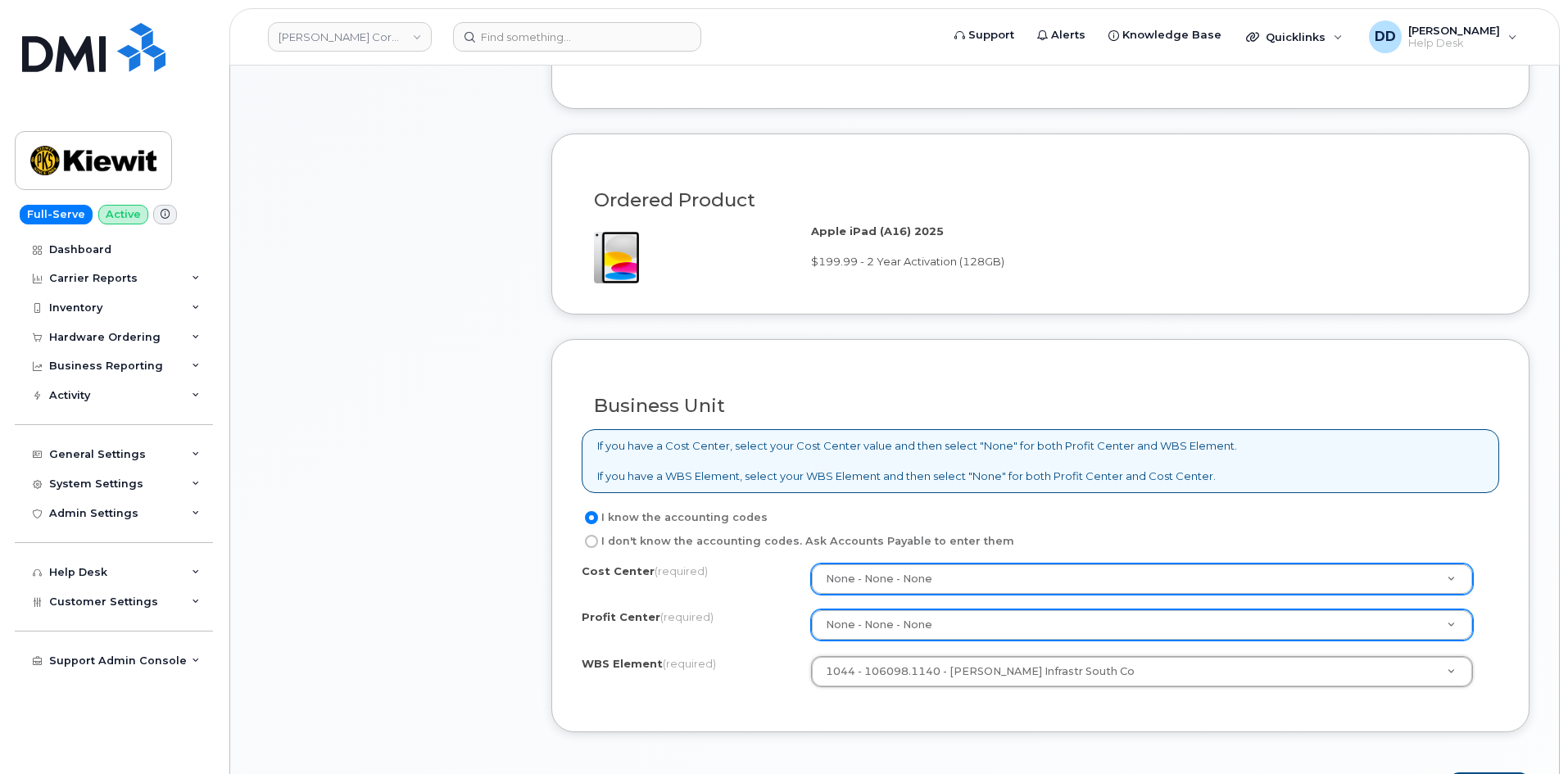
click at [708, 699] on div "Cost Center (required) None - None - None None Profit Center (required) None - …" at bounding box center [1041, 632] width 918 height 139
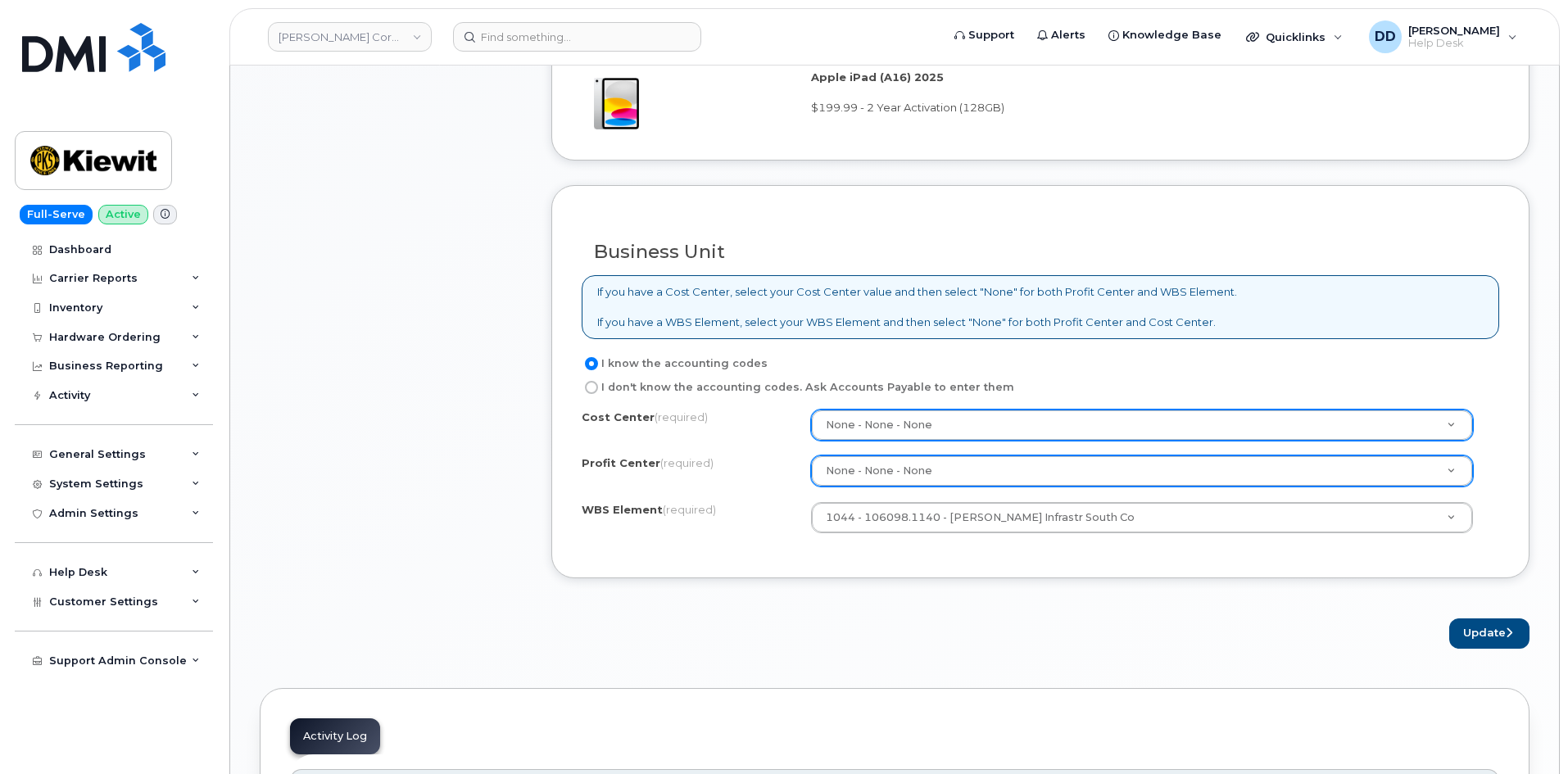
scroll to position [1213, 0]
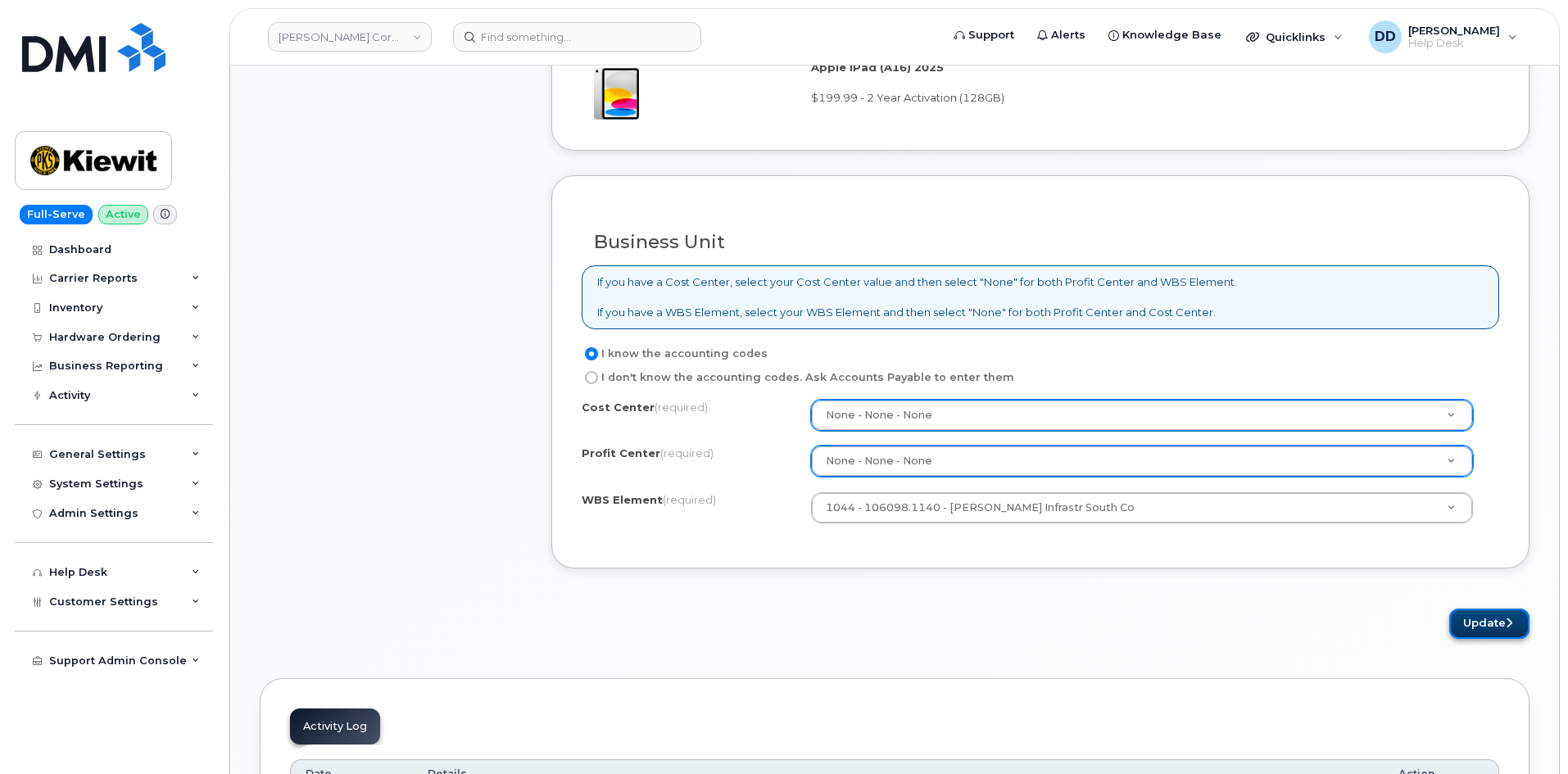
click at [1480, 627] on button "Update" at bounding box center [1490, 624] width 81 height 30
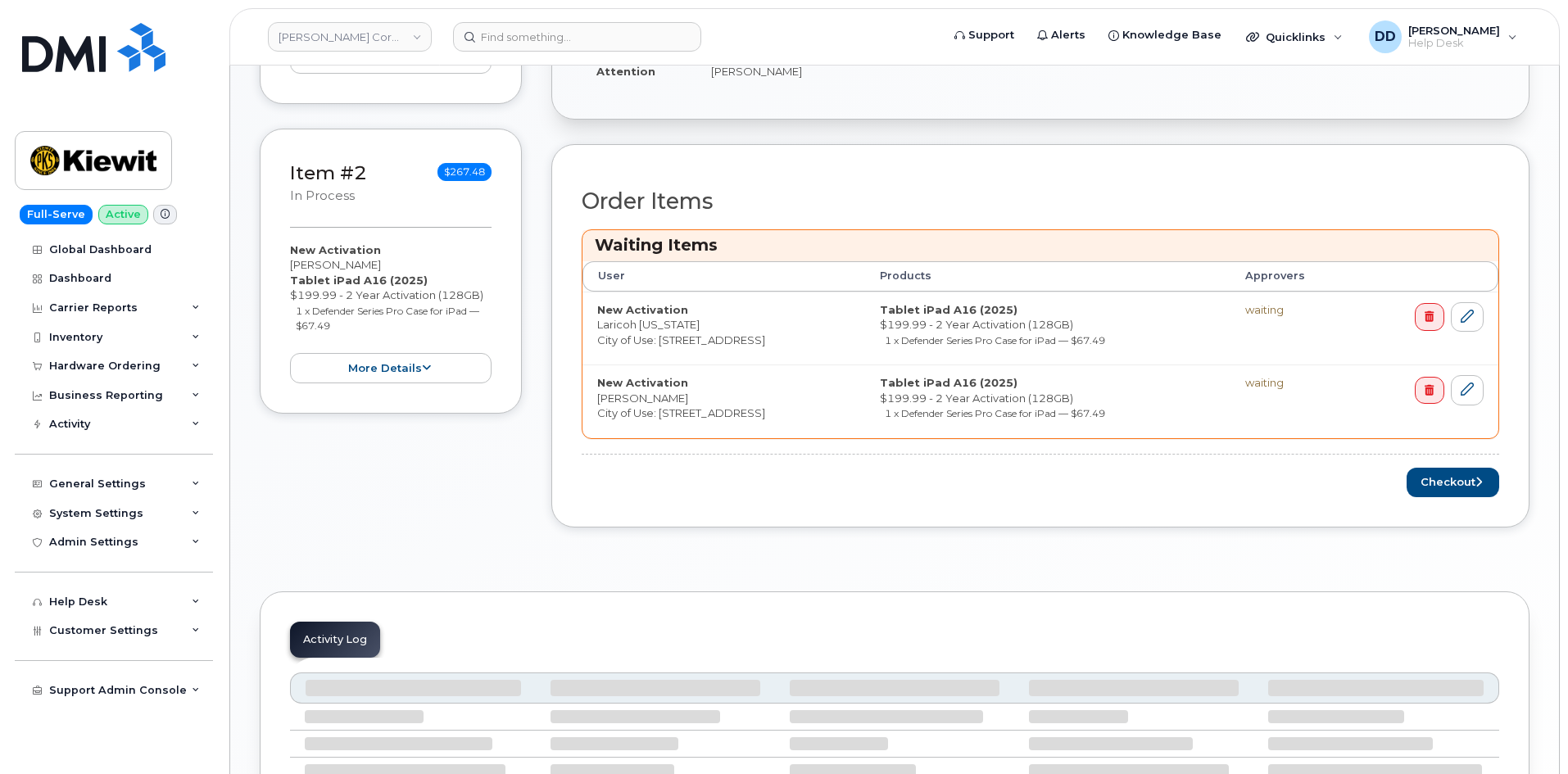
scroll to position [573, 0]
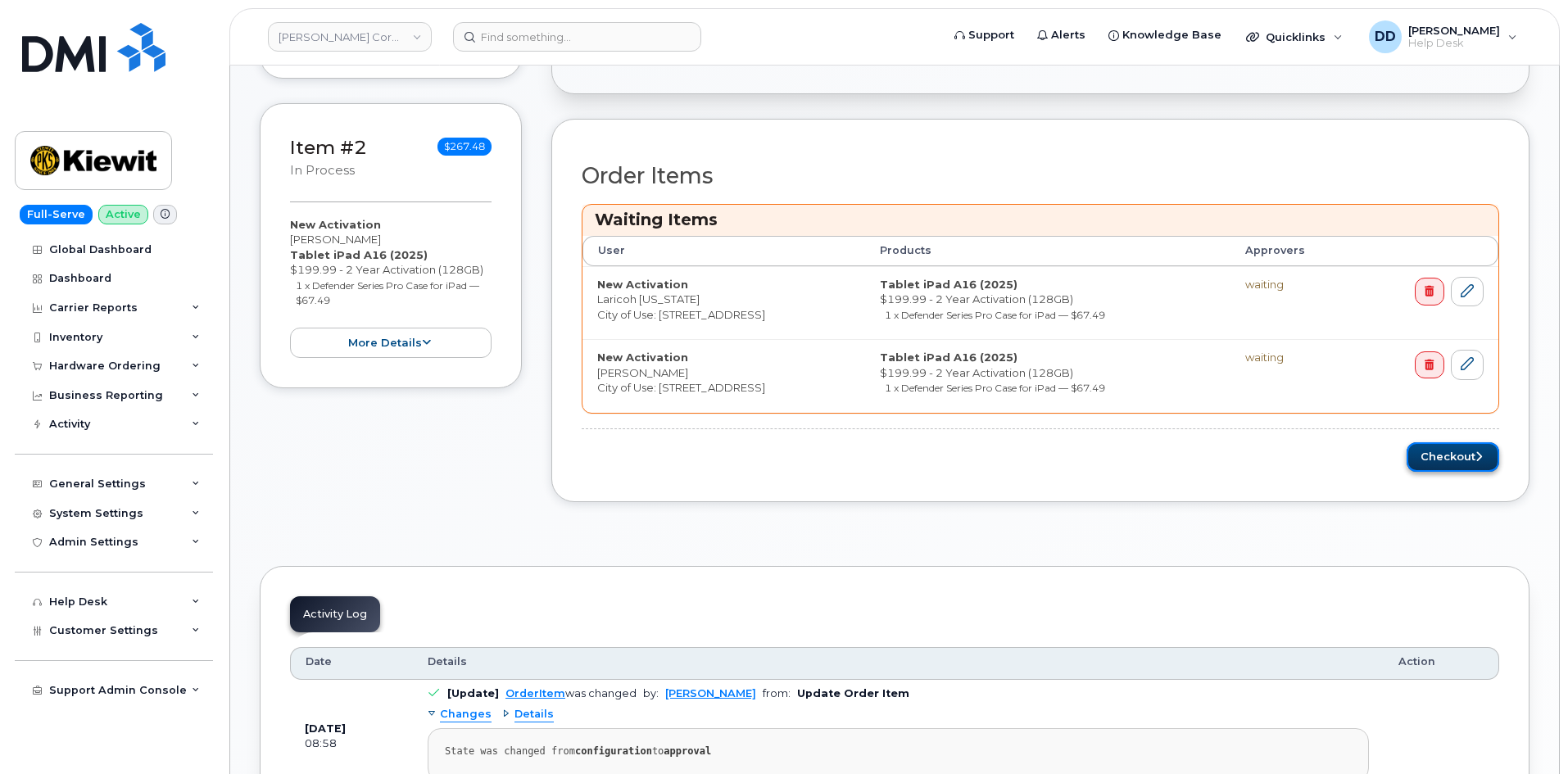
click at [1453, 457] on button "Checkout" at bounding box center [1452, 457] width 92 height 30
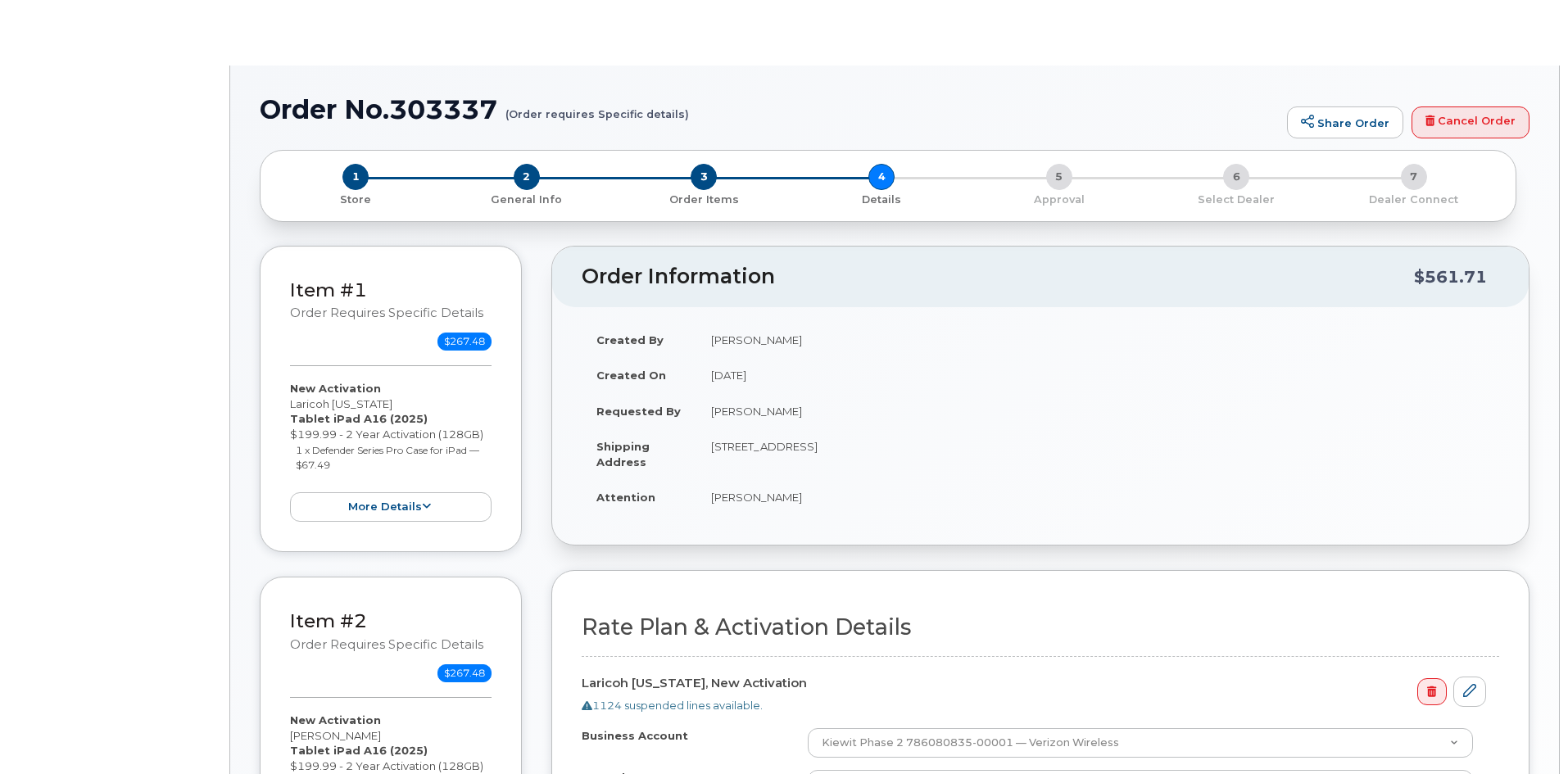
select select "Mobile Broadband Tablet Unl"
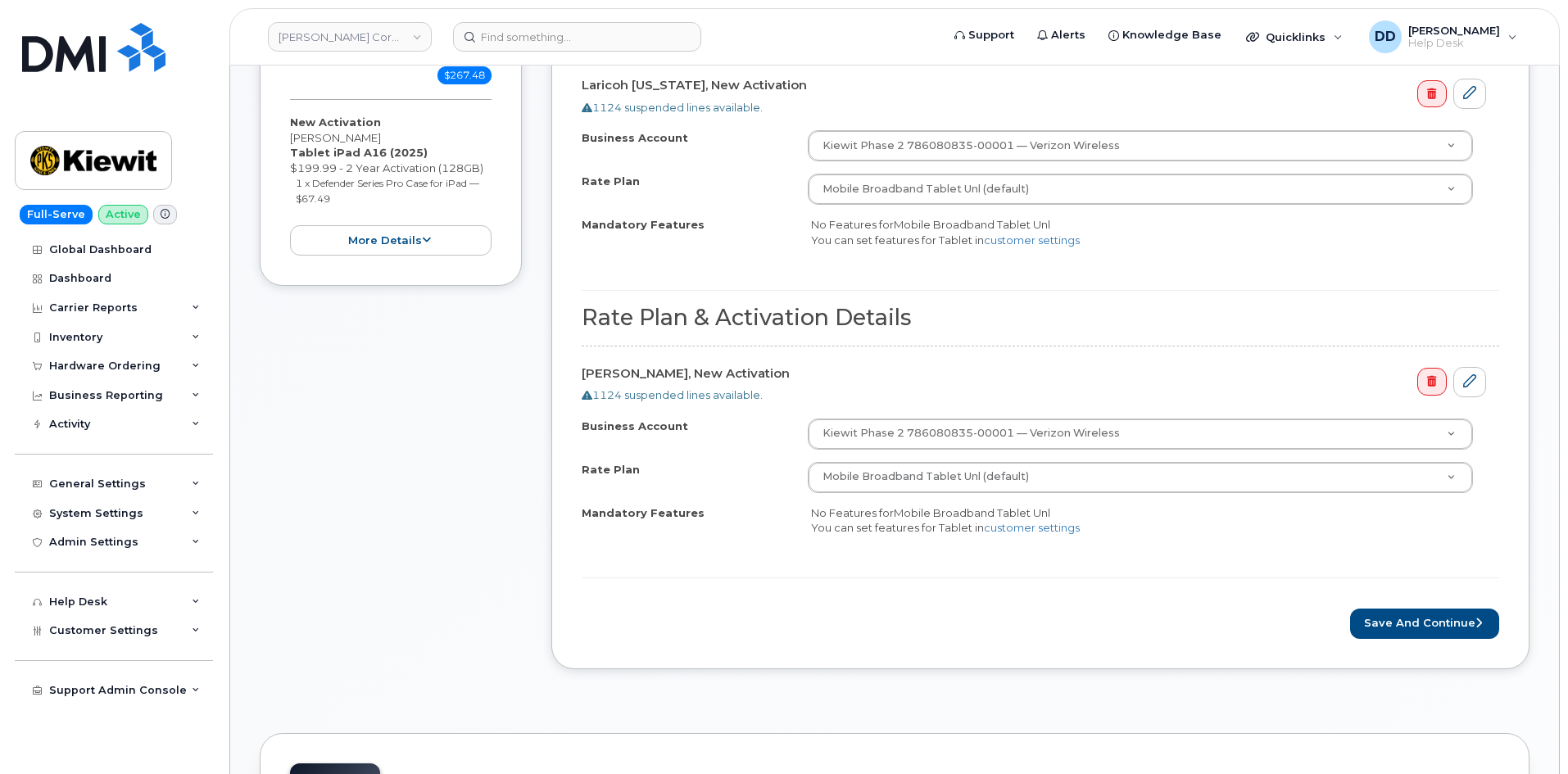
scroll to position [614, 0]
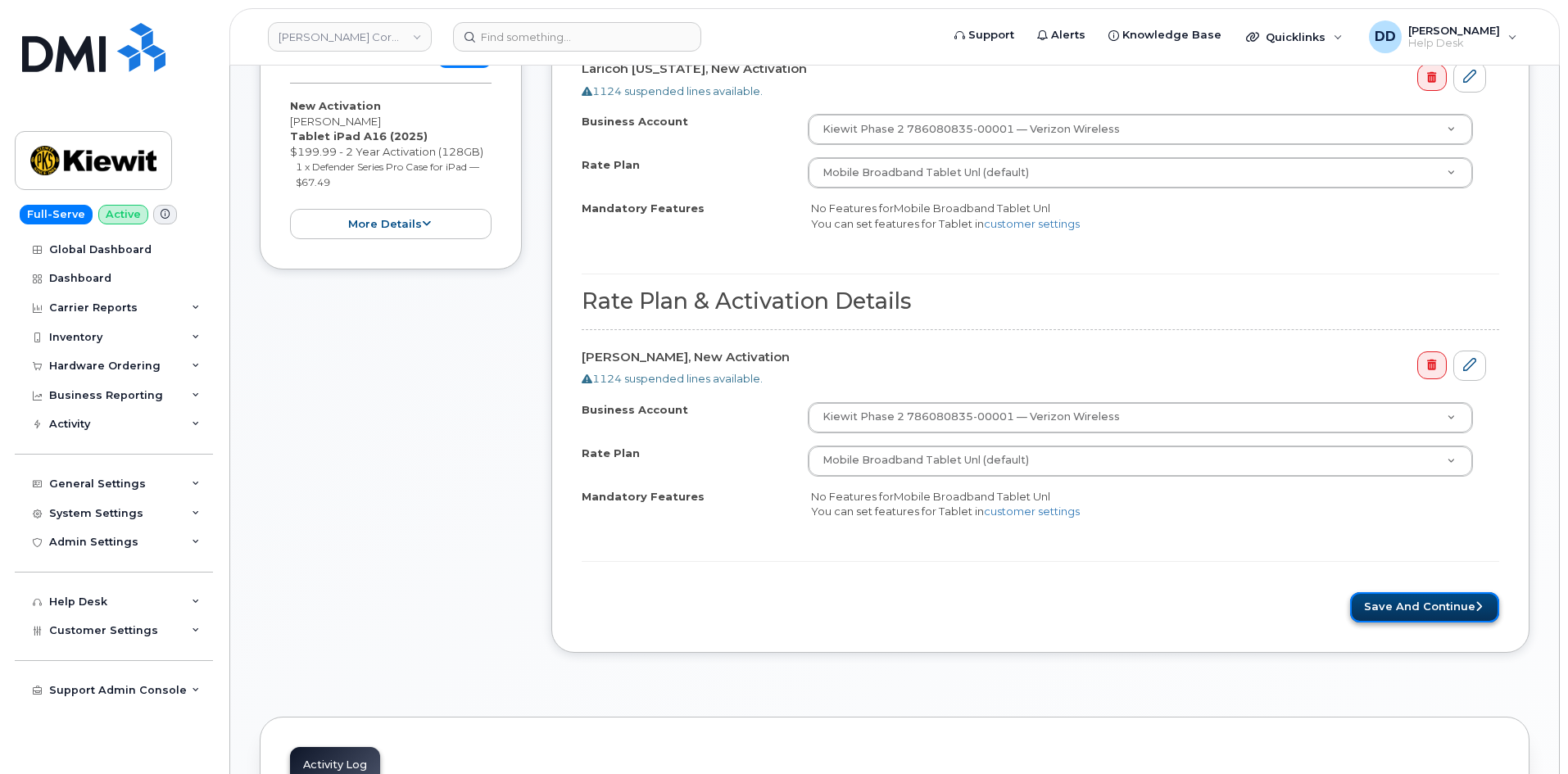
click at [1383, 599] on button "Save and Continue" at bounding box center [1424, 607] width 149 height 30
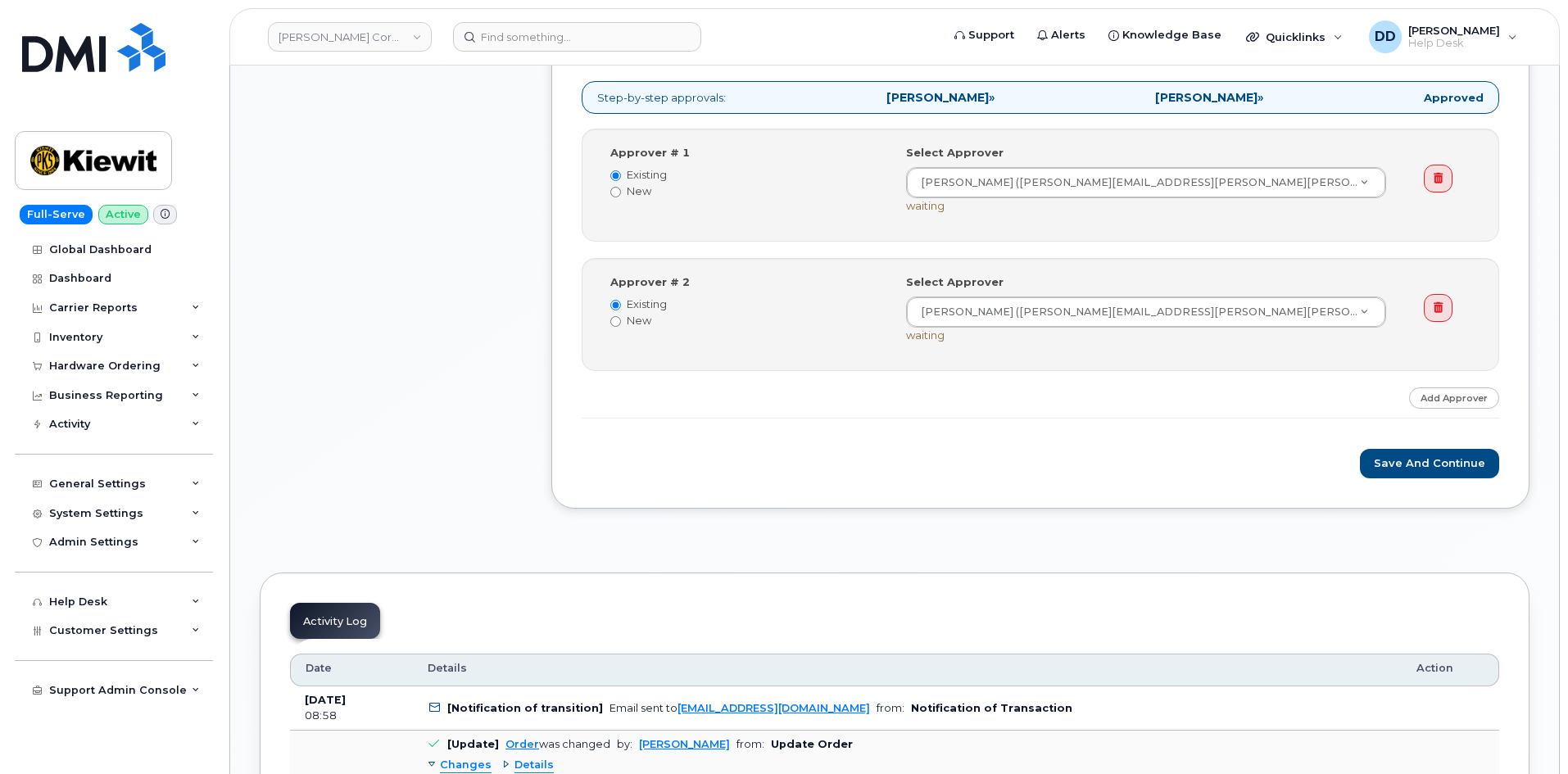
scroll to position [1108, 0]
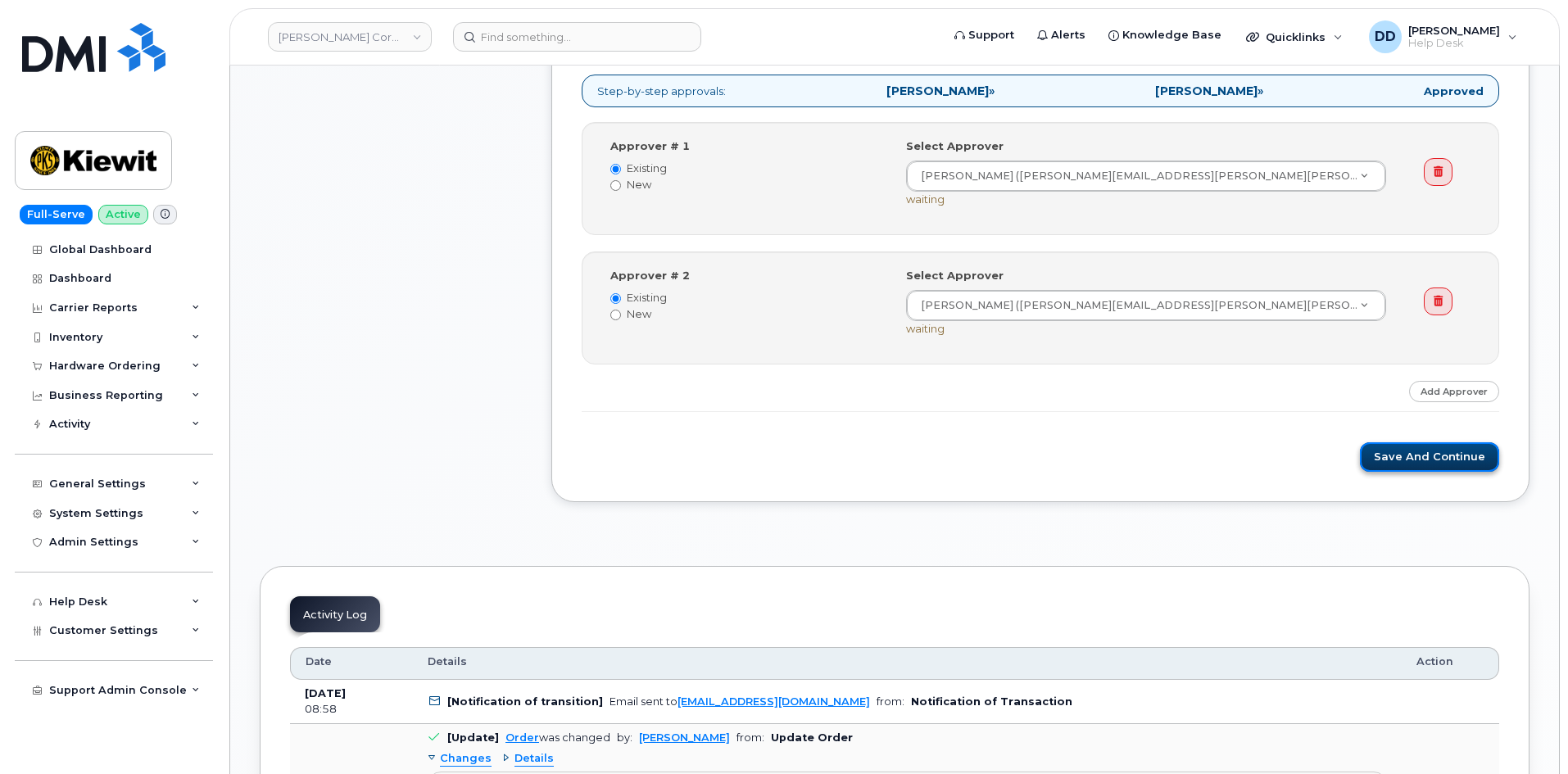
click at [1414, 460] on button "Save and Continue" at bounding box center [1429, 457] width 139 height 30
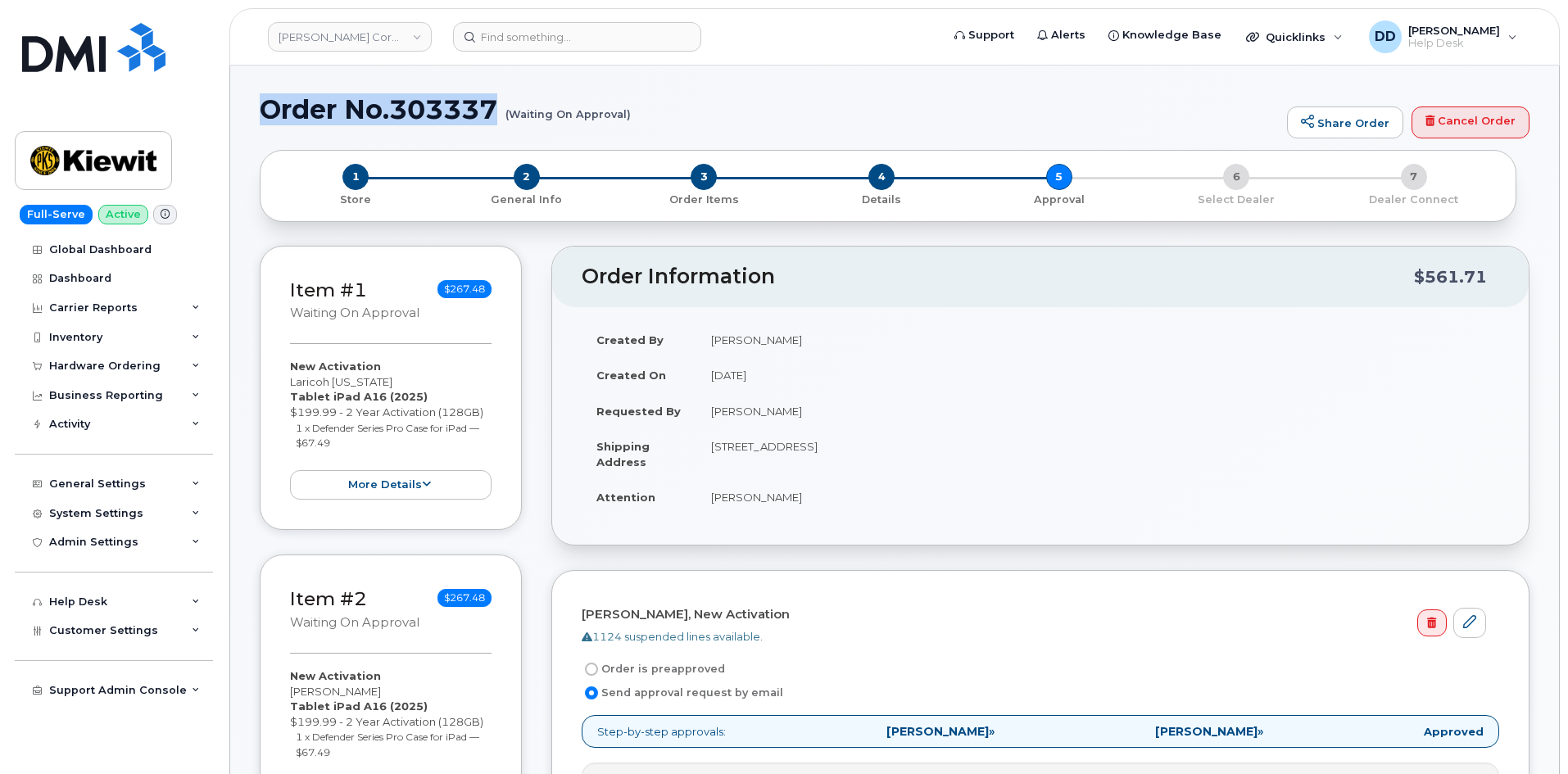
drag, startPoint x: 501, startPoint y: 107, endPoint x: 270, endPoint y: 111, distance: 231.0
click at [270, 111] on h1 "Order No.303337 (Waiting On Approval)" at bounding box center [770, 109] width 1019 height 29
copy h1 "Order No.303337"
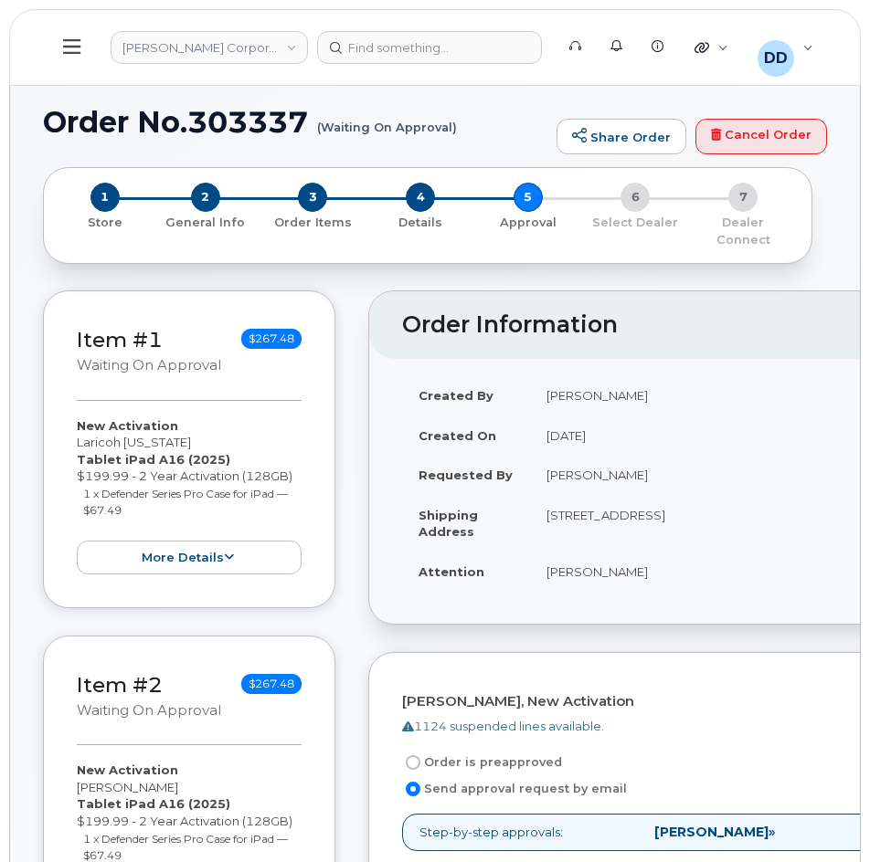
click at [62, 42] on button at bounding box center [72, 47] width 58 height 53
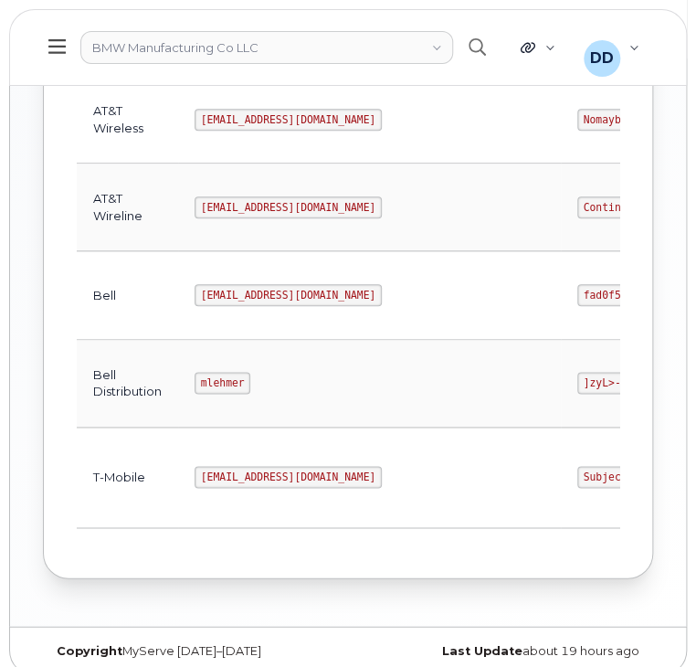
scroll to position [738, 0]
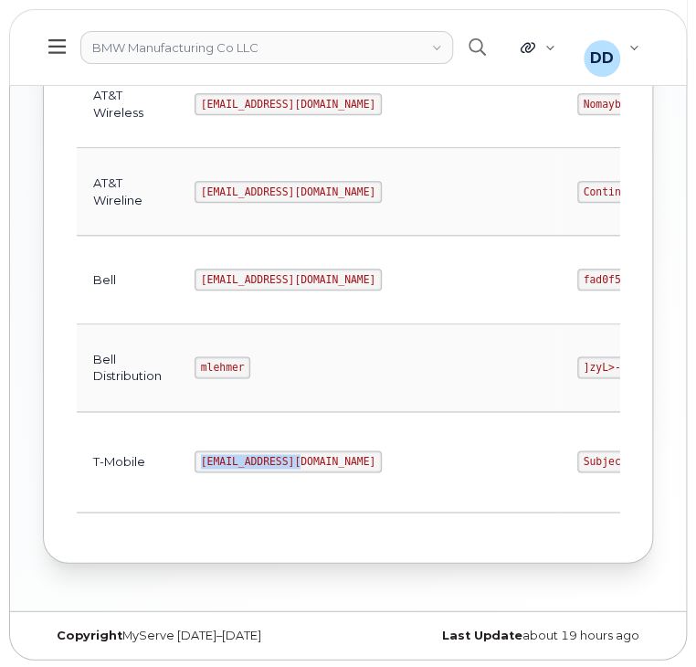
drag, startPoint x: 296, startPoint y: 455, endPoint x: 196, endPoint y: 458, distance: 99.6
click at [198, 458] on code "[EMAIL_ADDRESS][DOMAIN_NAME]" at bounding box center [288, 461] width 187 height 22
copy code "[EMAIL_ADDRESS][DOMAIN_NAME]"
drag, startPoint x: 500, startPoint y: 455, endPoint x: 416, endPoint y: 458, distance: 84.1
click at [577, 458] on code "SubjectTitle!1" at bounding box center [627, 461] width 100 height 22
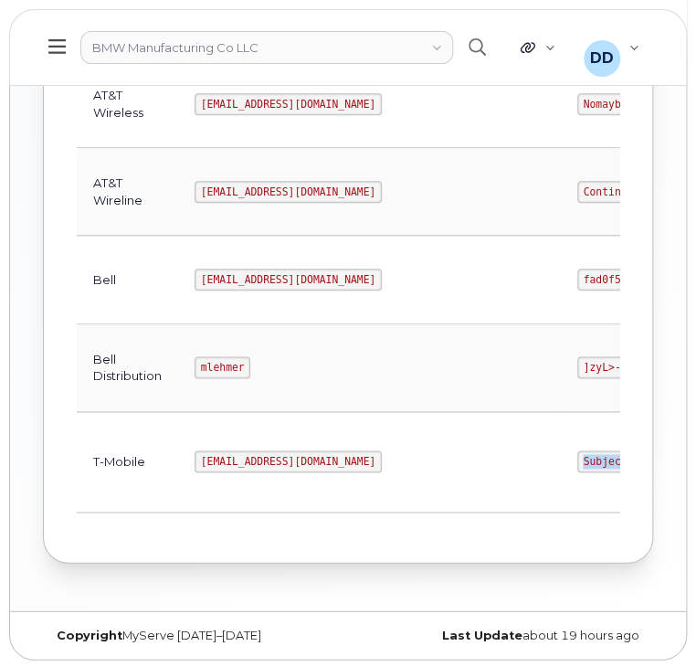
copy code "SubjectTitle!1"
